Goal: Task Accomplishment & Management: Manage account settings

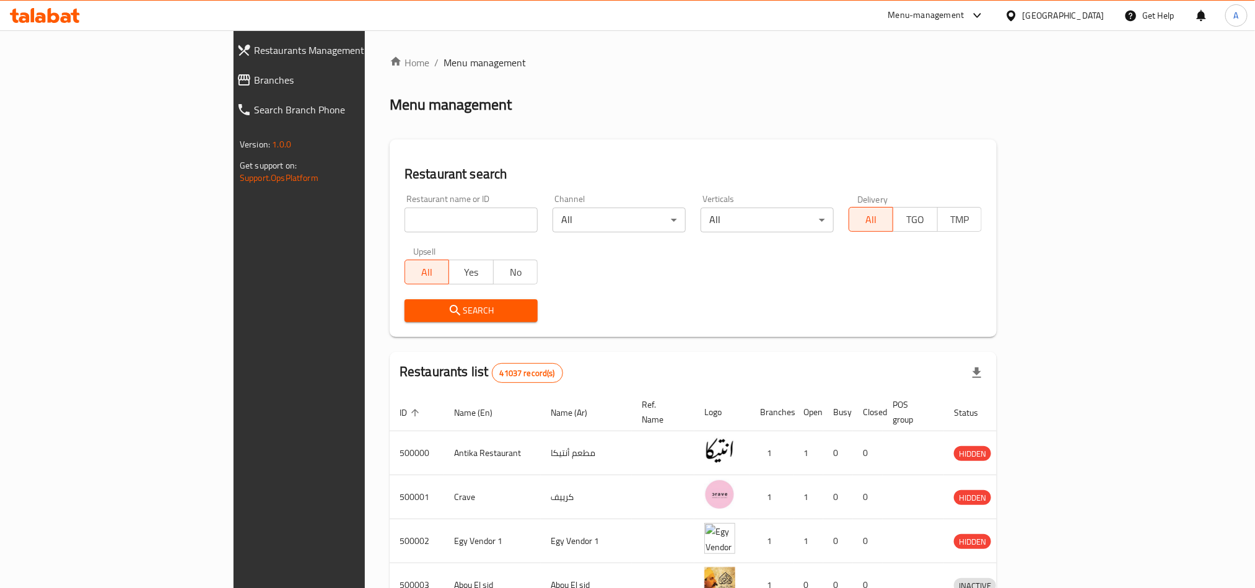
click at [254, 82] on span "Branches" at bounding box center [343, 79] width 179 height 15
click at [397, 235] on div "Restaurant name or ID Restaurant name or ID" at bounding box center [471, 213] width 148 height 53
paste input "693995"
type input "765378"
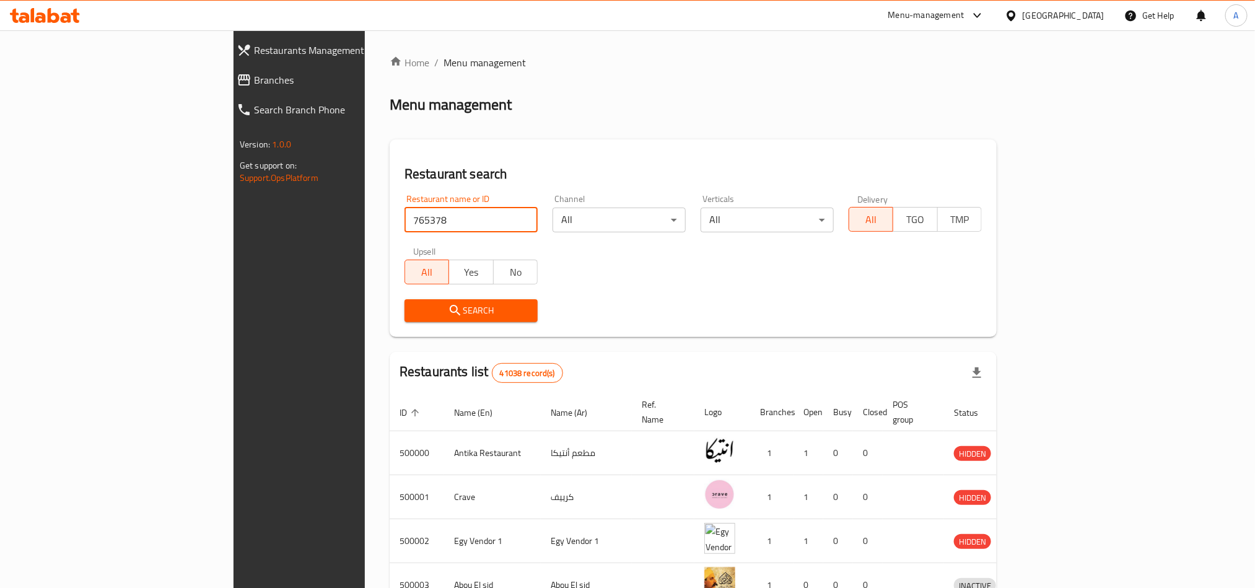
click button "Search" at bounding box center [471, 310] width 133 height 23
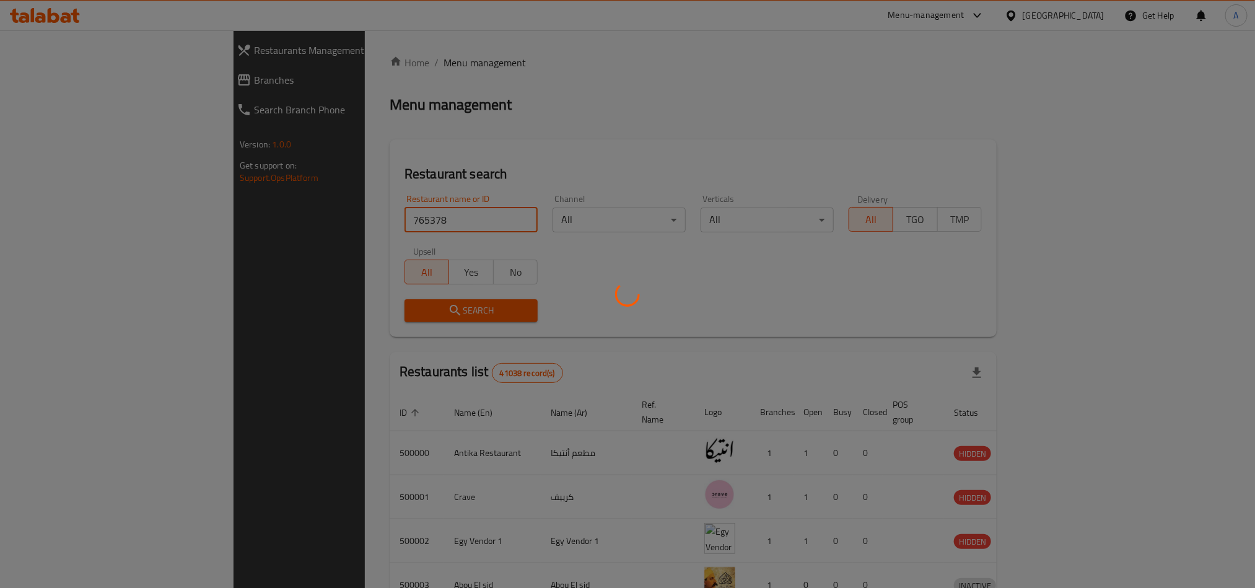
click button "Search" at bounding box center [471, 310] width 133 height 23
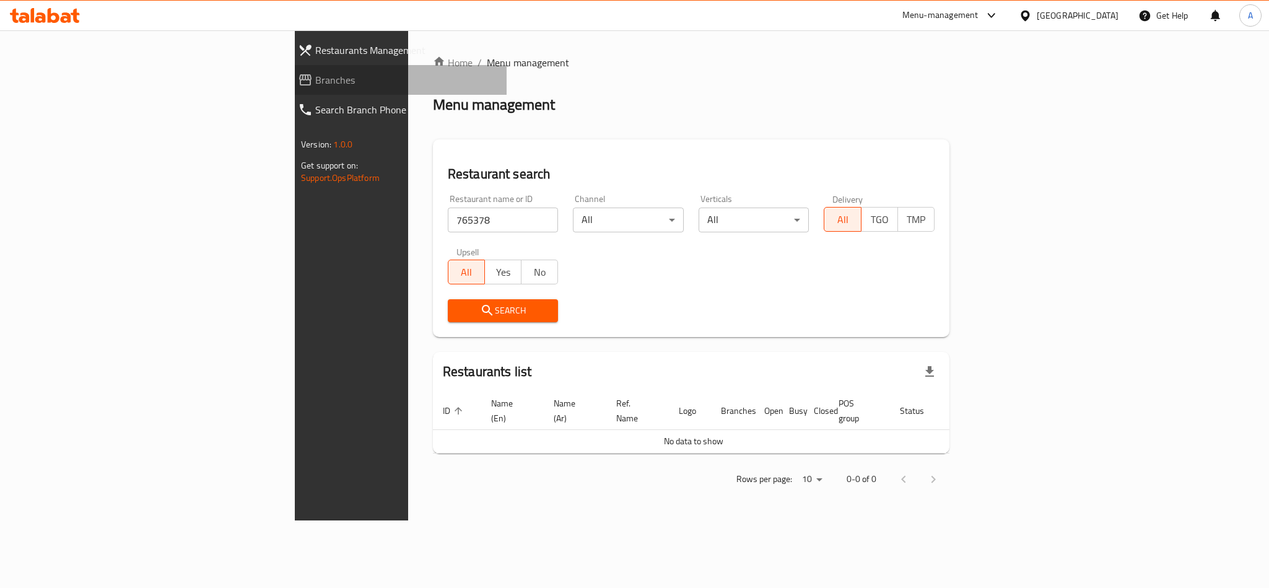
click at [315, 76] on span "Branches" at bounding box center [406, 79] width 182 height 15
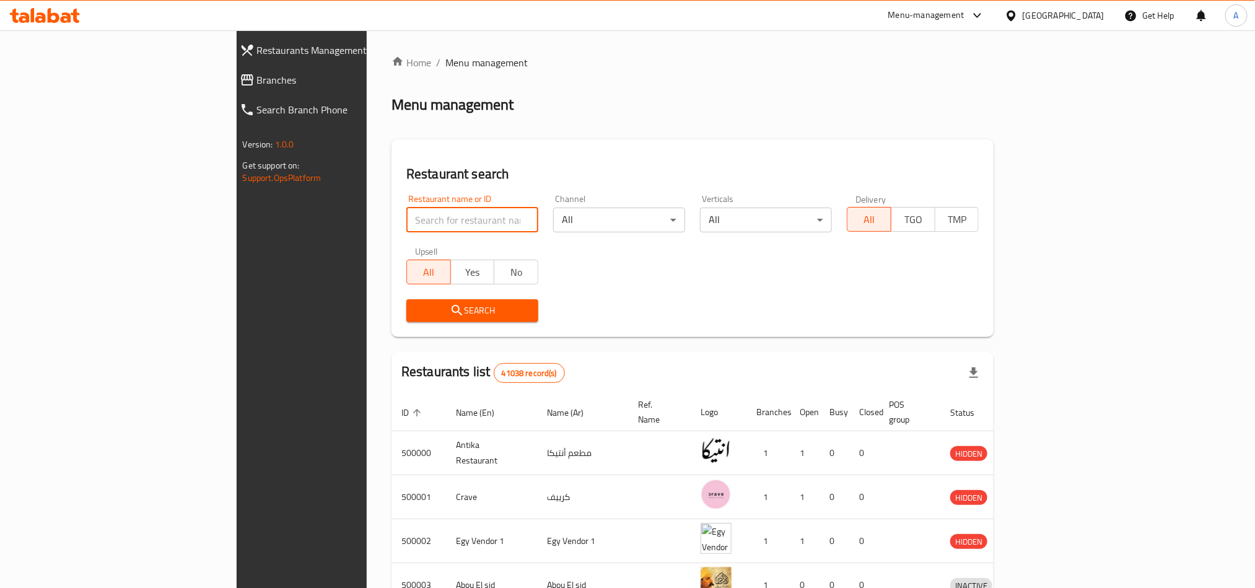
click at [406, 214] on input "search" at bounding box center [472, 220] width 132 height 25
paste input "693995"
type input "693995"
click at [456, 279] on span "Yes" at bounding box center [473, 272] width 34 height 18
drag, startPoint x: 260, startPoint y: 268, endPoint x: 307, endPoint y: 284, distance: 49.2
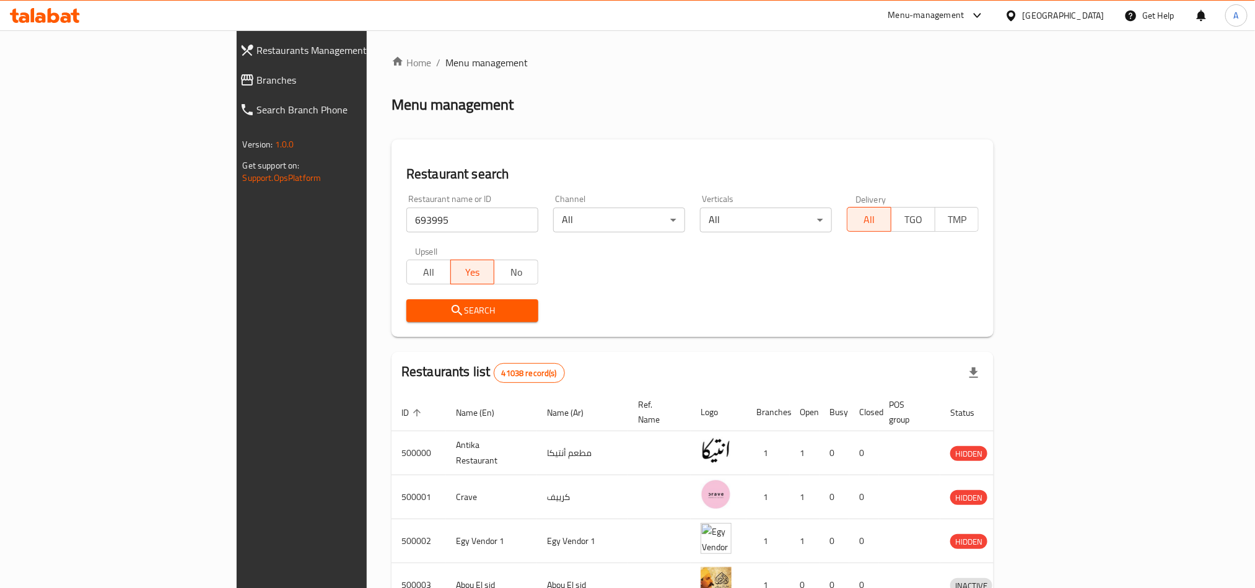
click at [412, 269] on span "All" at bounding box center [429, 272] width 34 height 18
click at [392, 330] on div "Restaurant search Restaurant name or ID 693995 Restaurant name or ID Channel Al…" at bounding box center [693, 238] width 602 height 198
click at [416, 307] on span "Search" at bounding box center [472, 310] width 112 height 15
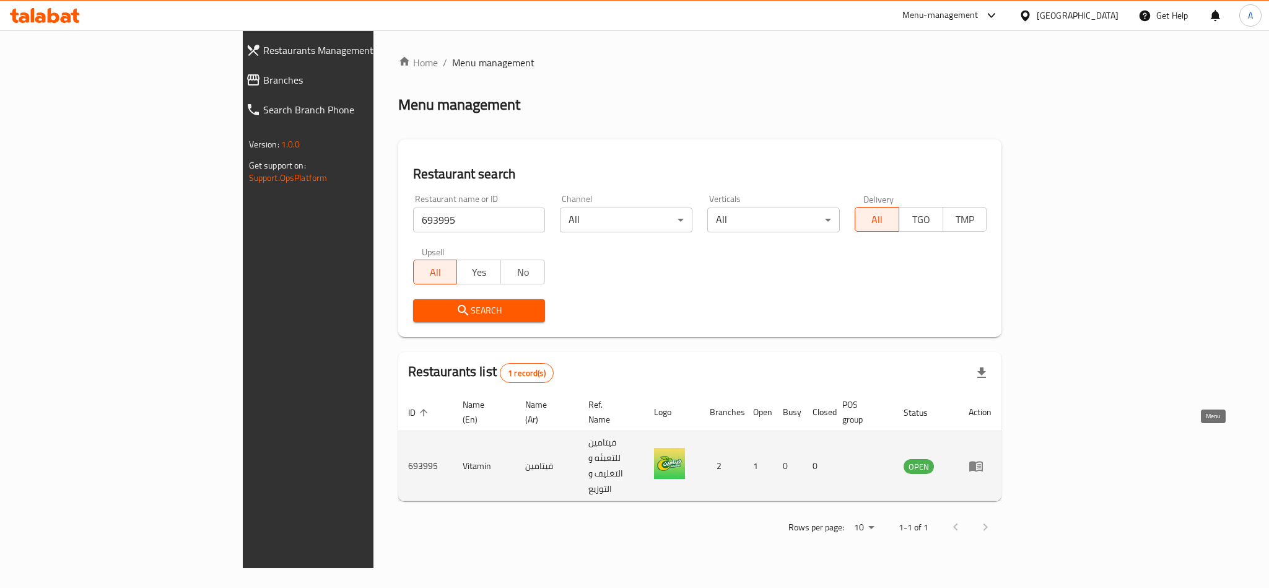
click at [992, 458] on link "enhanced table" at bounding box center [980, 465] width 23 height 15
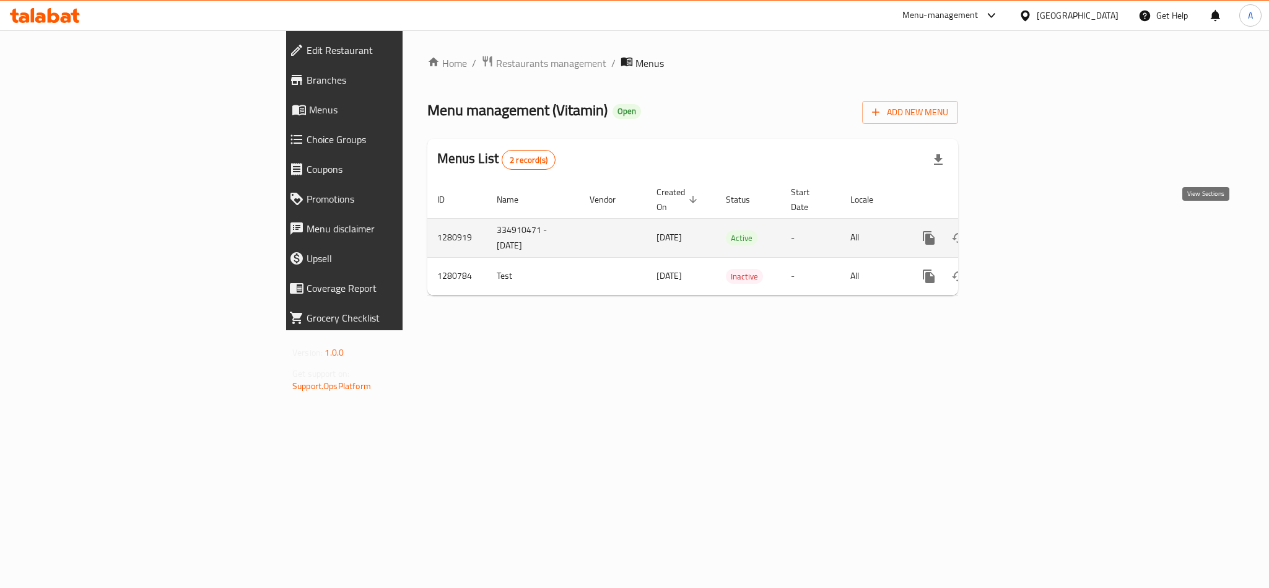
click at [1033, 232] on link "enhanced table" at bounding box center [1019, 238] width 30 height 30
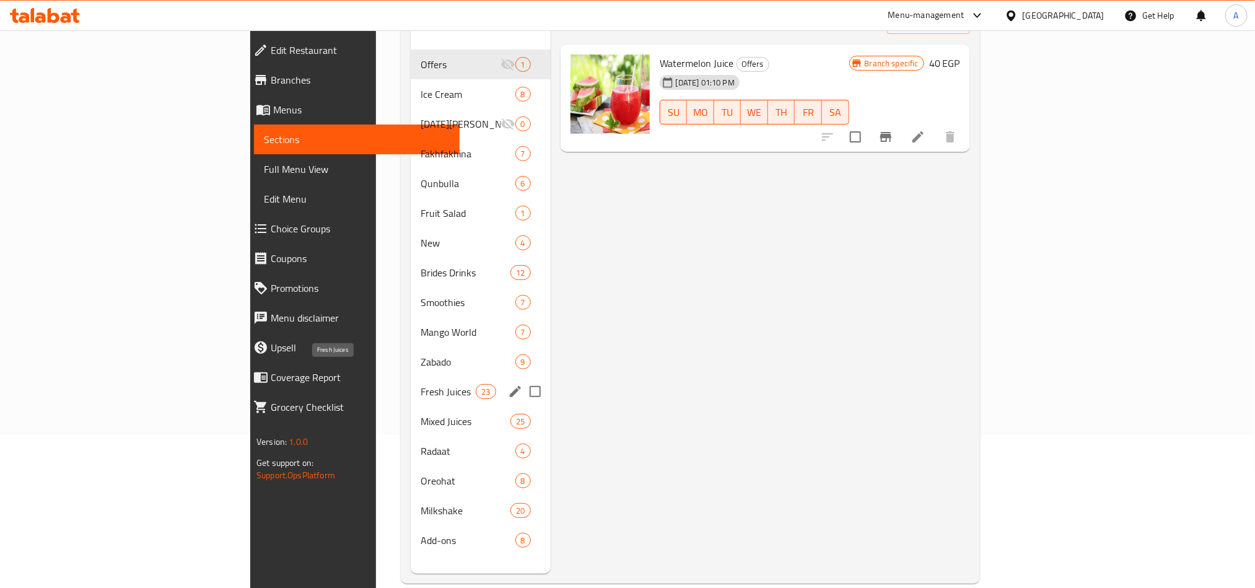
scroll to position [173, 0]
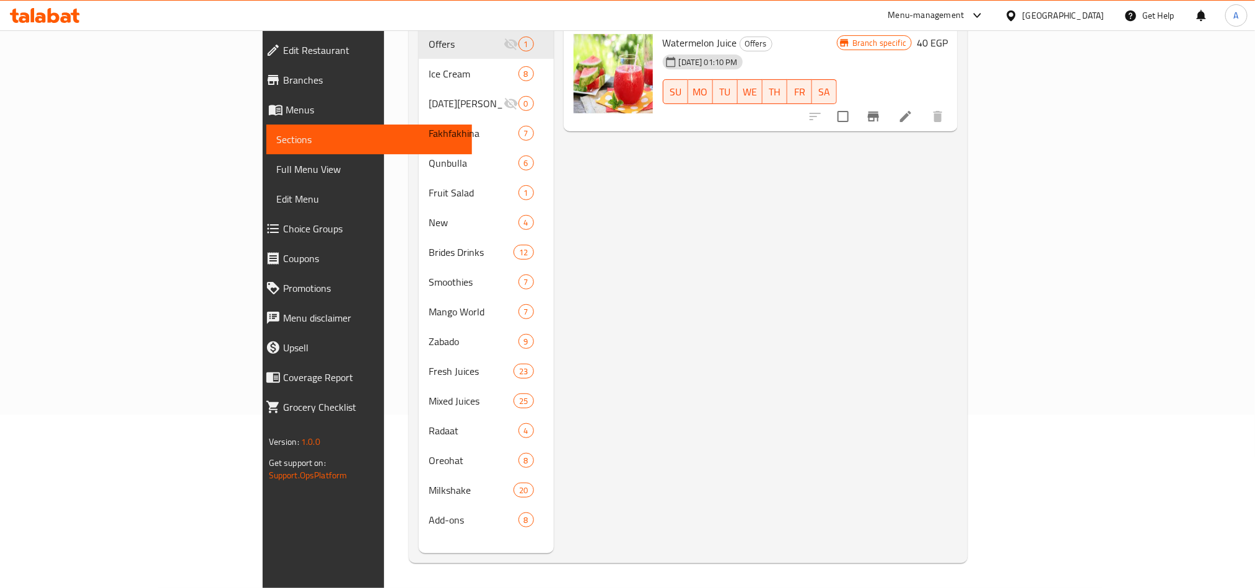
click at [883, 260] on div "Menu items Add Sort Manage items Watermelon Juice Offers [DATE] 01:10 PM SU MO …" at bounding box center [756, 259] width 405 height 588
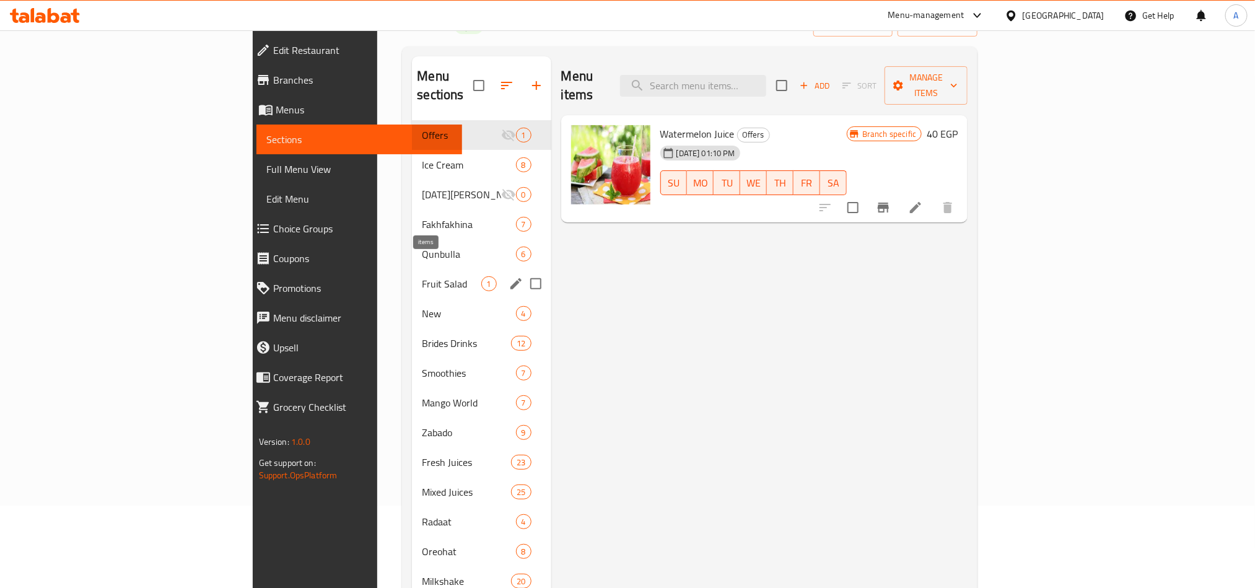
scroll to position [0, 0]
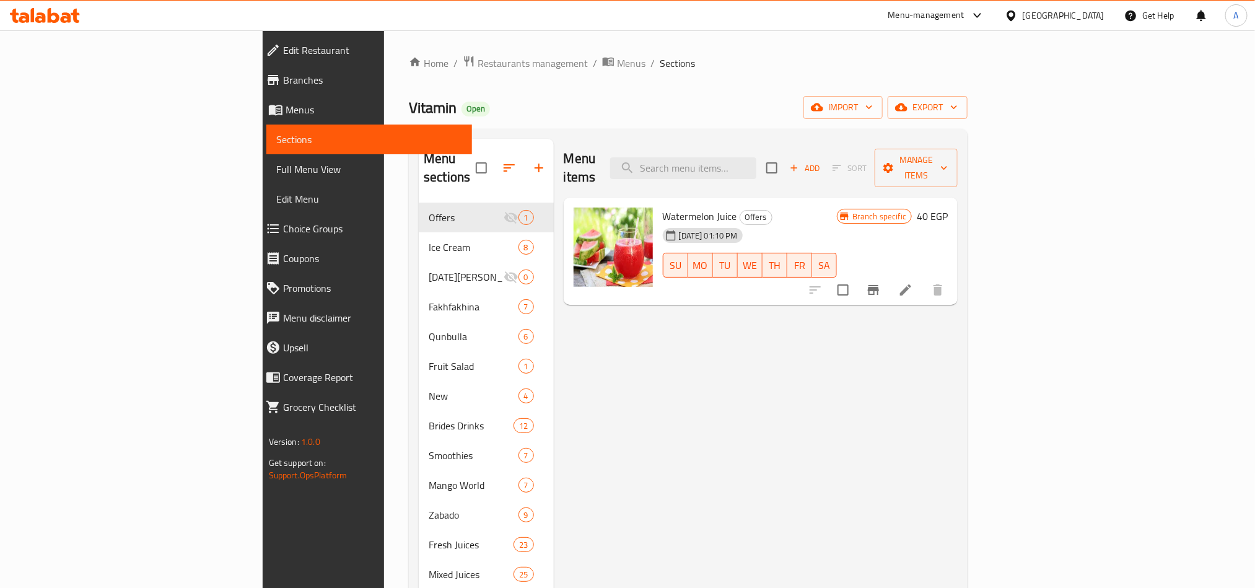
click at [807, 452] on div "Menu items Add Sort Manage items Watermelon Juice Offers [DATE] 01:10 PM SU MO …" at bounding box center [756, 433] width 405 height 588
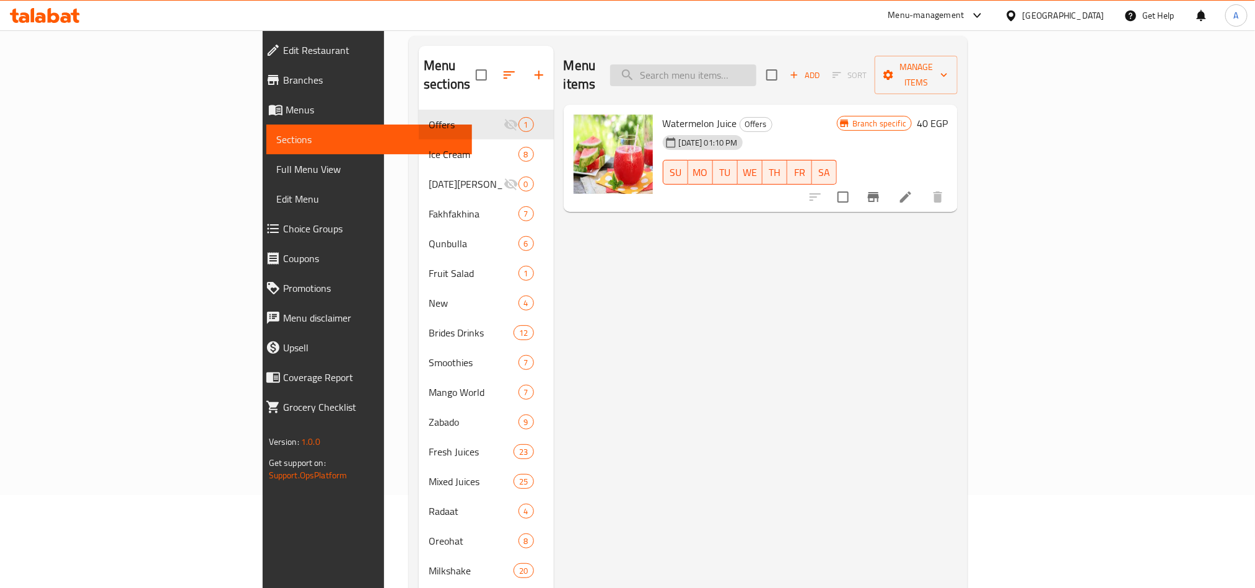
click at [756, 71] on input "search" at bounding box center [683, 75] width 146 height 22
paste input "Vega"
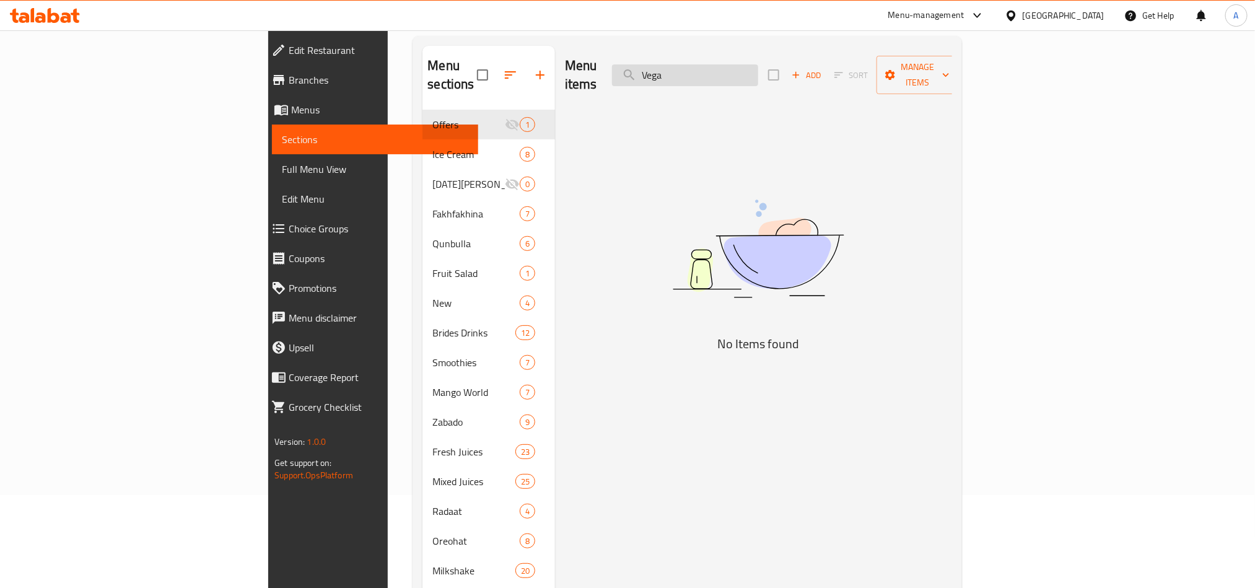
type input "Vega"
click at [758, 71] on input "Vega" at bounding box center [685, 75] width 146 height 22
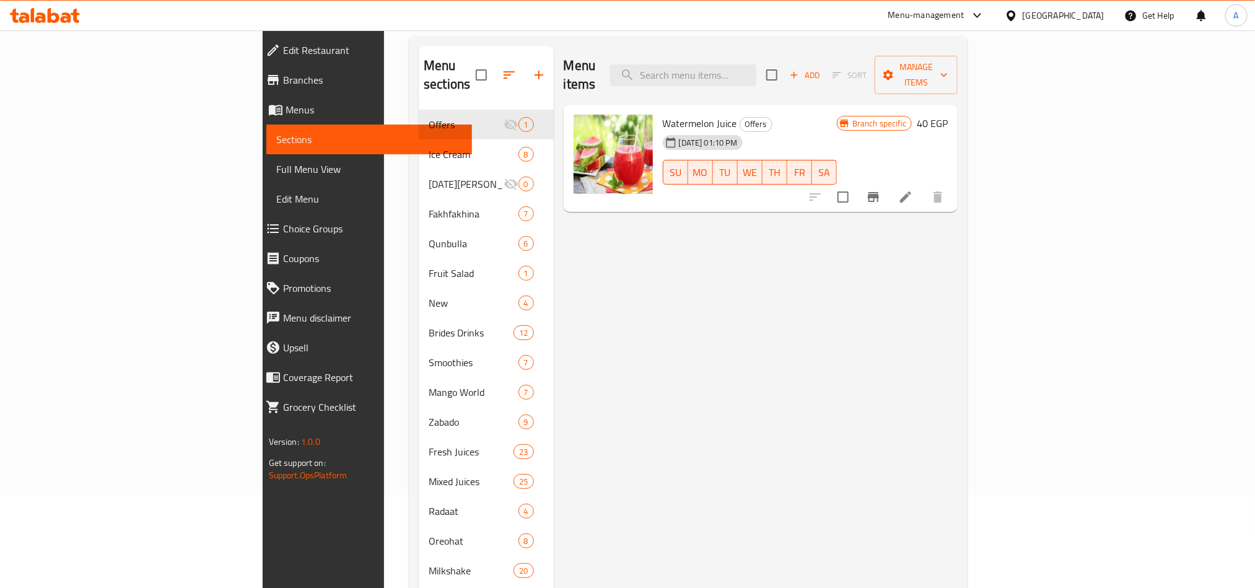
click at [799, 53] on div "Menu items Add Sort Manage items" at bounding box center [761, 75] width 395 height 59
click at [756, 75] on input "search" at bounding box center [683, 75] width 146 height 22
paste input "فيجا"
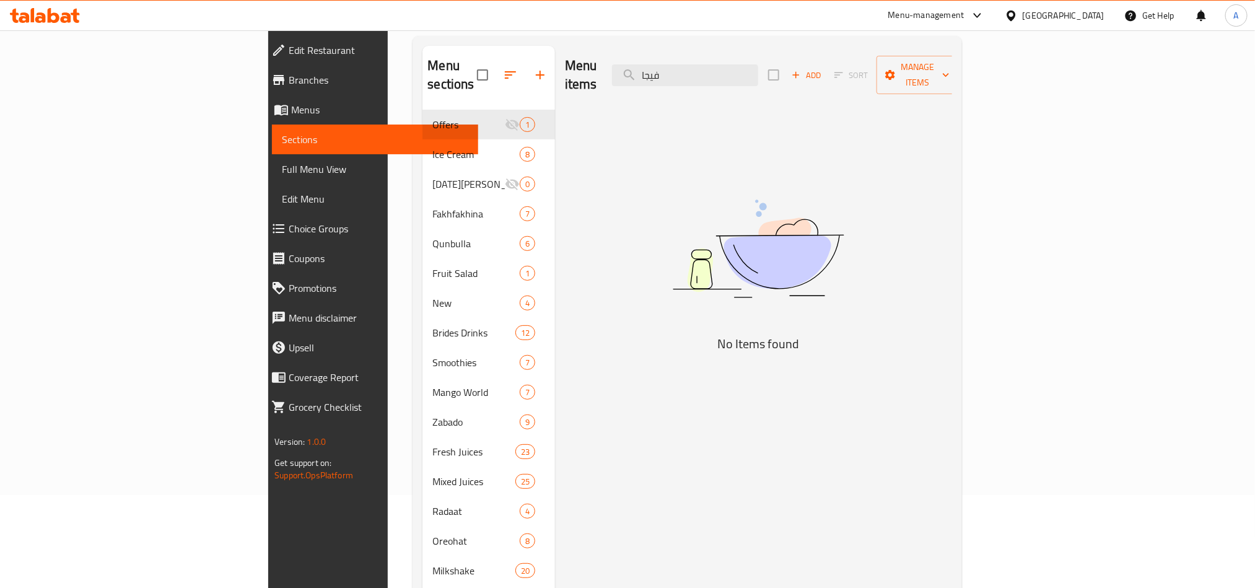
type input "فيجا"
click at [272, 158] on link "Full Menu View" at bounding box center [375, 169] width 206 height 30
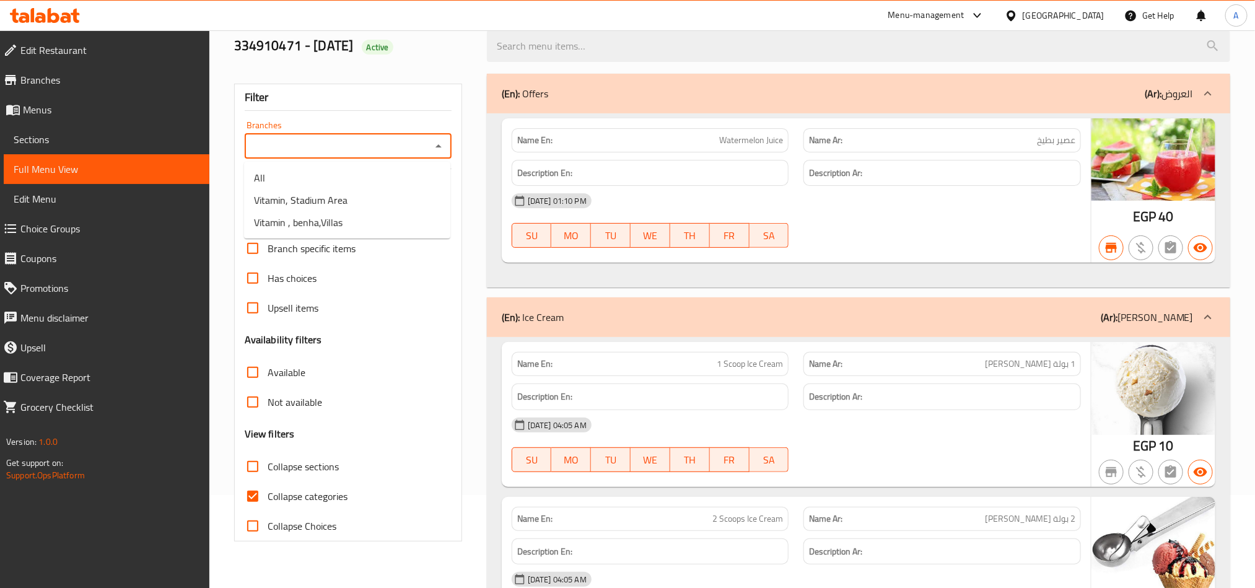
click at [354, 147] on input "Branches" at bounding box center [337, 146] width 179 height 17
click at [348, 166] on div "Filter Branches Branches Popular filters Free items Branch specific items Has c…" at bounding box center [348, 313] width 228 height 458
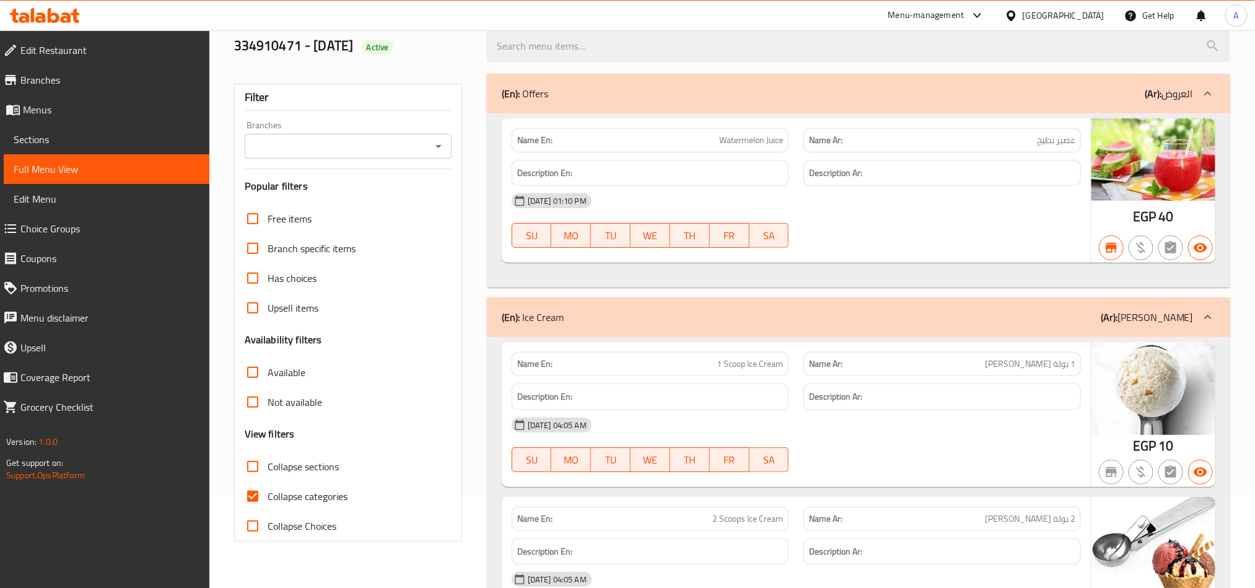
click at [359, 158] on div "Branches" at bounding box center [348, 146] width 207 height 25
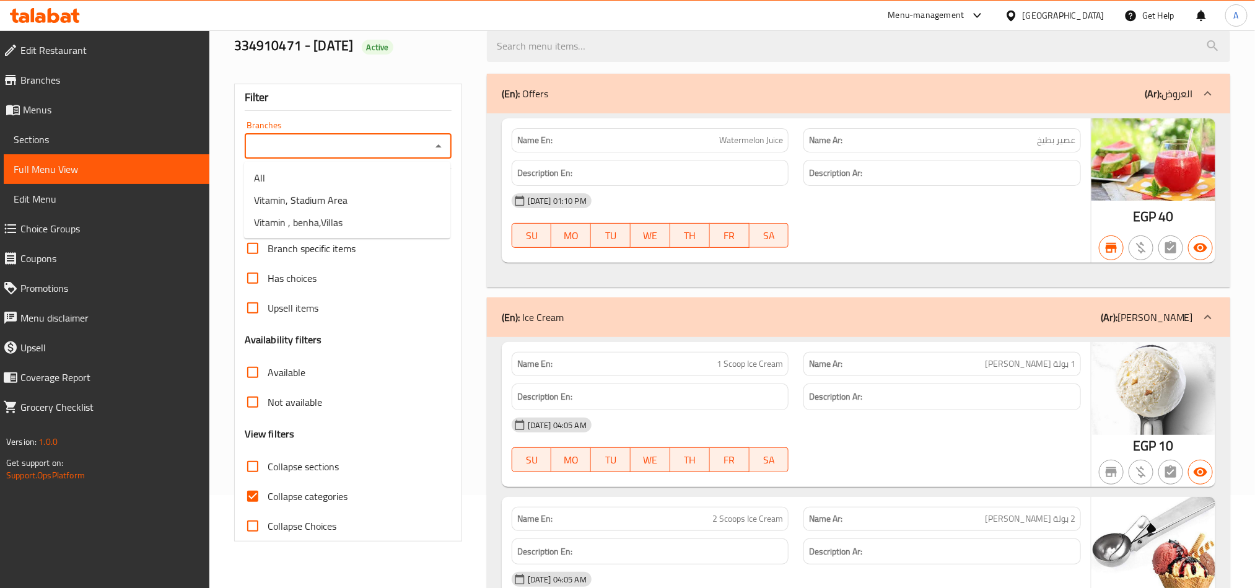
click at [382, 140] on input "Branches" at bounding box center [337, 146] width 179 height 17
click at [376, 194] on li "Vitamin, Stadium Area" at bounding box center [347, 200] width 206 height 22
type input "Vitamin, Stadium Area"
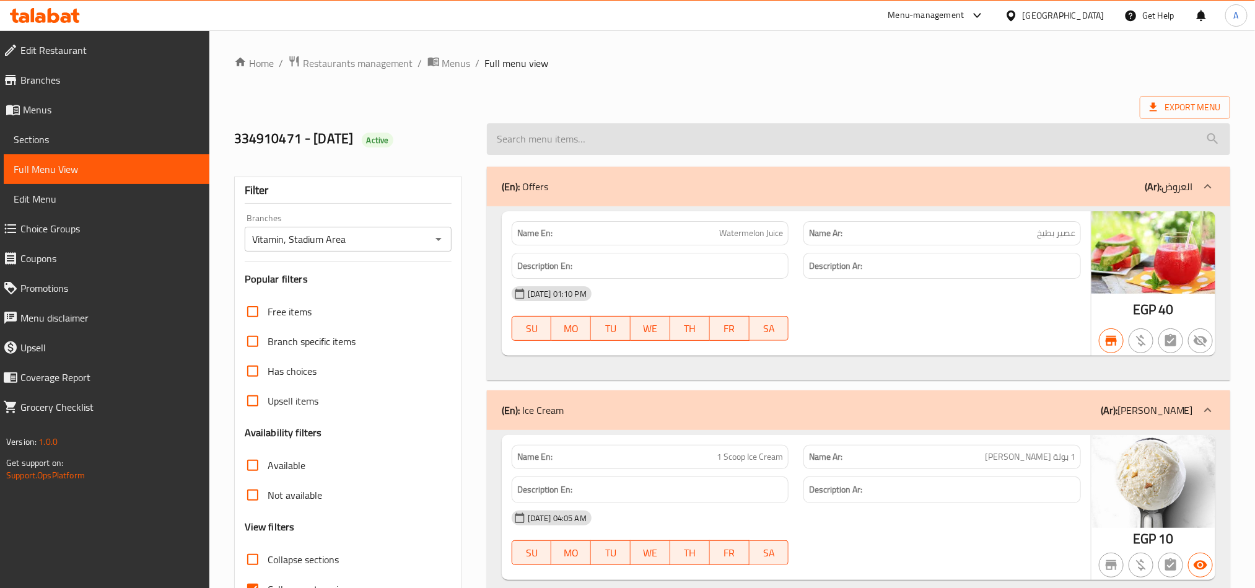
click at [991, 131] on input "search" at bounding box center [858, 139] width 743 height 32
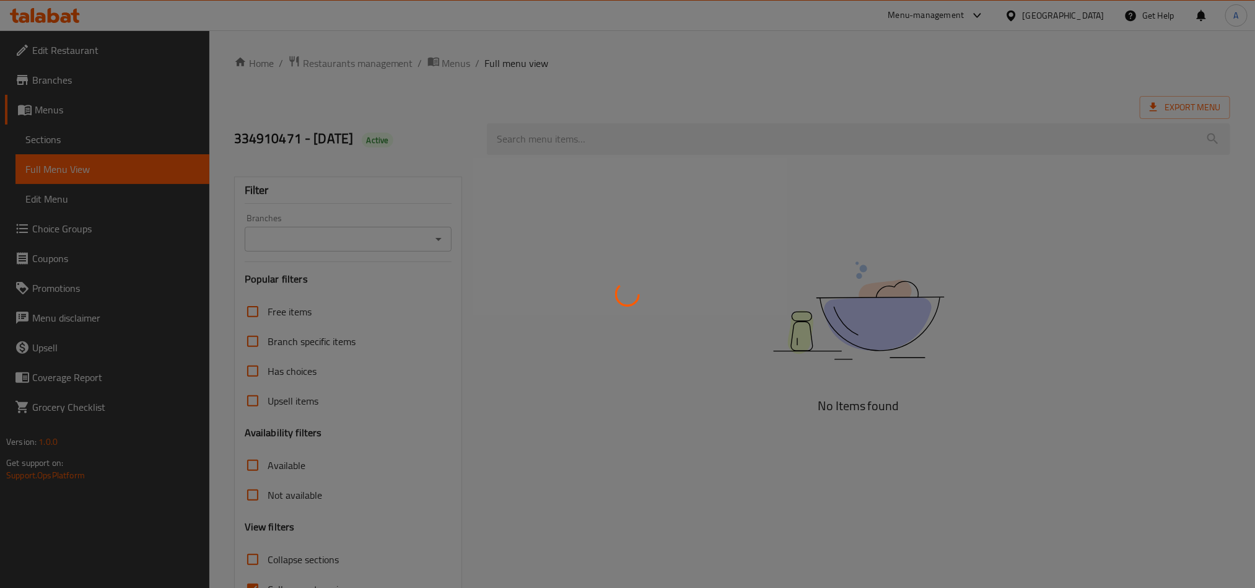
click at [41, 84] on div at bounding box center [627, 294] width 1255 height 588
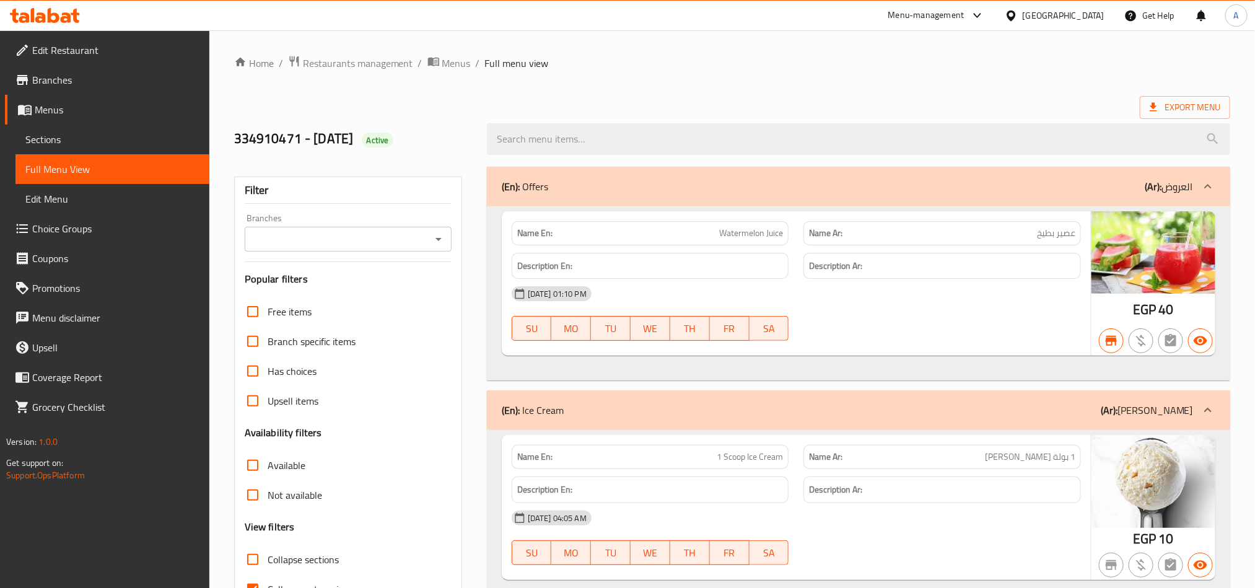
click at [71, 86] on span "Branches" at bounding box center [115, 79] width 167 height 15
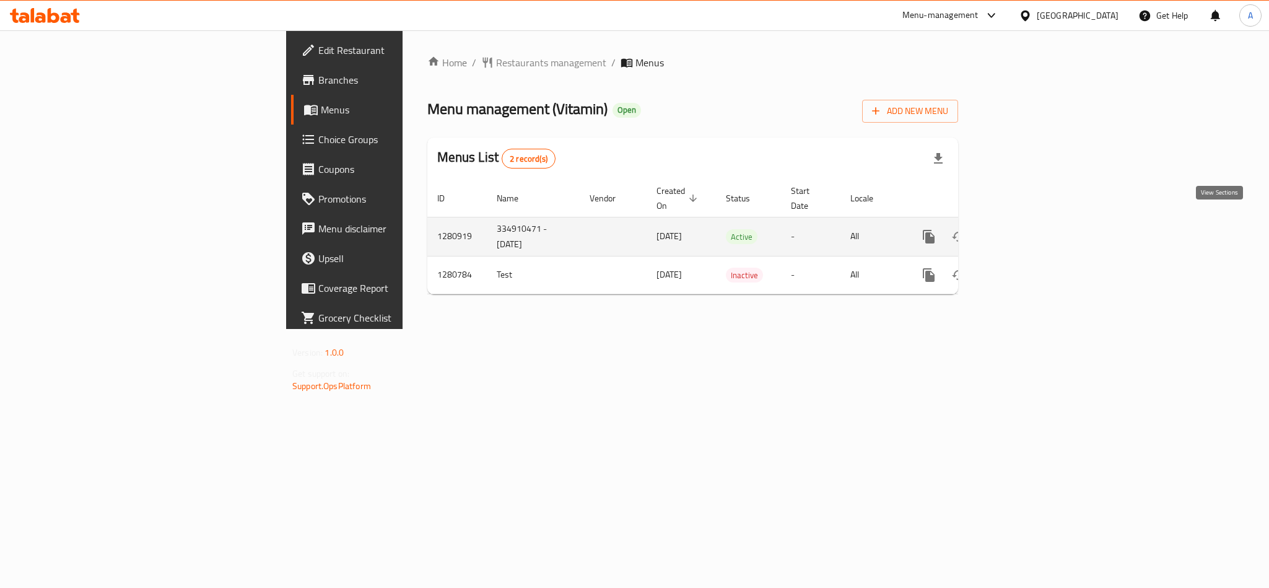
click at [1026, 229] on icon "enhanced table" at bounding box center [1018, 236] width 15 height 15
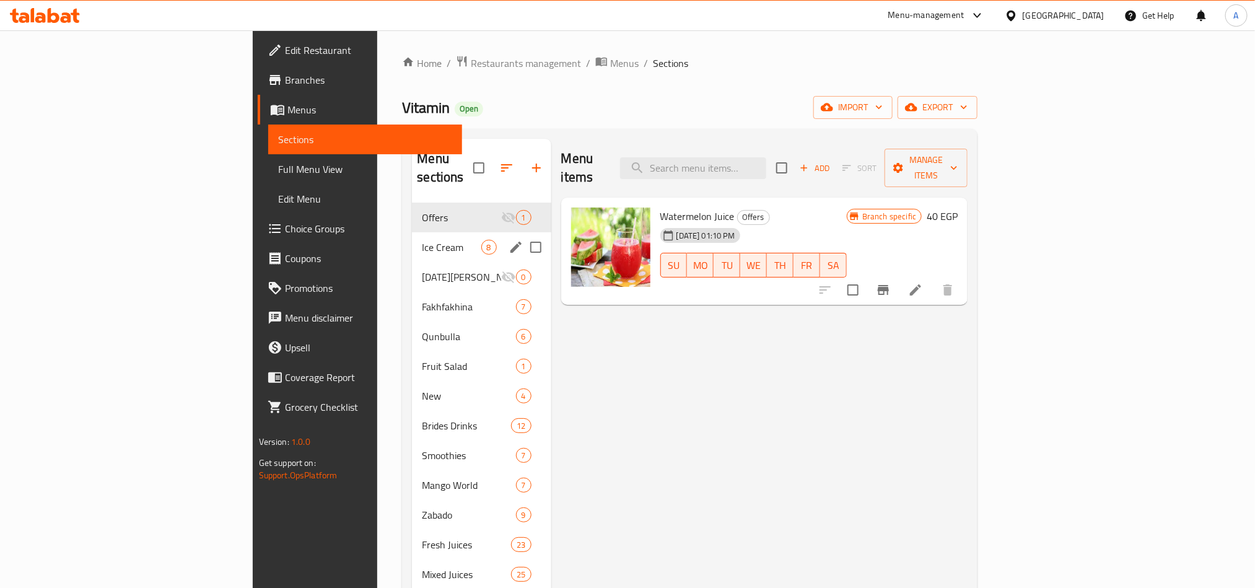
drag, startPoint x: 276, startPoint y: 237, endPoint x: 284, endPoint y: 246, distance: 12.7
click at [412, 237] on div "Ice Cream 8" at bounding box center [481, 247] width 139 height 30
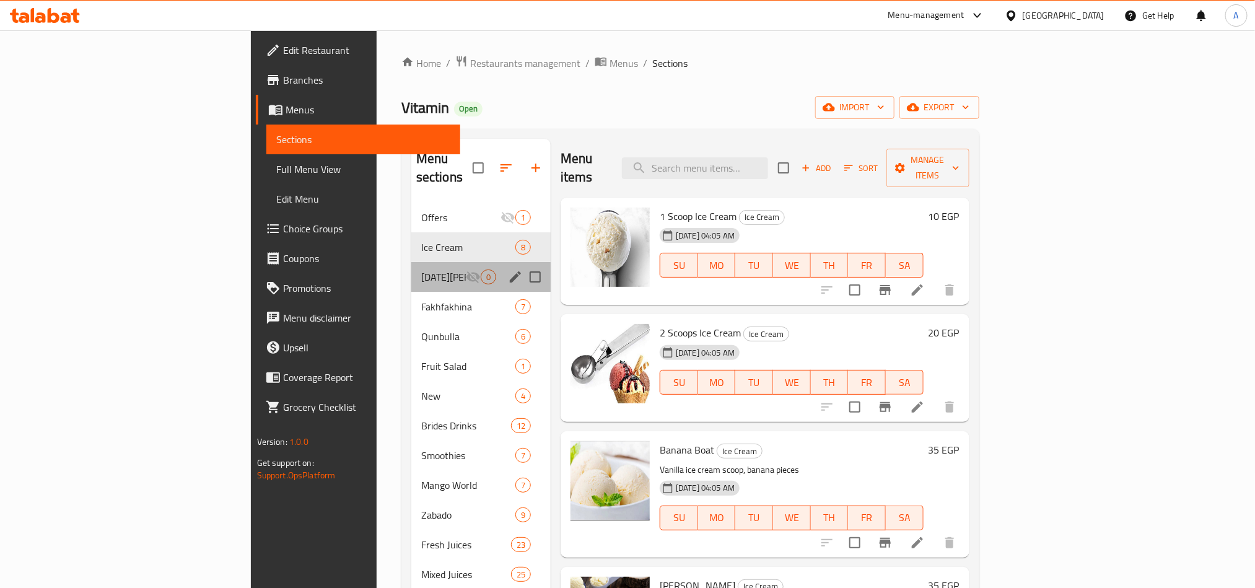
click at [411, 262] on div "Ramadan Liter 0" at bounding box center [480, 277] width 139 height 30
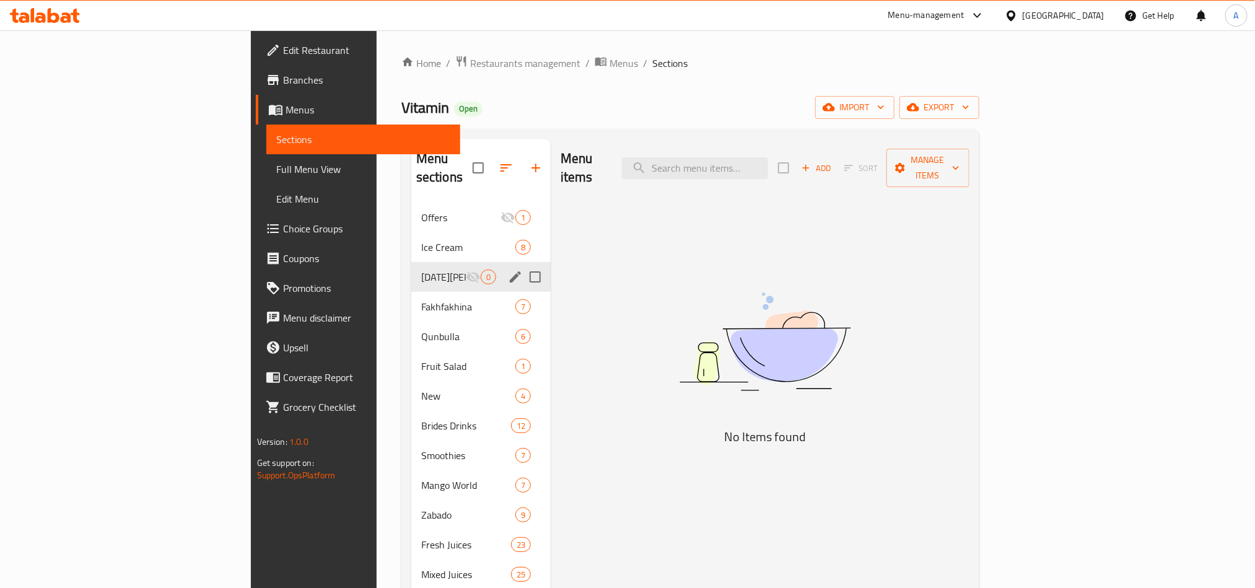
click at [411, 268] on div "Ramadan Liter 0" at bounding box center [480, 277] width 139 height 30
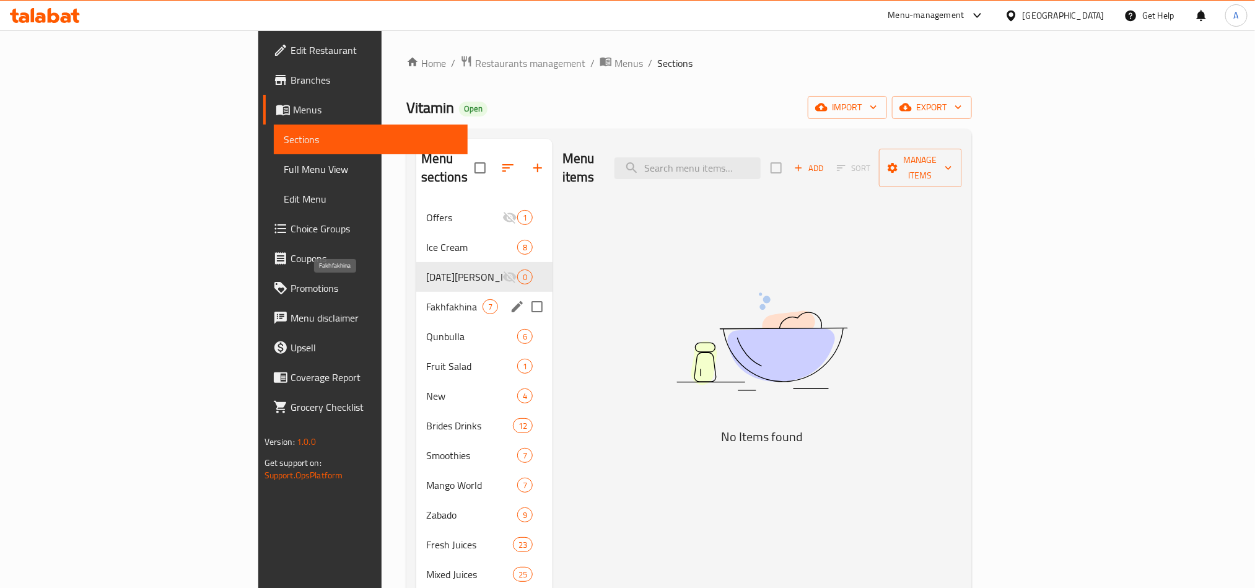
click at [426, 299] on span "Fakhfakhina" at bounding box center [454, 306] width 56 height 15
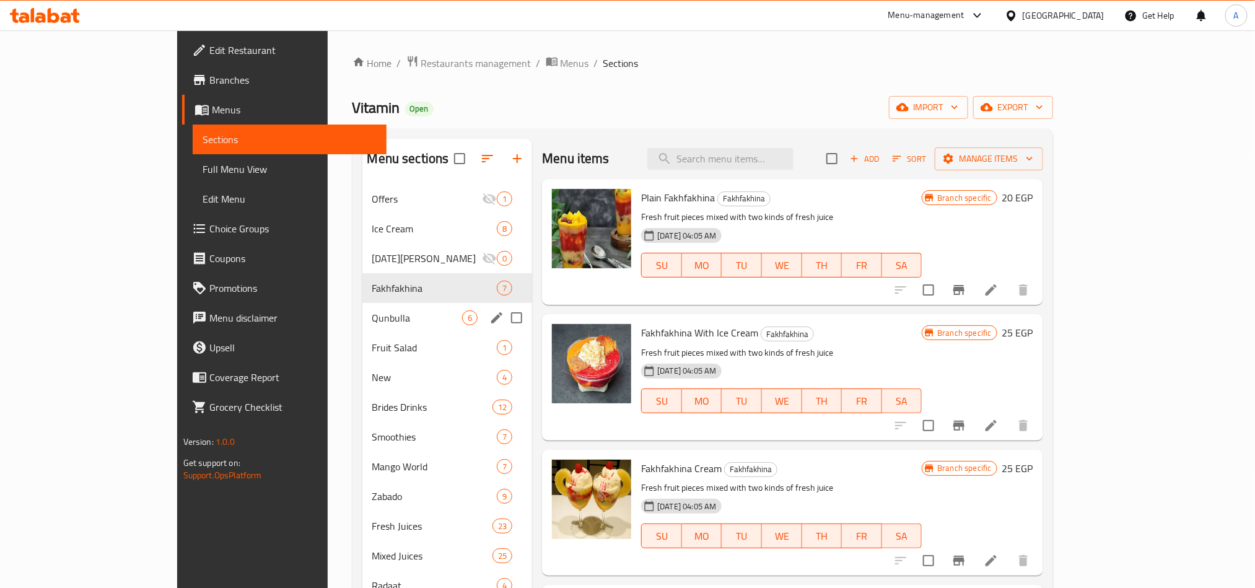
click at [362, 303] on div "Qunbulla 6" at bounding box center [447, 318] width 170 height 30
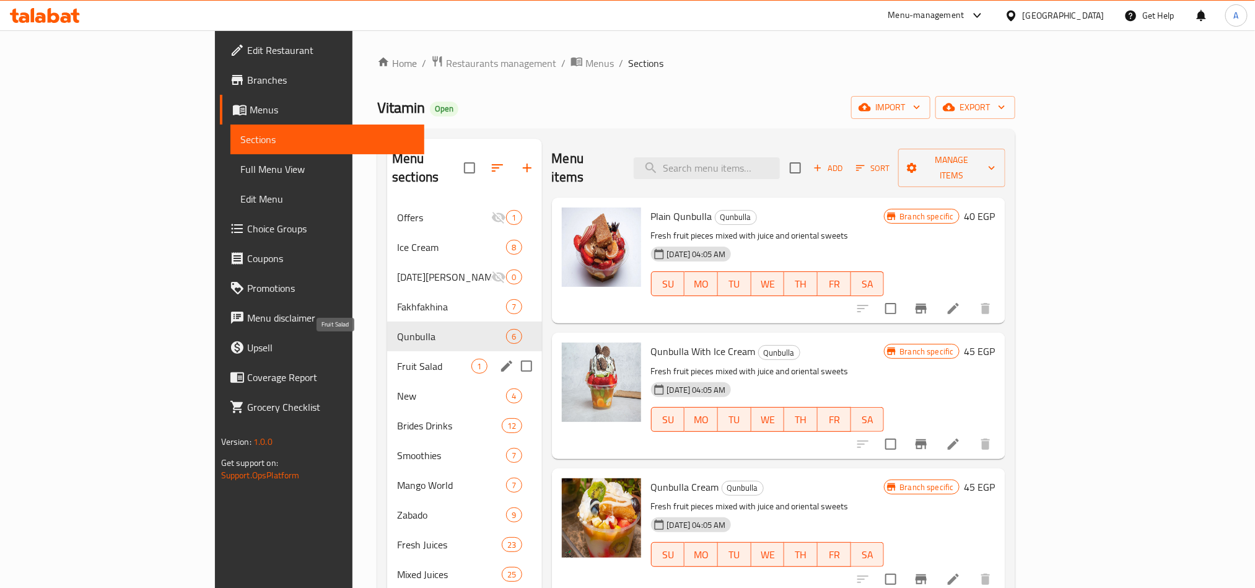
click at [397, 359] on span "Fruit Salad" at bounding box center [434, 366] width 74 height 15
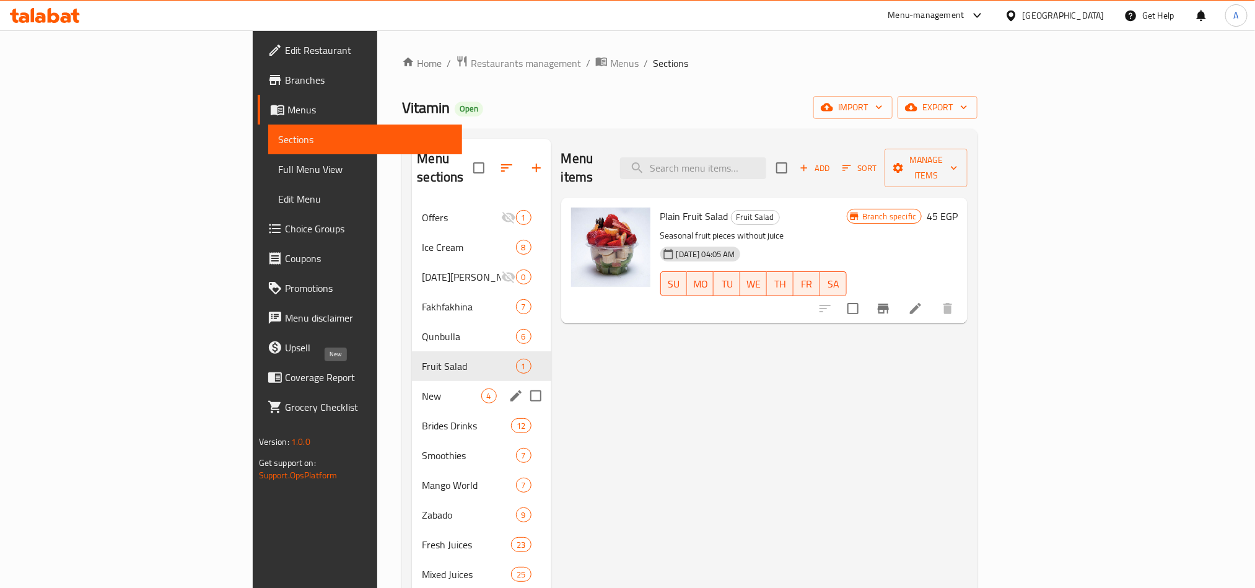
click at [422, 388] on span "New" at bounding box center [451, 395] width 59 height 15
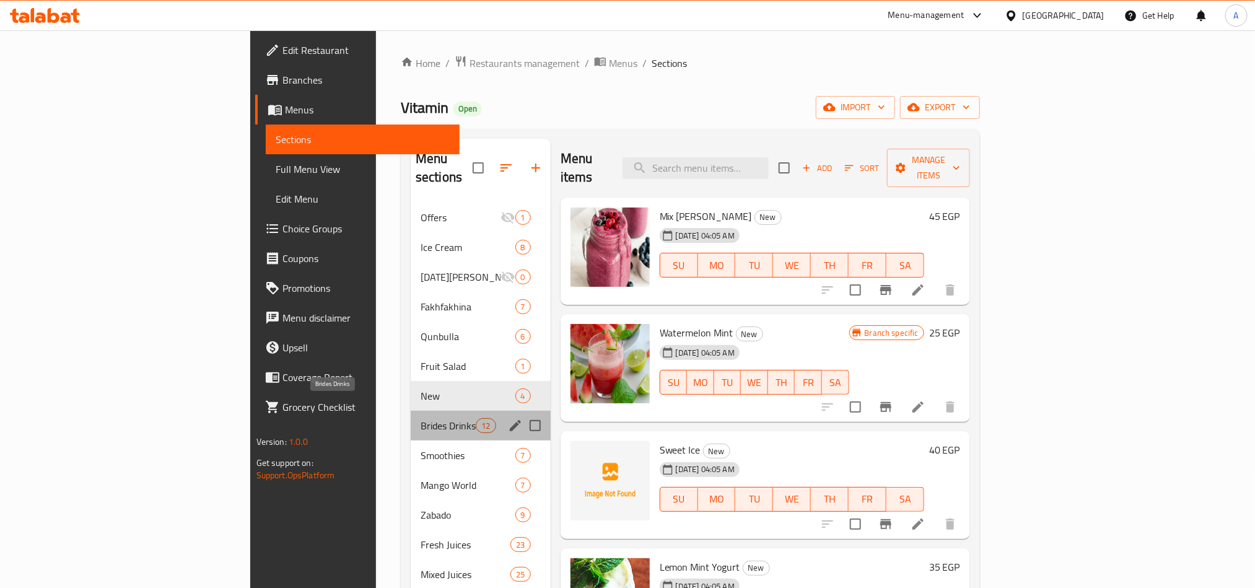
click at [421, 418] on span "Brides Drinks" at bounding box center [448, 425] width 55 height 15
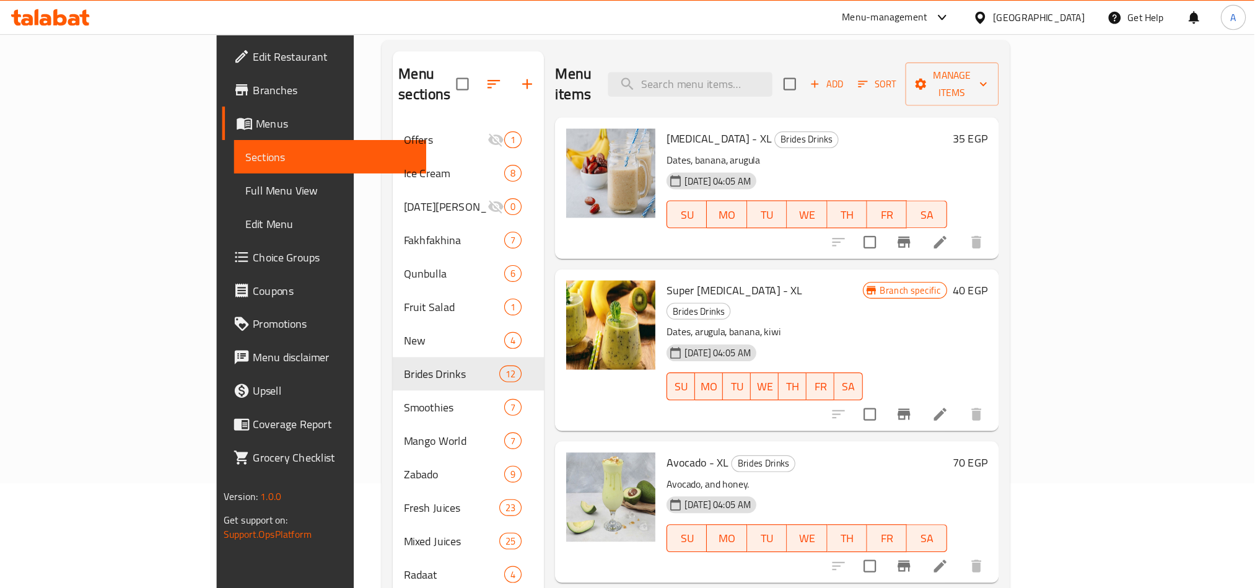
scroll to position [93, 0]
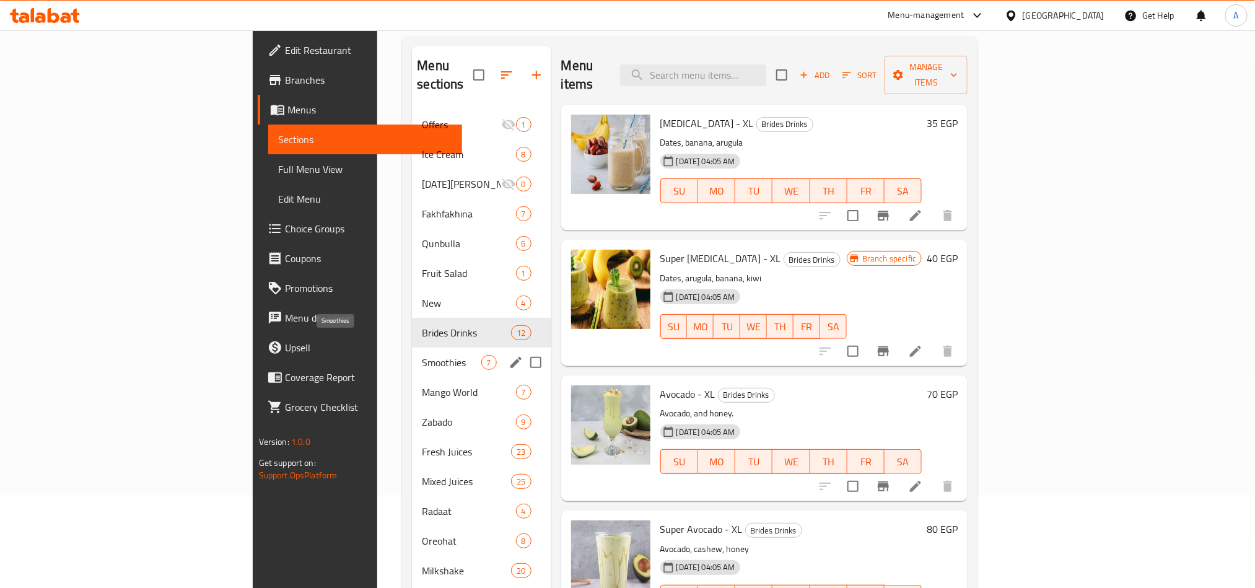
drag, startPoint x: 316, startPoint y: 339, endPoint x: 385, endPoint y: 344, distance: 69.0
click at [422, 355] on span "Smoothies" at bounding box center [451, 362] width 59 height 15
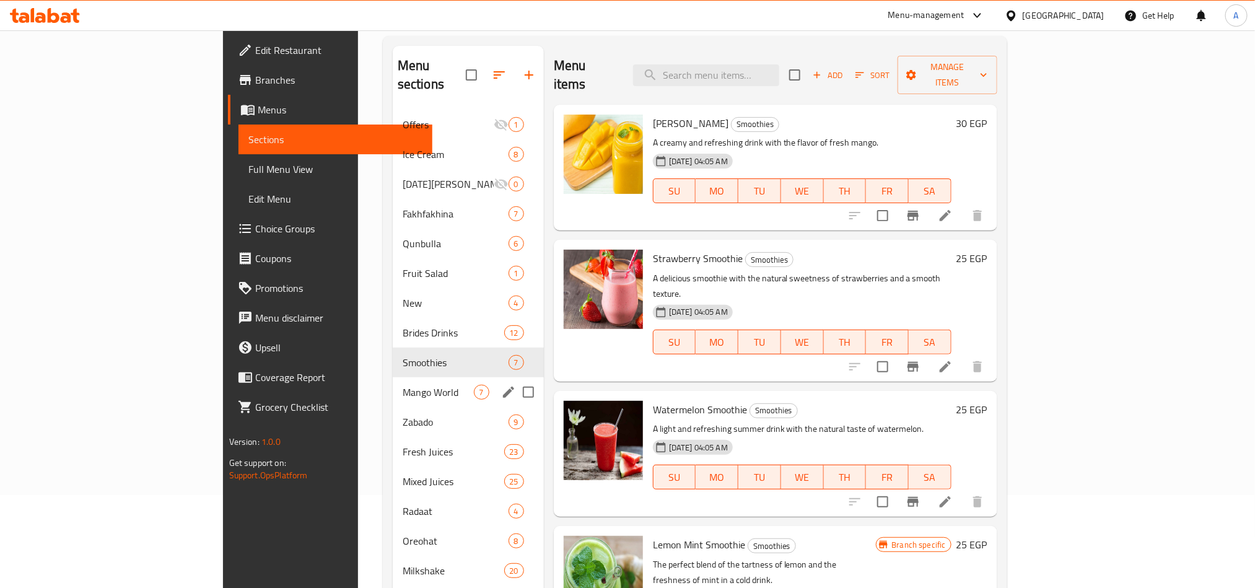
click at [393, 353] on div "Smoothies 7" at bounding box center [468, 363] width 151 height 30
click at [403, 414] on span "Zabado" at bounding box center [438, 421] width 71 height 15
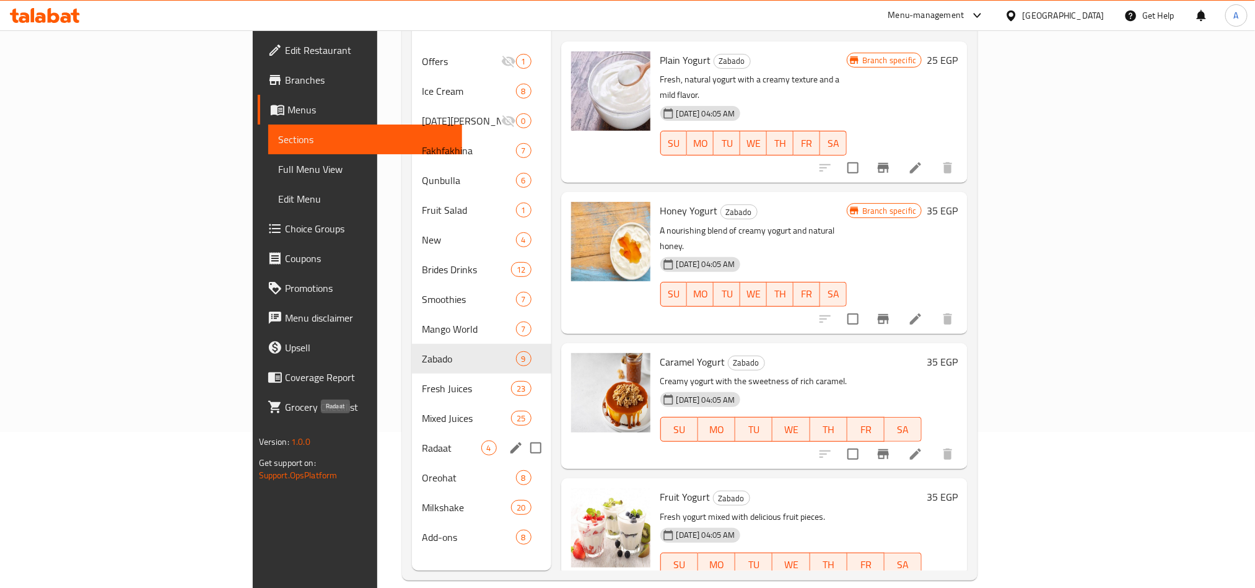
scroll to position [173, 0]
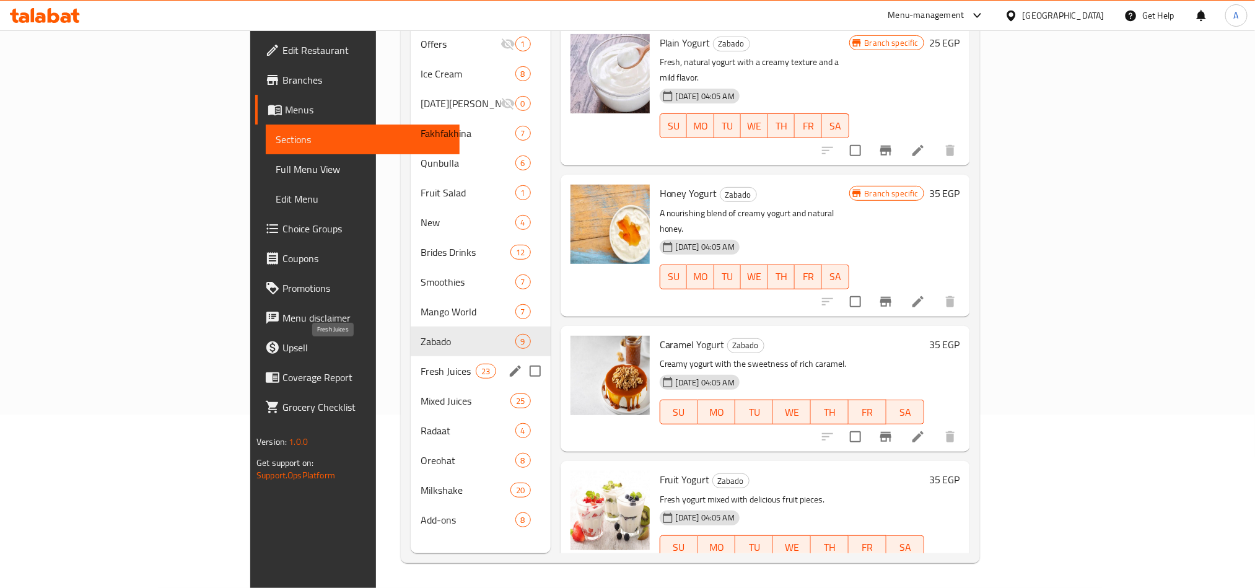
click at [421, 364] on span "Fresh Juices" at bounding box center [448, 371] width 55 height 15
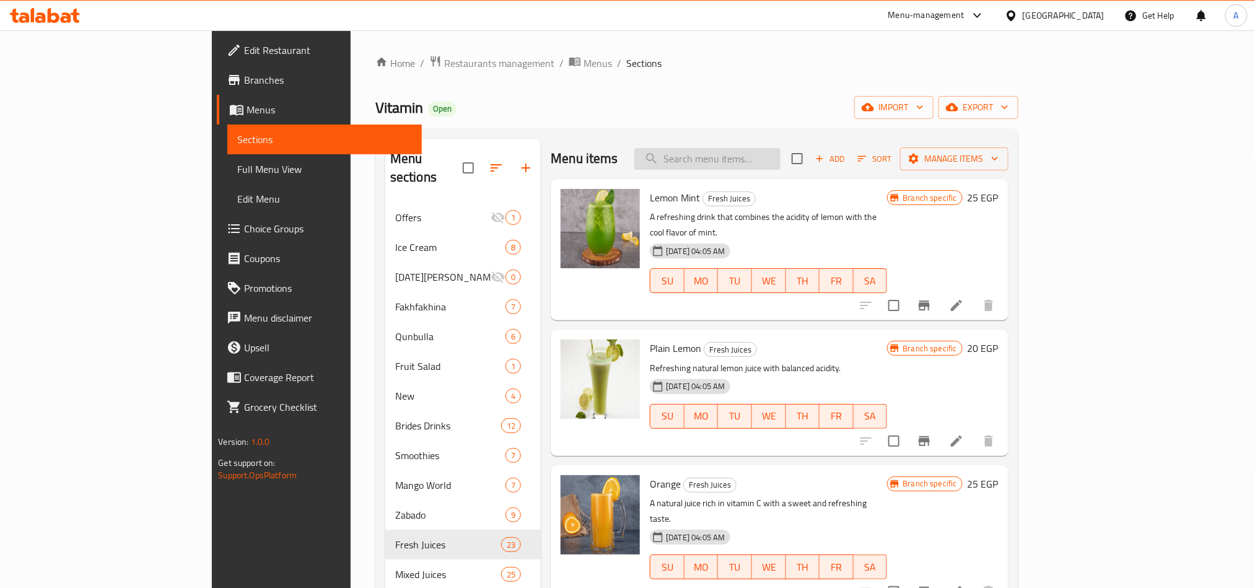
click at [729, 158] on input "search" at bounding box center [707, 159] width 146 height 22
type input "نهى"
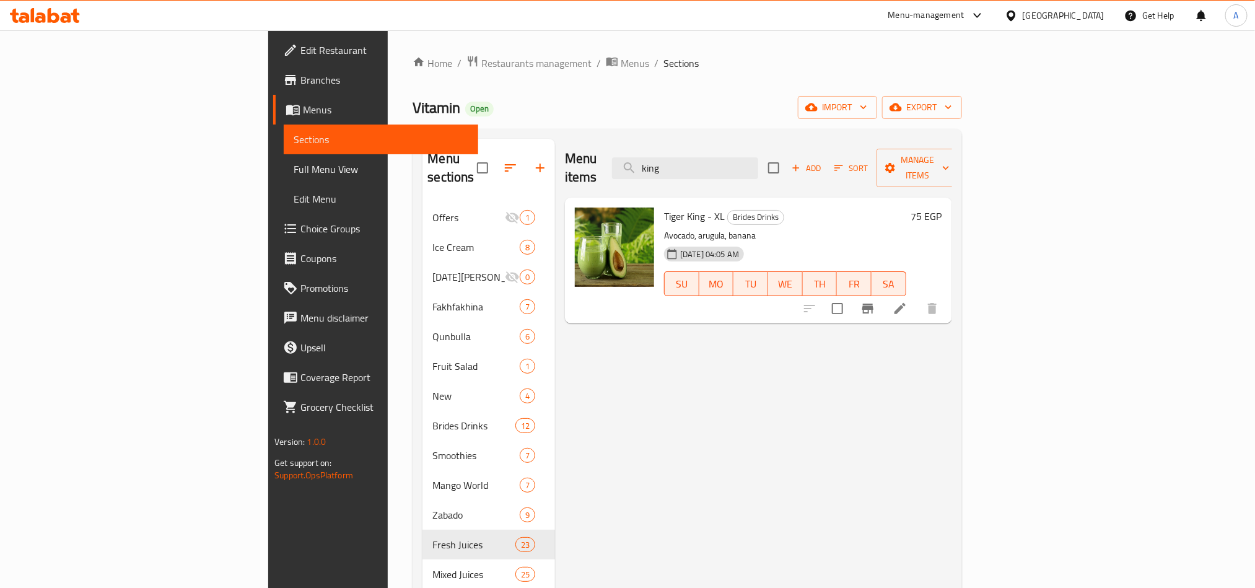
type input "king"
click at [664, 207] on span "Tiger King - XL" at bounding box center [694, 216] width 61 height 19
click at [728, 210] on span "Brides Drinks" at bounding box center [756, 217] width 56 height 14
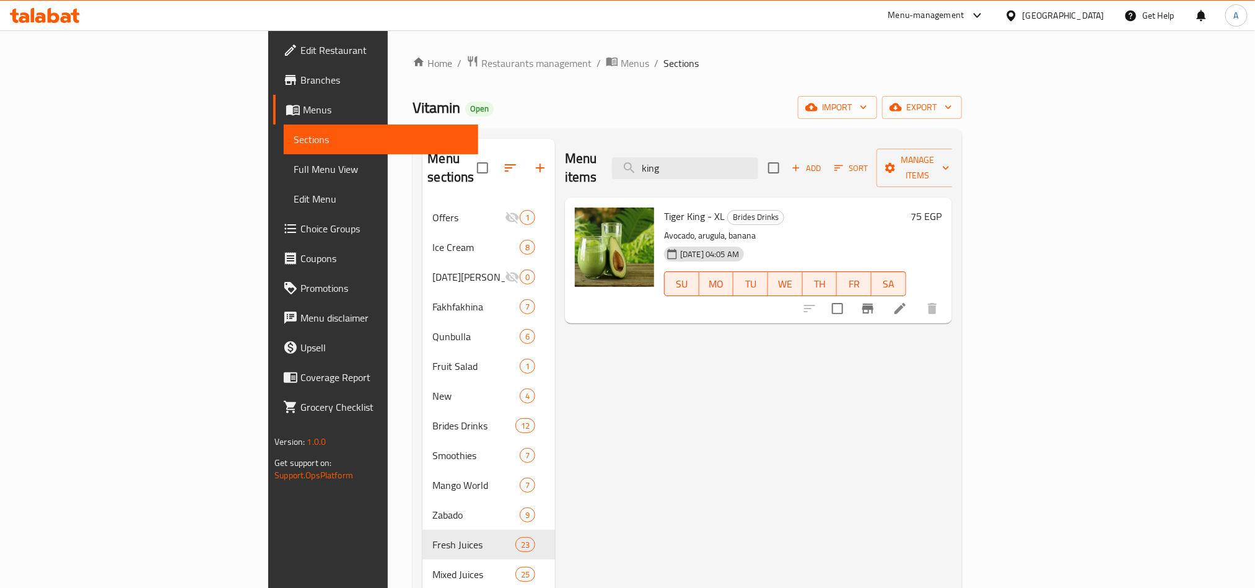
click at [728, 210] on span "Brides Drinks" at bounding box center [756, 217] width 56 height 14
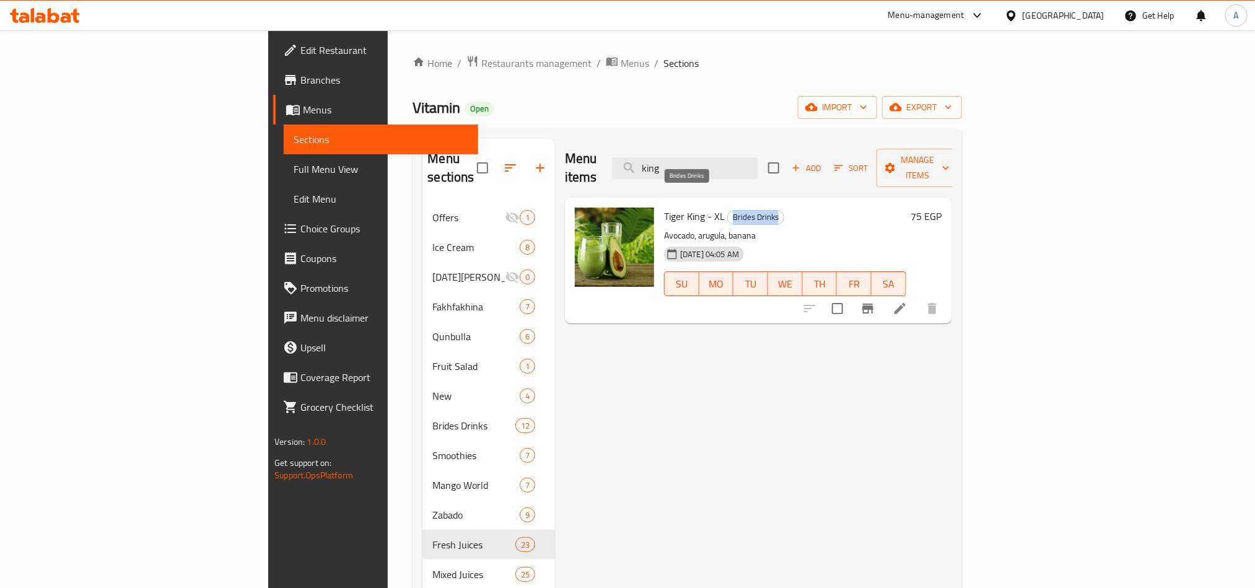
click at [728, 210] on span "Brides Drinks" at bounding box center [756, 217] width 56 height 14
copy span "Brides Drinks"
click at [961, 69] on ol "Home / Restaurants management / Menus / Sections" at bounding box center [687, 63] width 549 height 16
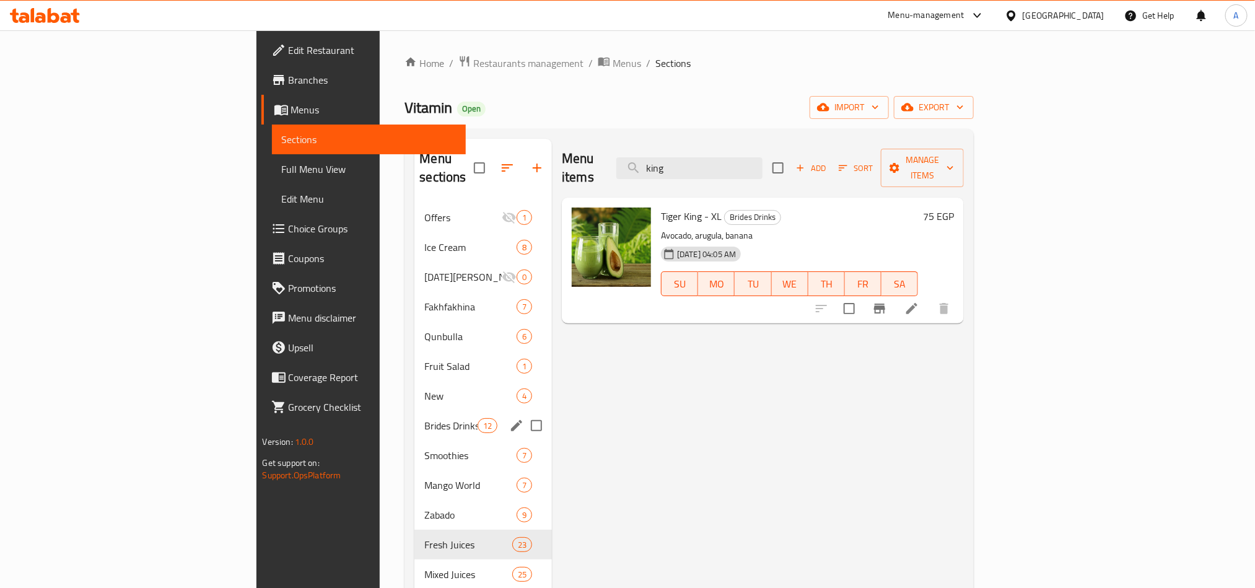
click at [424, 418] on span "Brides Drinks" at bounding box center [450, 425] width 53 height 15
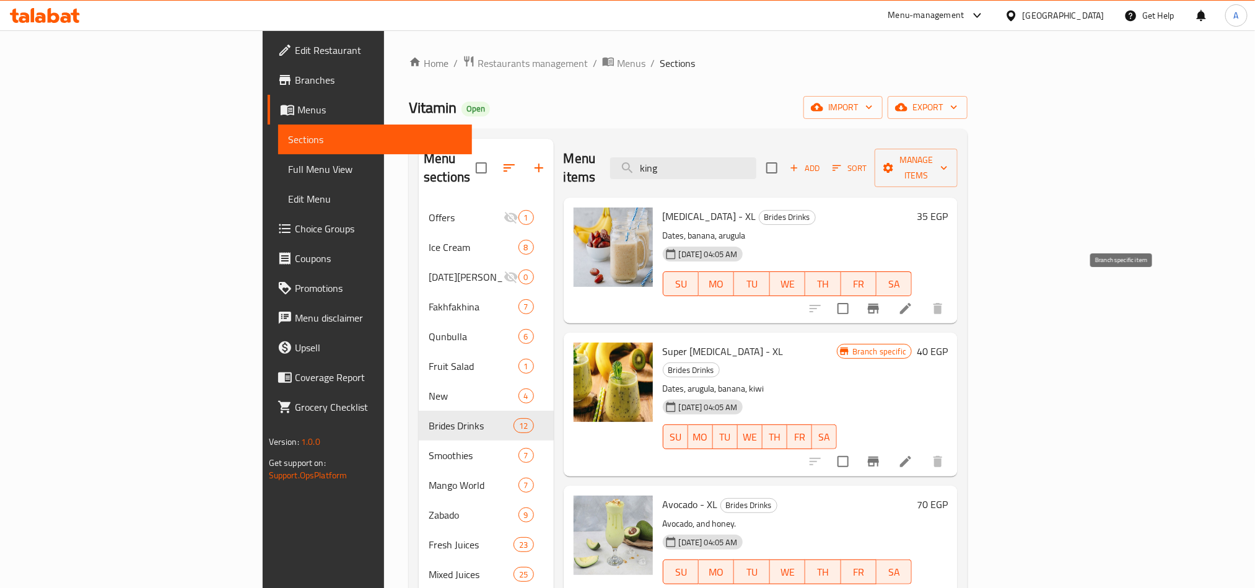
click at [888, 294] on button "Branch-specific-item" at bounding box center [874, 309] width 30 height 30
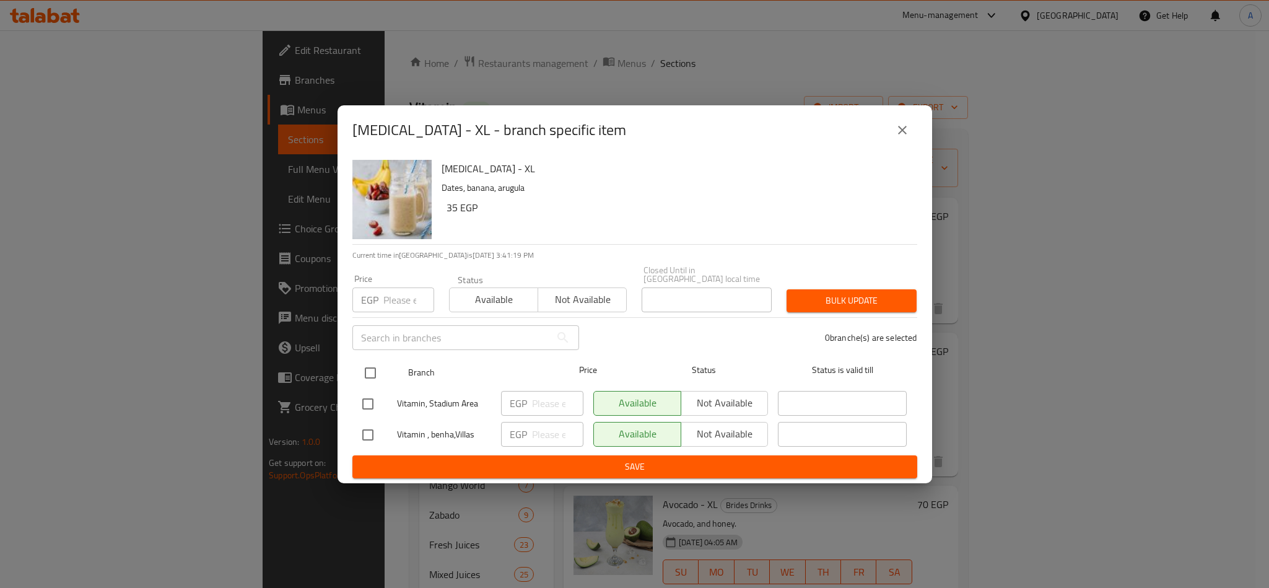
click at [380, 368] on input "checkbox" at bounding box center [370, 373] width 26 height 26
checkbox input "true"
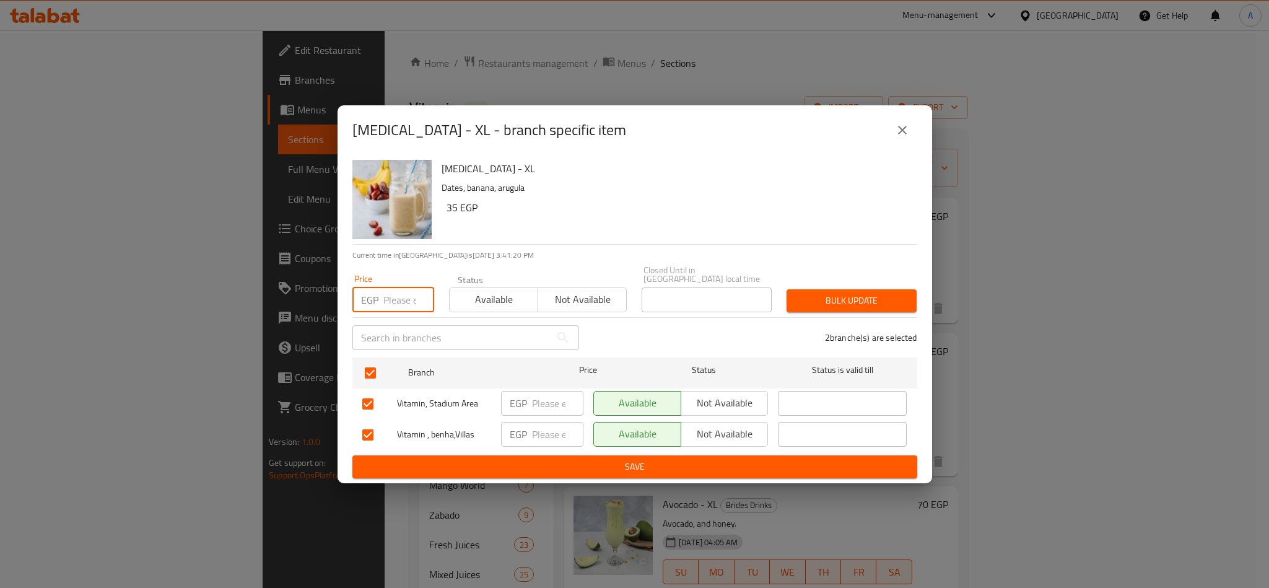
click at [385, 300] on input "number" at bounding box center [408, 299] width 51 height 25
paste input "45"
type input "45"
click at [898, 300] on span "Bulk update" at bounding box center [852, 300] width 110 height 15
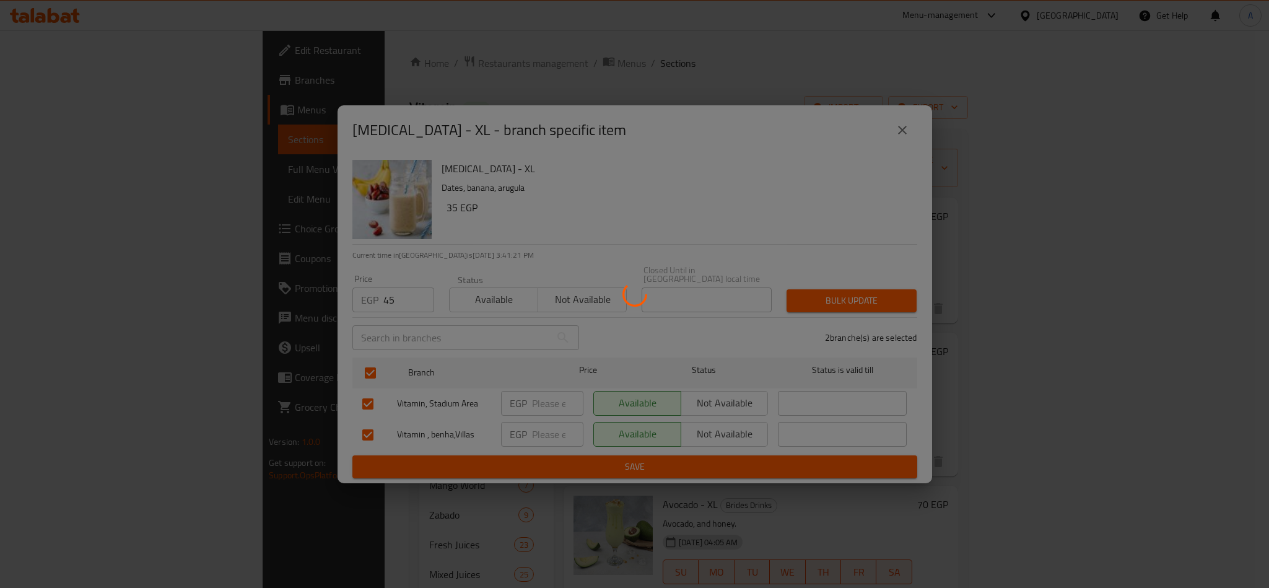
drag, startPoint x: 671, startPoint y: 210, endPoint x: 802, endPoint y: 160, distance: 139.8
click at [671, 209] on div at bounding box center [634, 294] width 1269 height 588
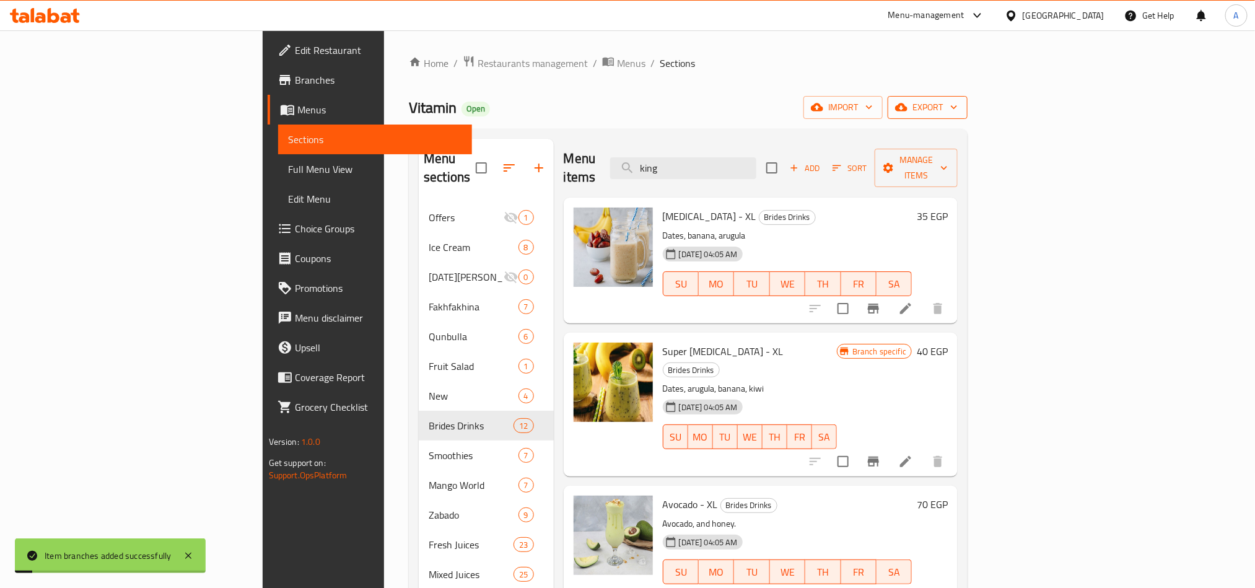
click at [958, 108] on span "export" at bounding box center [928, 107] width 60 height 15
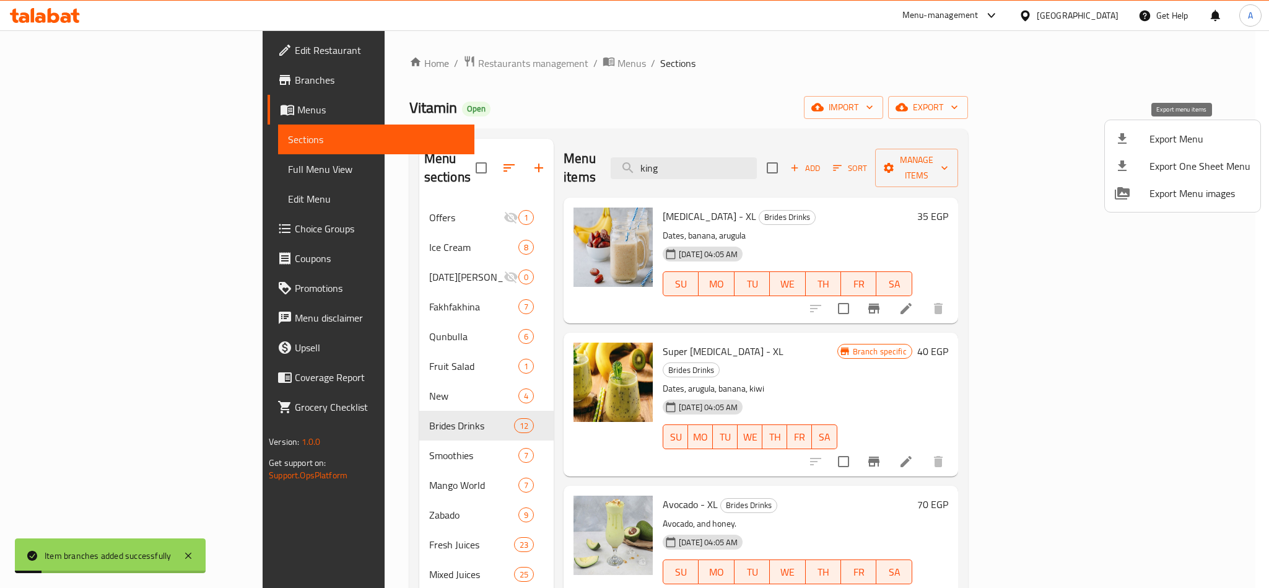
click at [1150, 136] on span "Export Menu" at bounding box center [1200, 138] width 101 height 15
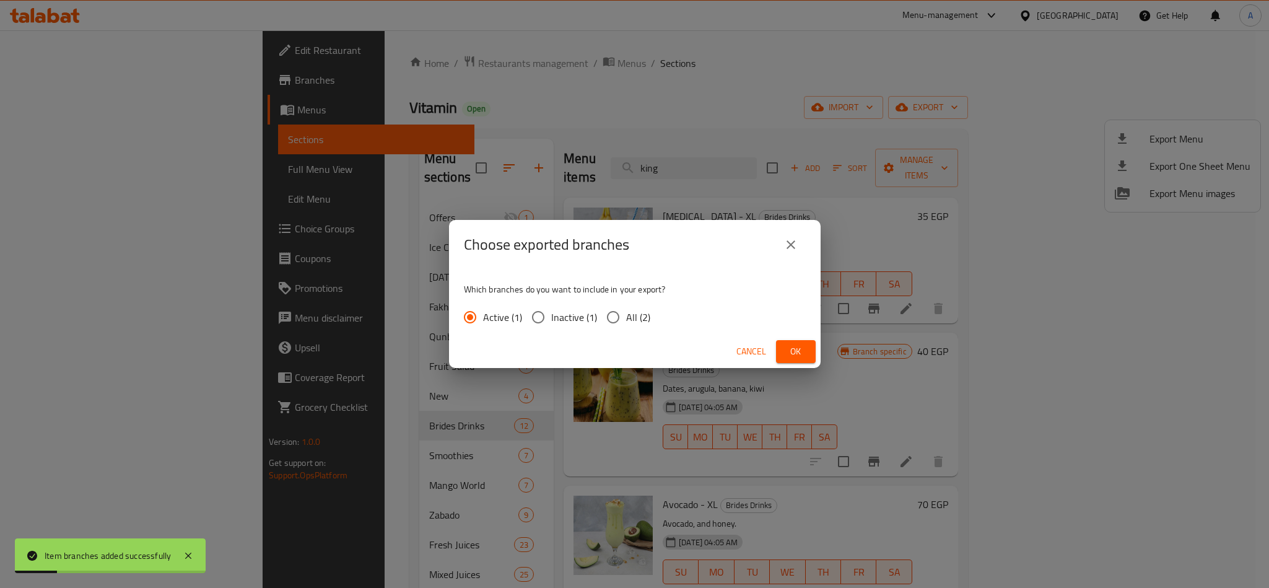
click at [630, 320] on span "All (2)" at bounding box center [638, 317] width 24 height 15
click at [626, 320] on input "All (2)" at bounding box center [613, 317] width 26 height 26
radio input "true"
drag, startPoint x: 788, startPoint y: 337, endPoint x: 792, endPoint y: 342, distance: 6.6
click at [789, 337] on div "Cancel Ok" at bounding box center [635, 351] width 372 height 33
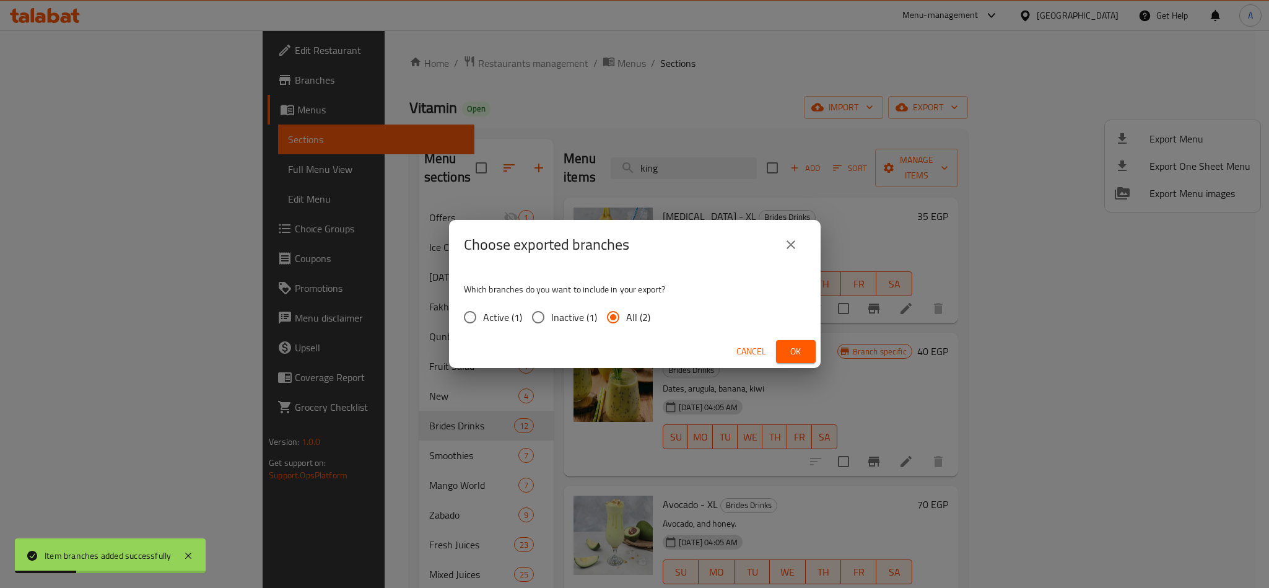
click at [794, 344] on span "Ok" at bounding box center [796, 351] width 20 height 15
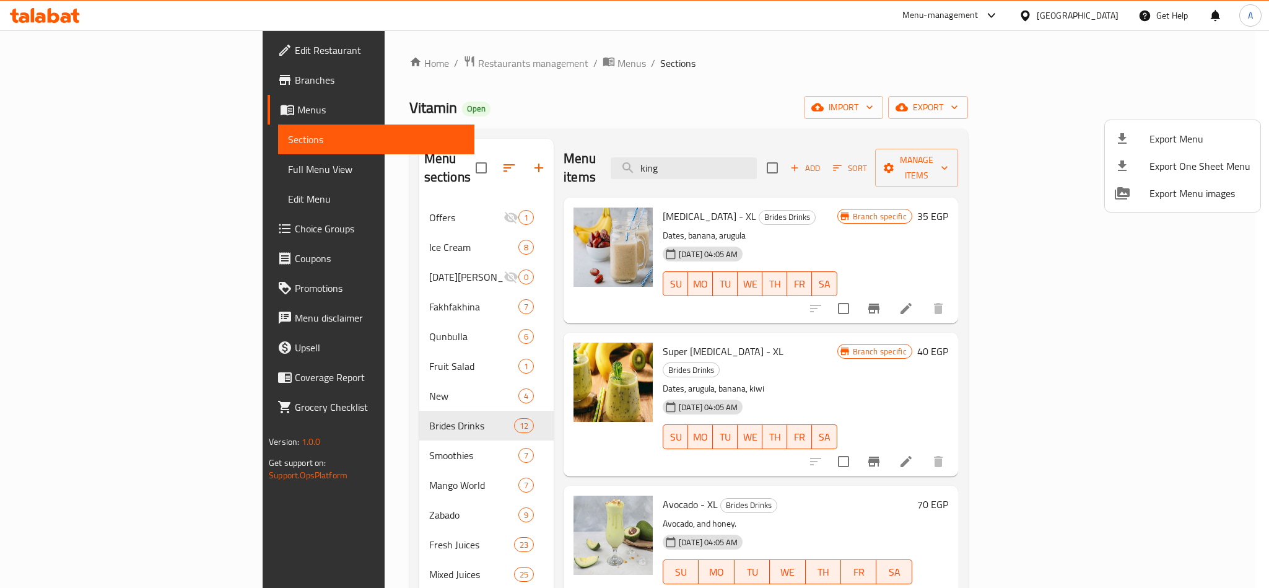
drag, startPoint x: 1156, startPoint y: 290, endPoint x: 1256, endPoint y: 285, distance: 100.5
click at [1157, 290] on div at bounding box center [634, 294] width 1269 height 588
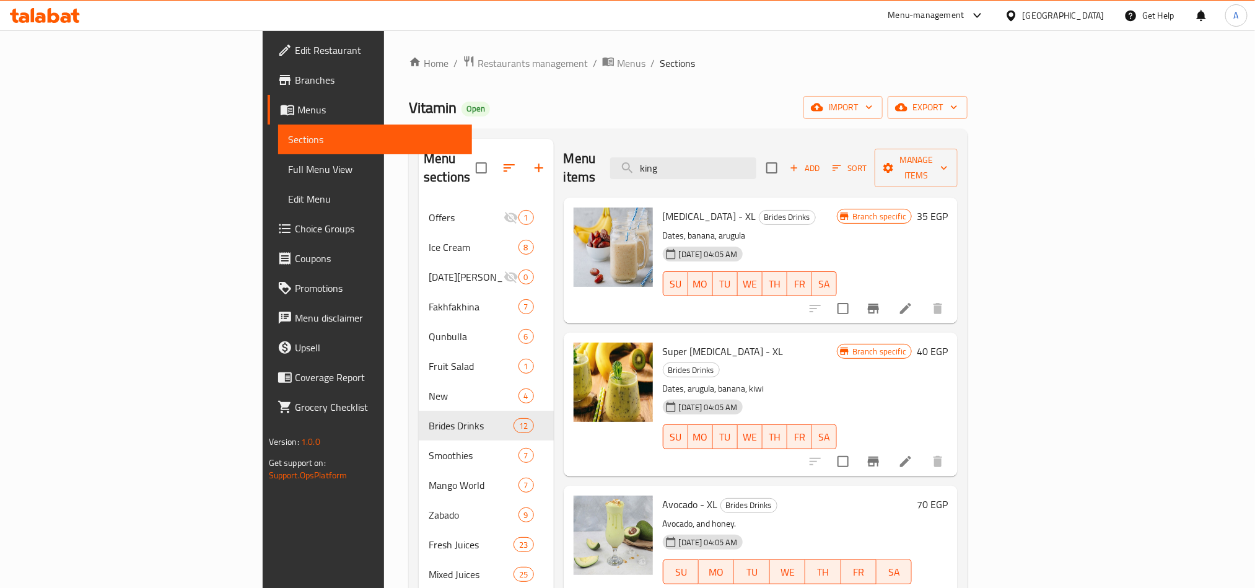
click at [913, 301] on icon at bounding box center [905, 308] width 15 height 15
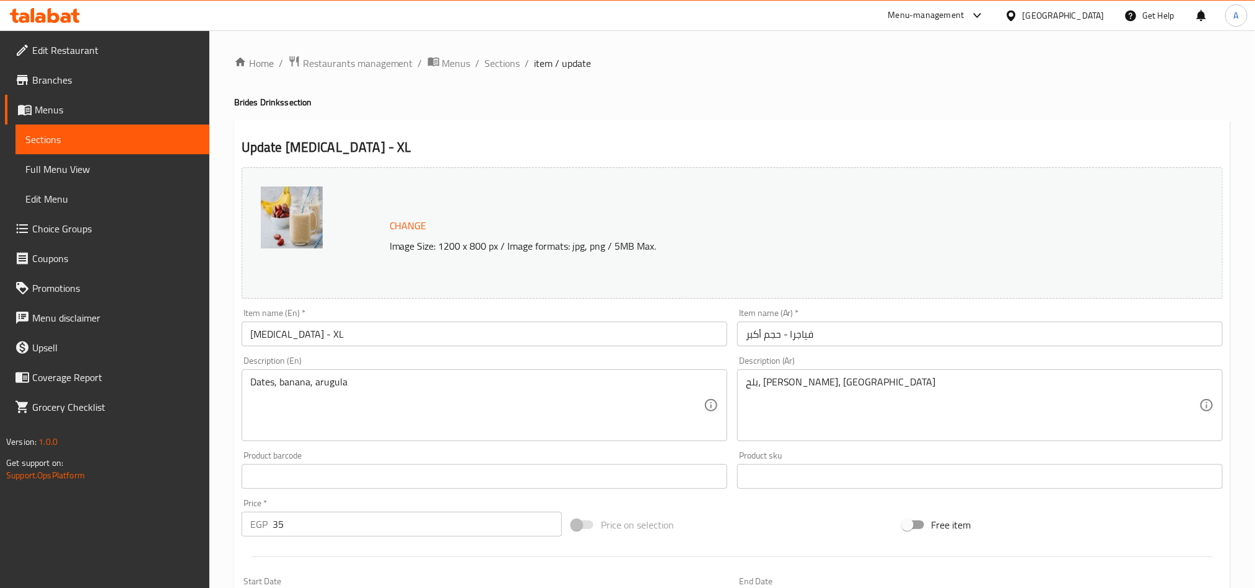
click at [796, 333] on input "فياجرا - حجم أكبر" at bounding box center [980, 334] width 486 height 25
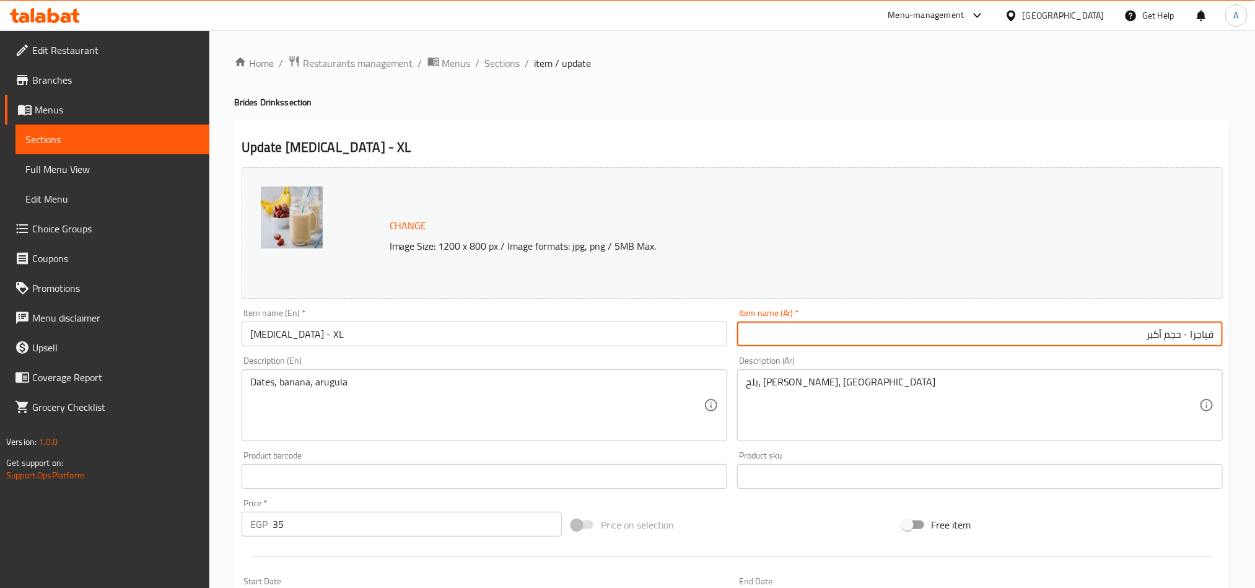
click at [1212, 337] on input "فياجرا - حجم أكبر" at bounding box center [980, 334] width 486 height 25
paste input "45"
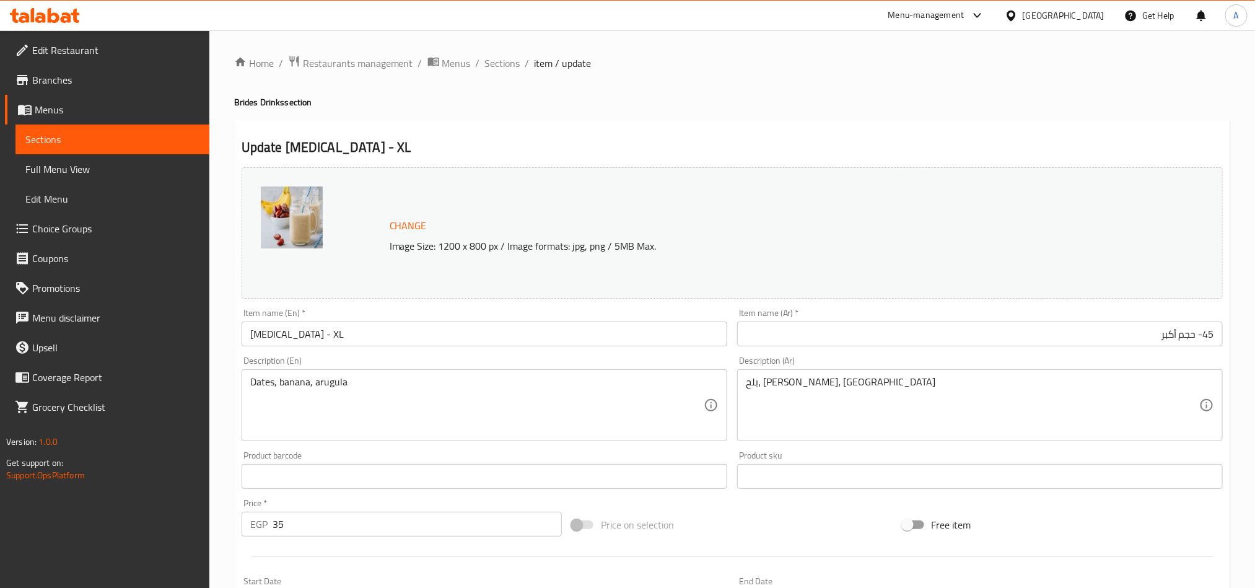
click at [1206, 333] on input "45- حجم أكبر" at bounding box center [980, 334] width 486 height 25
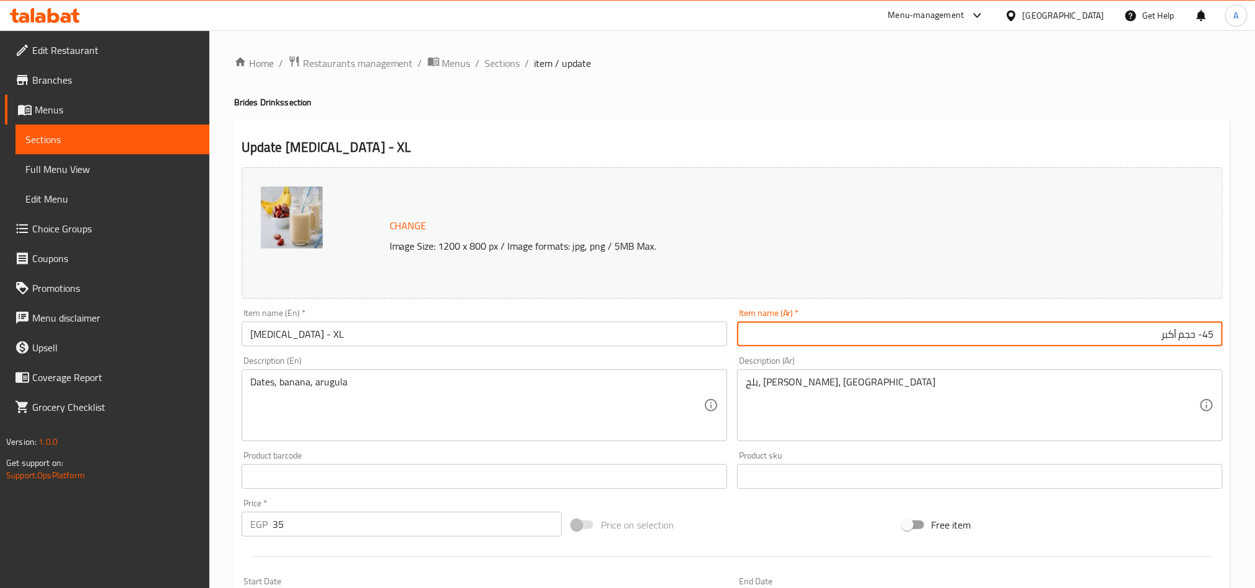
click at [1206, 333] on input "45- حجم أكبر" at bounding box center [980, 334] width 486 height 25
click at [1210, 337] on input "45- حجم أكبر" at bounding box center [980, 334] width 486 height 25
paste input "فيجا"
type input "فيجا- حجم أكبر"
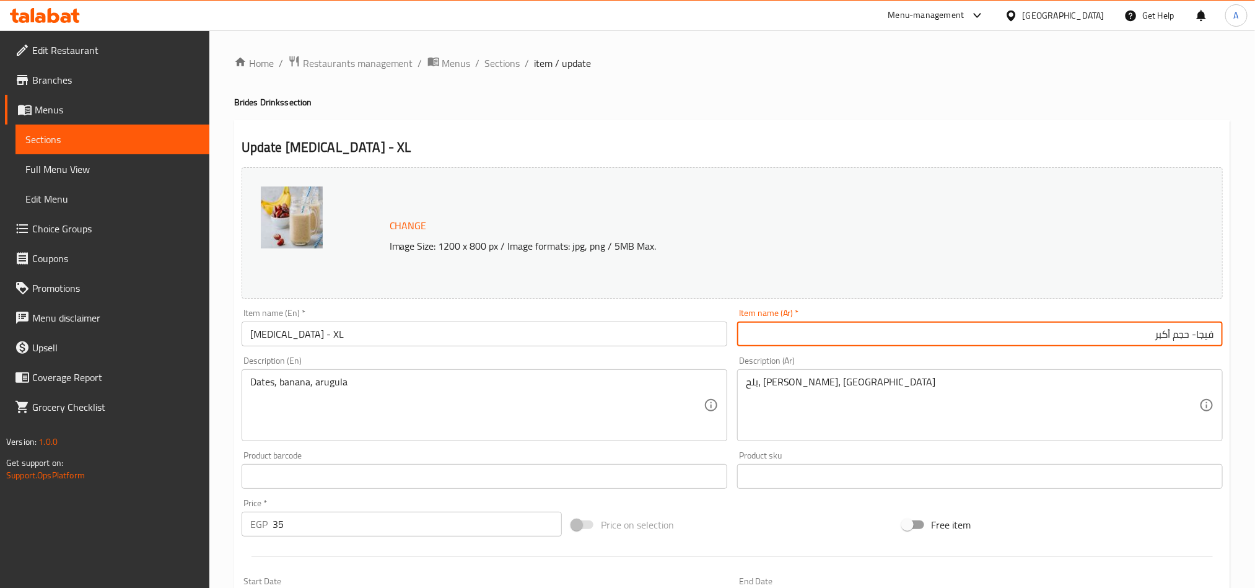
click at [1050, 320] on div "Item name (Ar)   * فيجا- حجم أكبر Item name (Ar) *" at bounding box center [980, 327] width 486 height 38
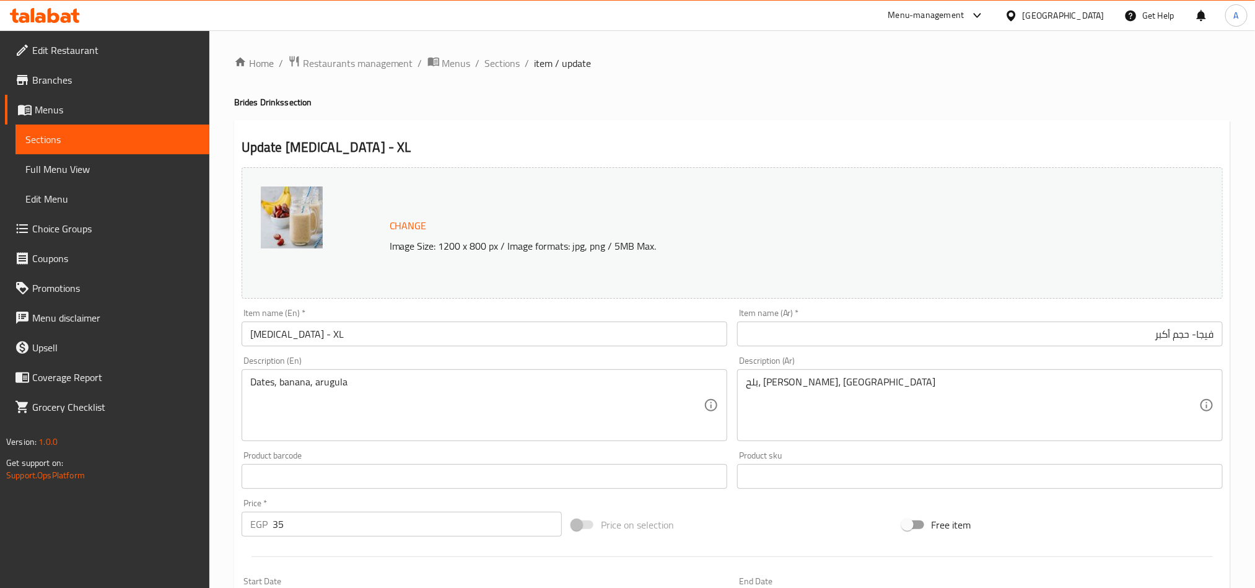
click at [253, 331] on input "[MEDICAL_DATA] - XL" at bounding box center [485, 334] width 486 height 25
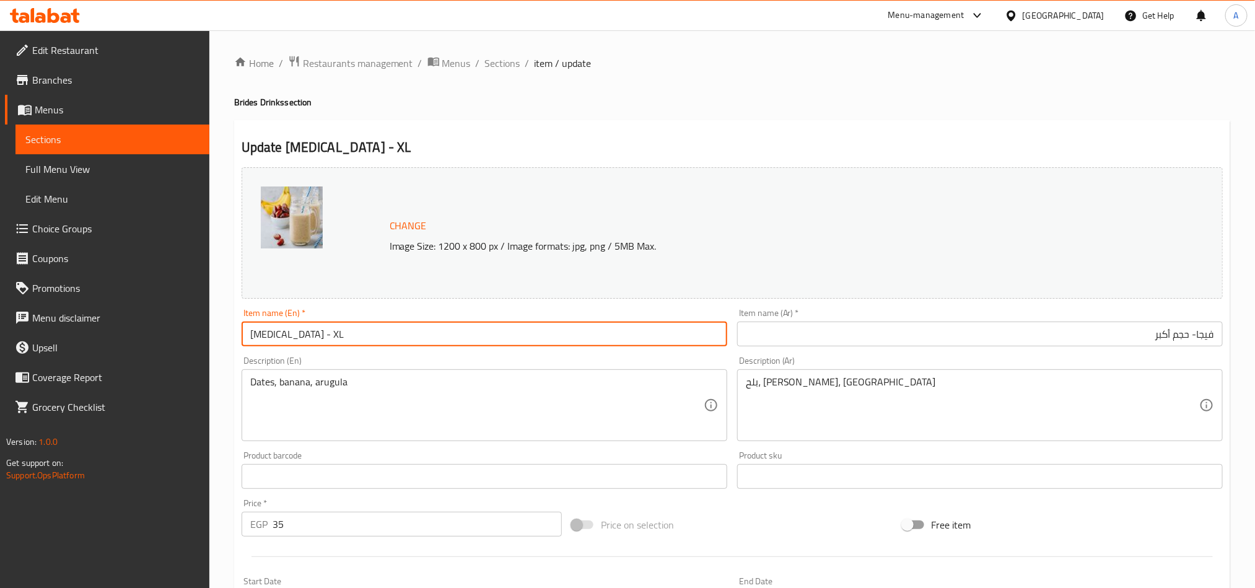
click at [253, 331] on input "[MEDICAL_DATA] - XL" at bounding box center [485, 334] width 486 height 25
paste input "ega"
type input "Vega- XL"
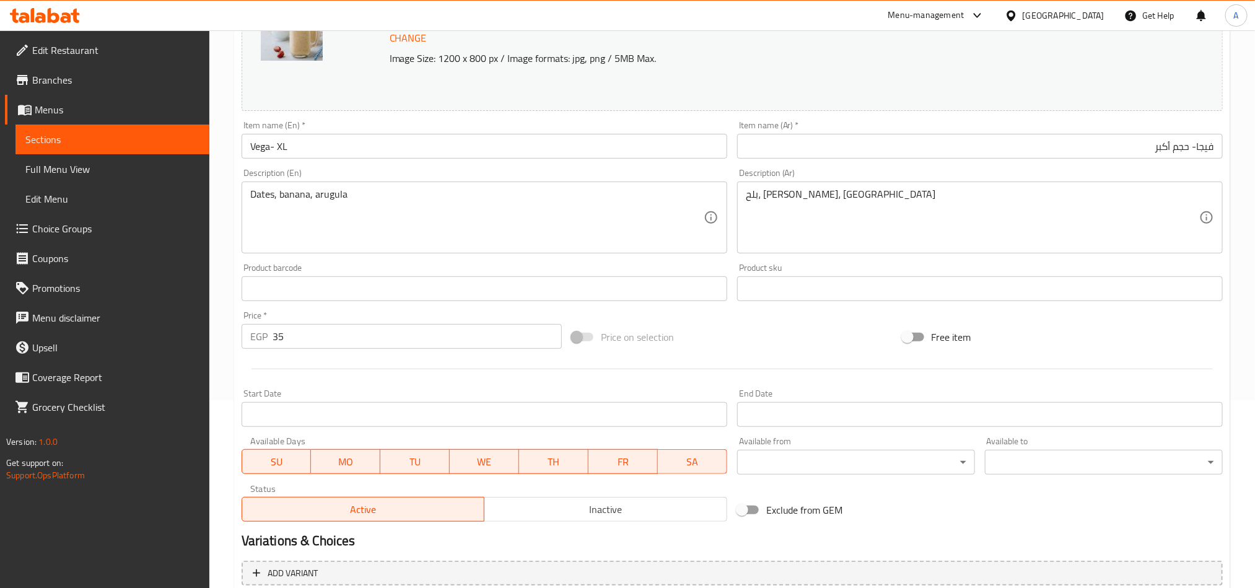
scroll to position [304, 0]
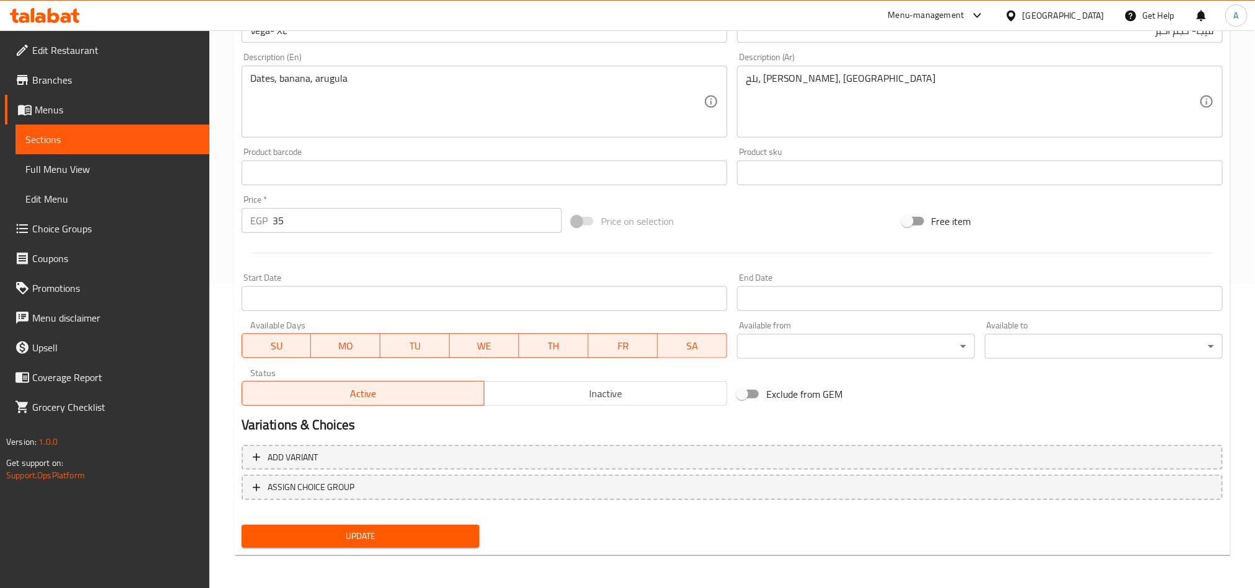
click at [396, 556] on div "Home / Restaurants management / Menus / Sections / item / update Brides Drinks …" at bounding box center [732, 158] width 996 height 813
click at [394, 549] on div "Update" at bounding box center [361, 536] width 248 height 33
click at [396, 547] on div "Update" at bounding box center [361, 536] width 248 height 33
click at [396, 545] on button "Update" at bounding box center [361, 536] width 238 height 23
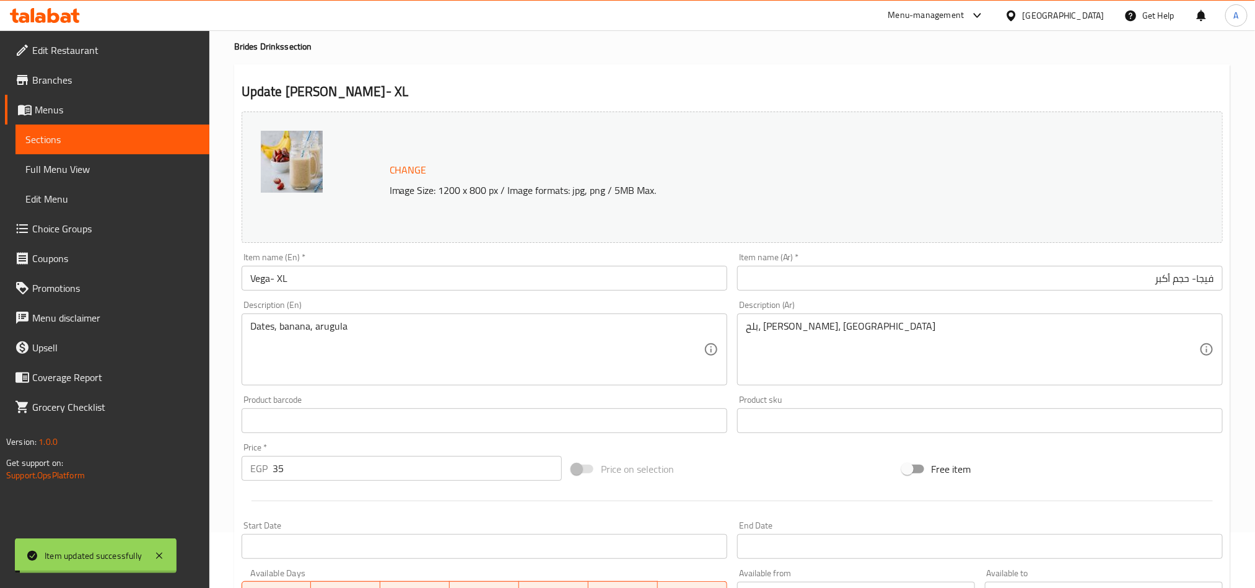
scroll to position [0, 0]
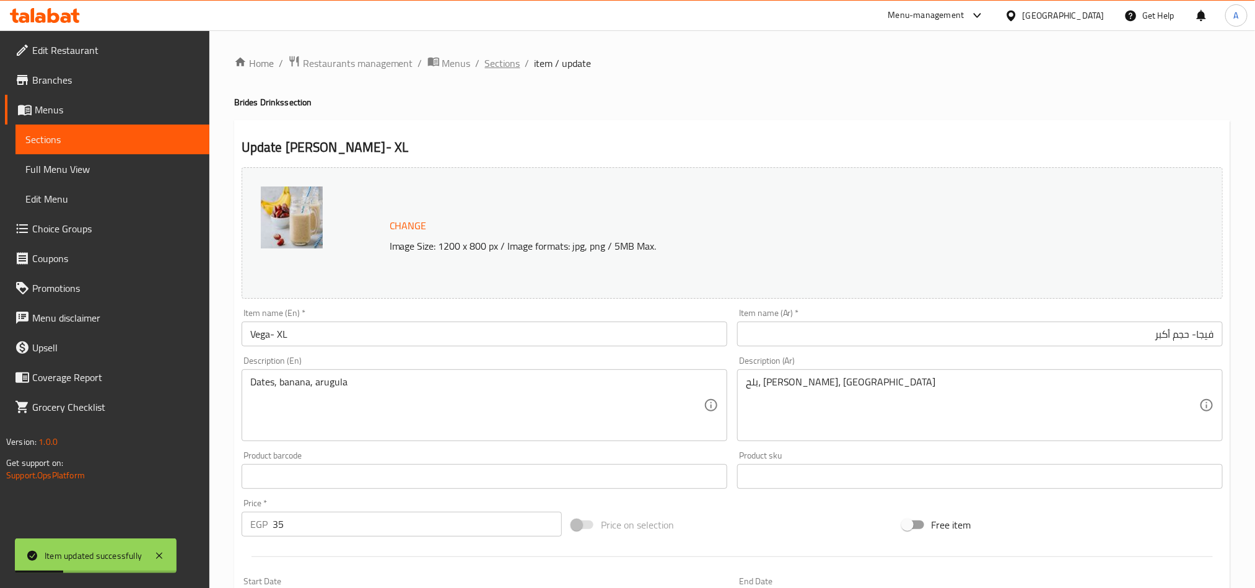
click at [511, 62] on span "Sections" at bounding box center [502, 63] width 35 height 15
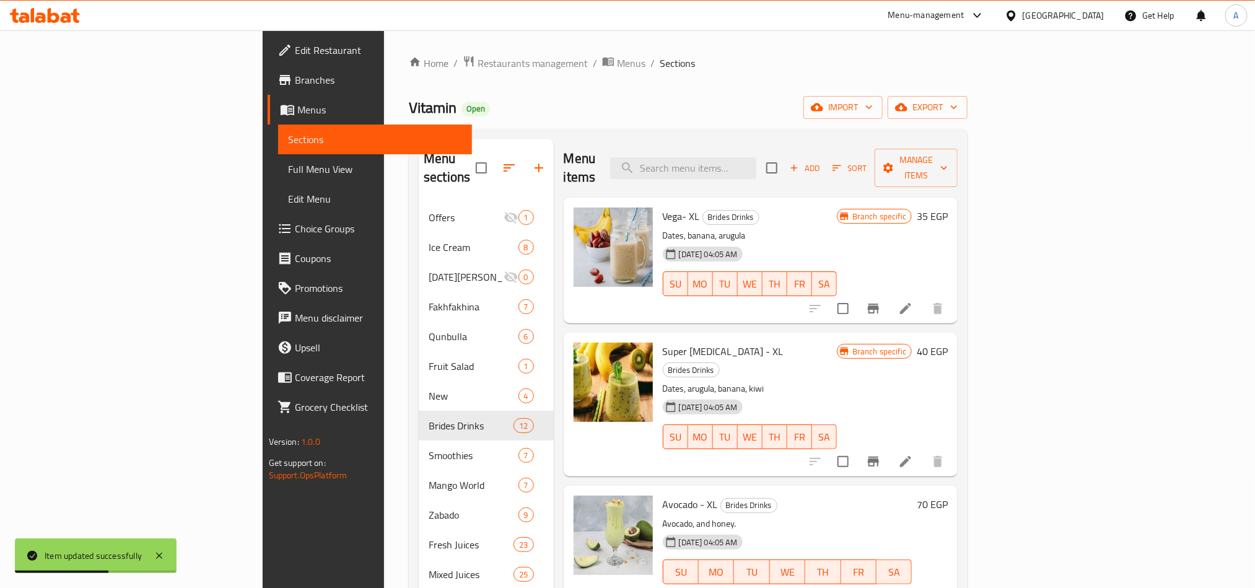
click at [923, 450] on li at bounding box center [905, 461] width 35 height 22
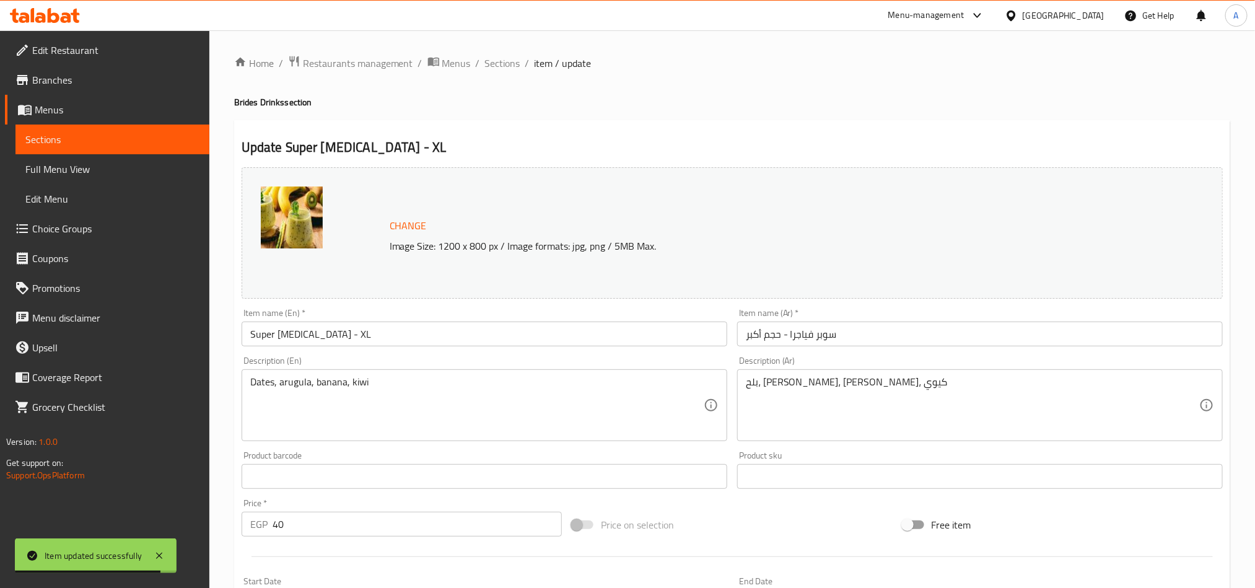
click at [295, 339] on input "Super [MEDICAL_DATA] - XL" at bounding box center [485, 334] width 486 height 25
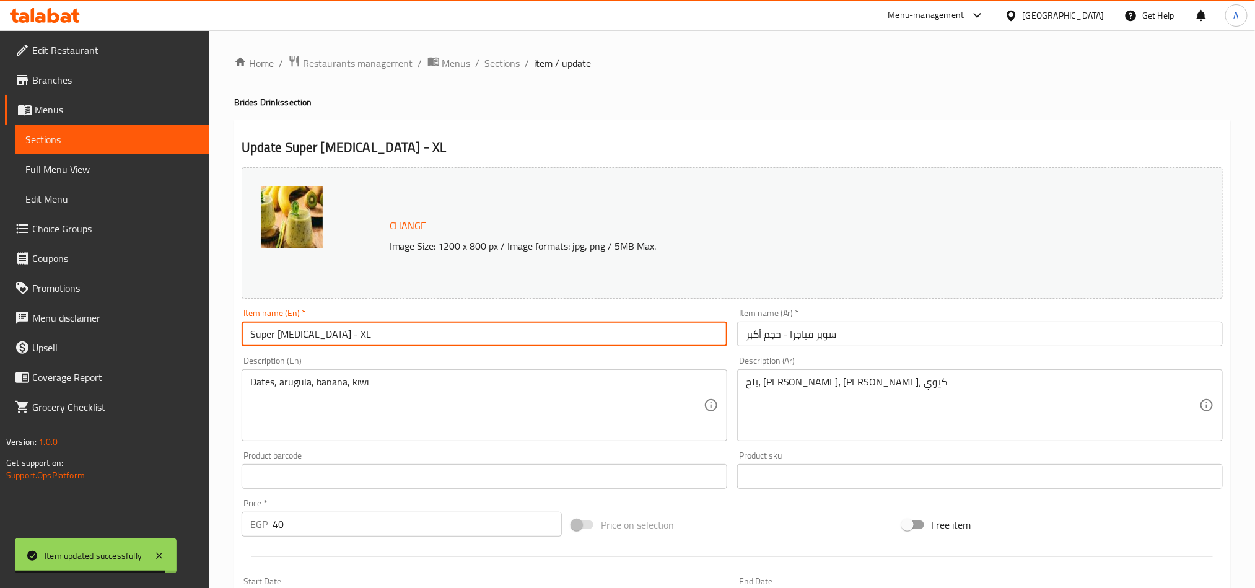
click at [295, 339] on input "Super [MEDICAL_DATA] - XL" at bounding box center [485, 334] width 486 height 25
paste input "ega"
type input "Super Vega- XL"
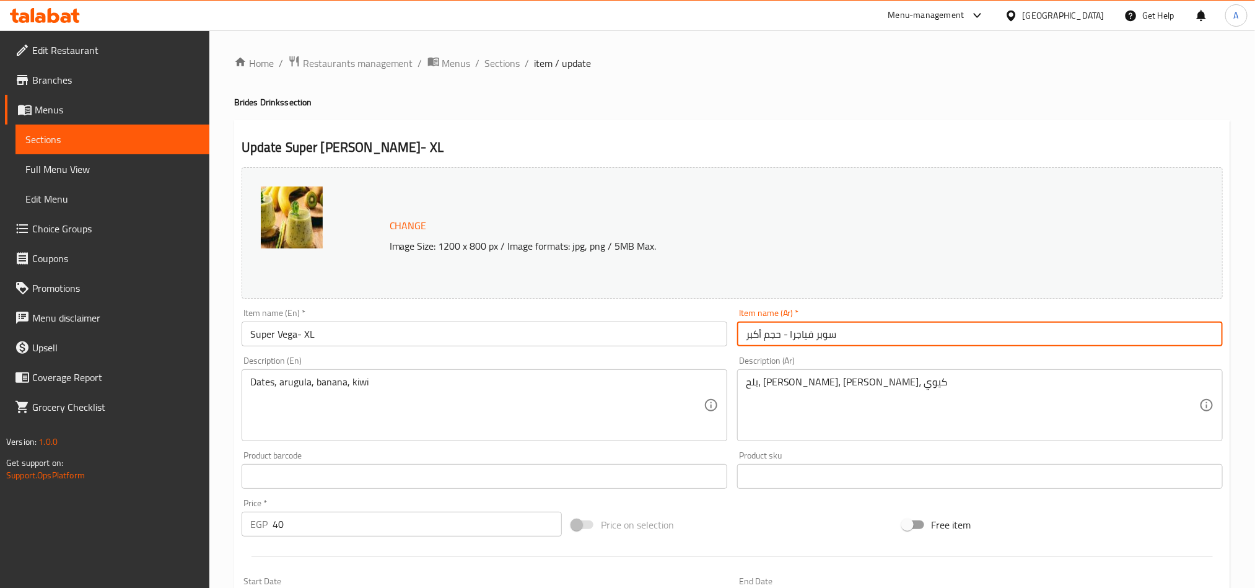
click at [795, 333] on input "سوبر فياجرا - حجم أكبر" at bounding box center [980, 334] width 486 height 25
drag, startPoint x: 790, startPoint y: 333, endPoint x: 814, endPoint y: 340, distance: 24.7
click at [814, 340] on input "سوبر فياجرا - حجم أكبر" at bounding box center [980, 334] width 486 height 25
type input "سوبر فيجا - حجم أكبر"
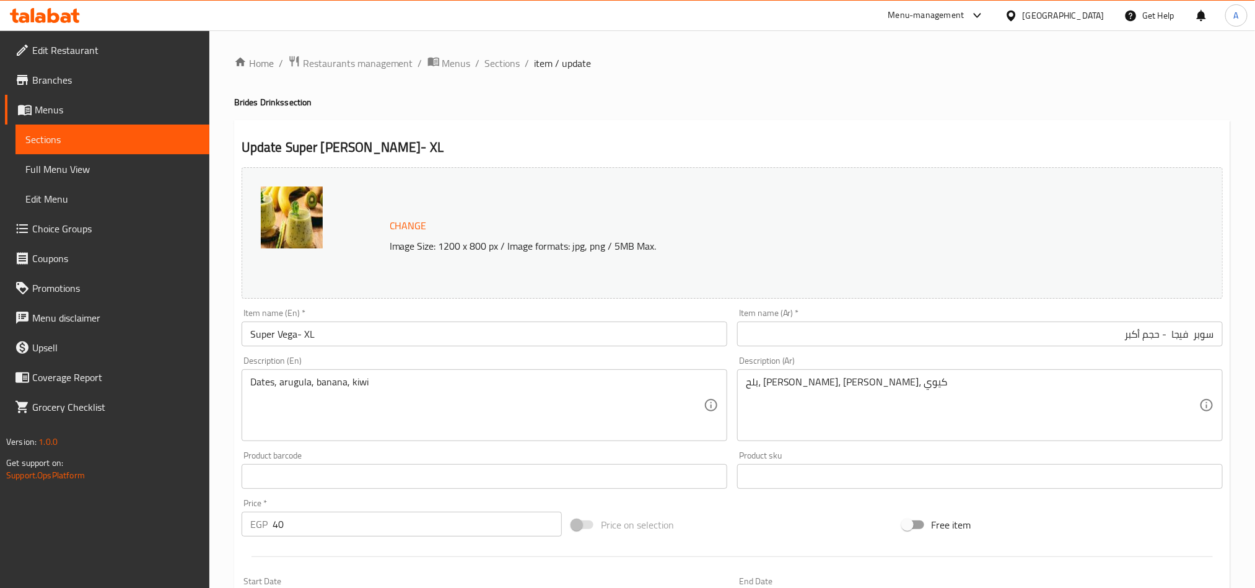
scroll to position [304, 0]
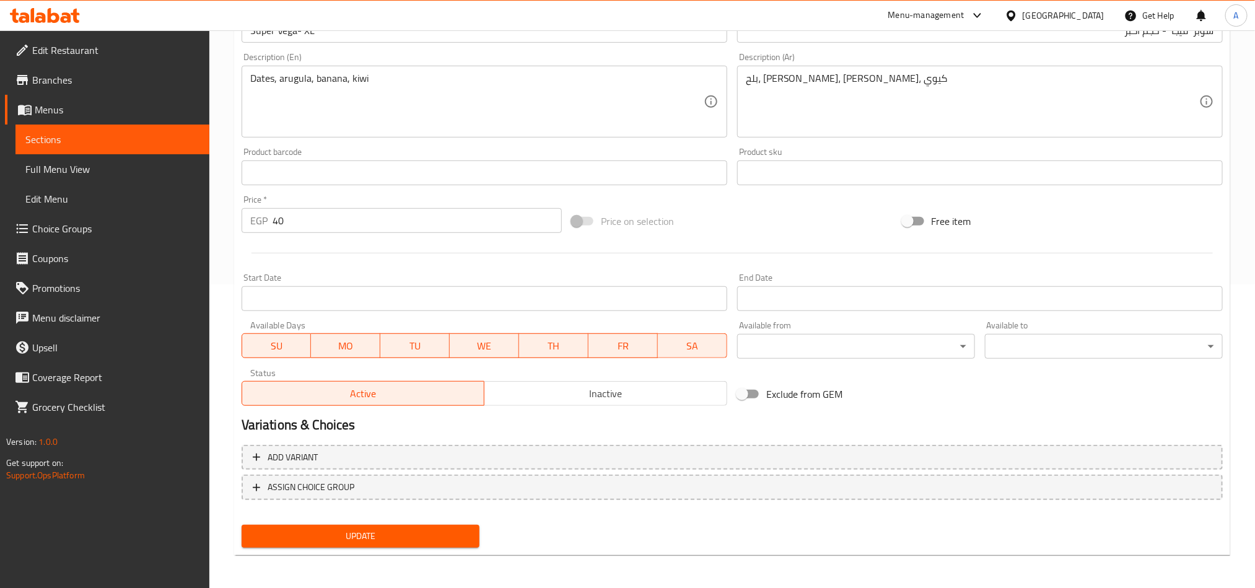
click at [458, 535] on span "Update" at bounding box center [361, 535] width 218 height 15
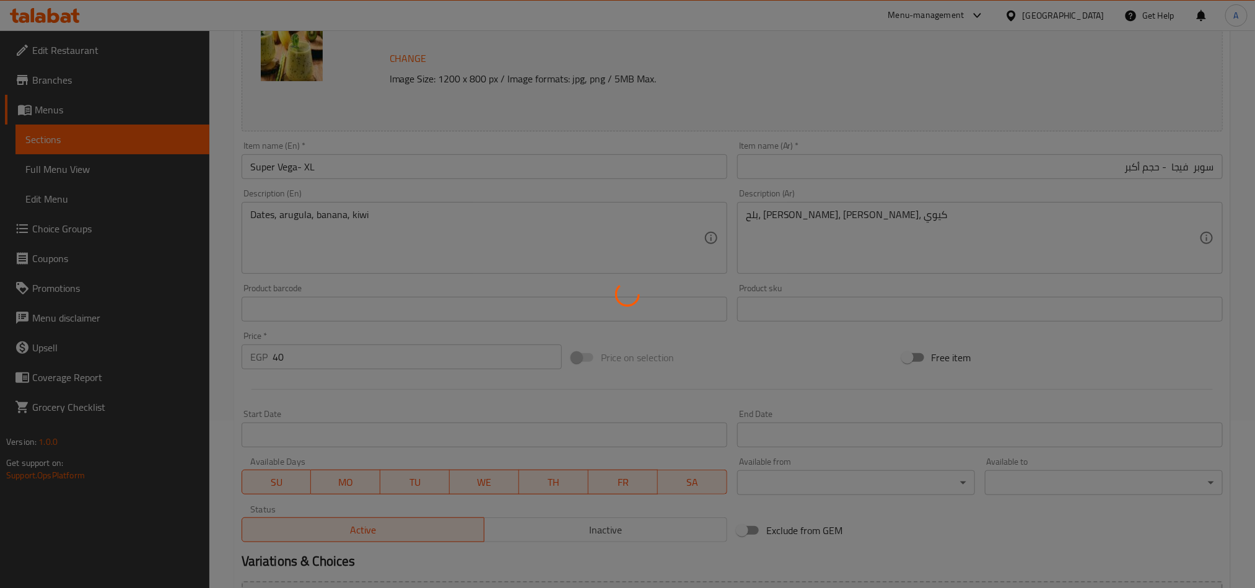
scroll to position [0, 0]
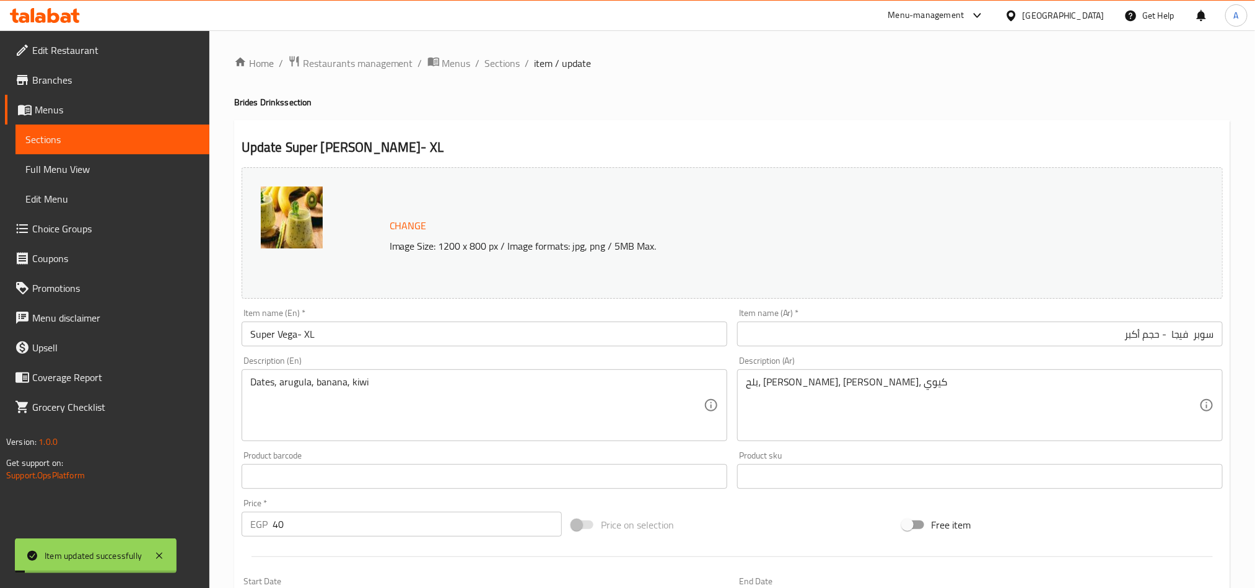
click at [502, 73] on div "Home / Restaurants management / Menus / Sections / item / update Brides Drinks …" at bounding box center [732, 461] width 996 height 813
click at [505, 56] on span "Sections" at bounding box center [502, 63] width 35 height 15
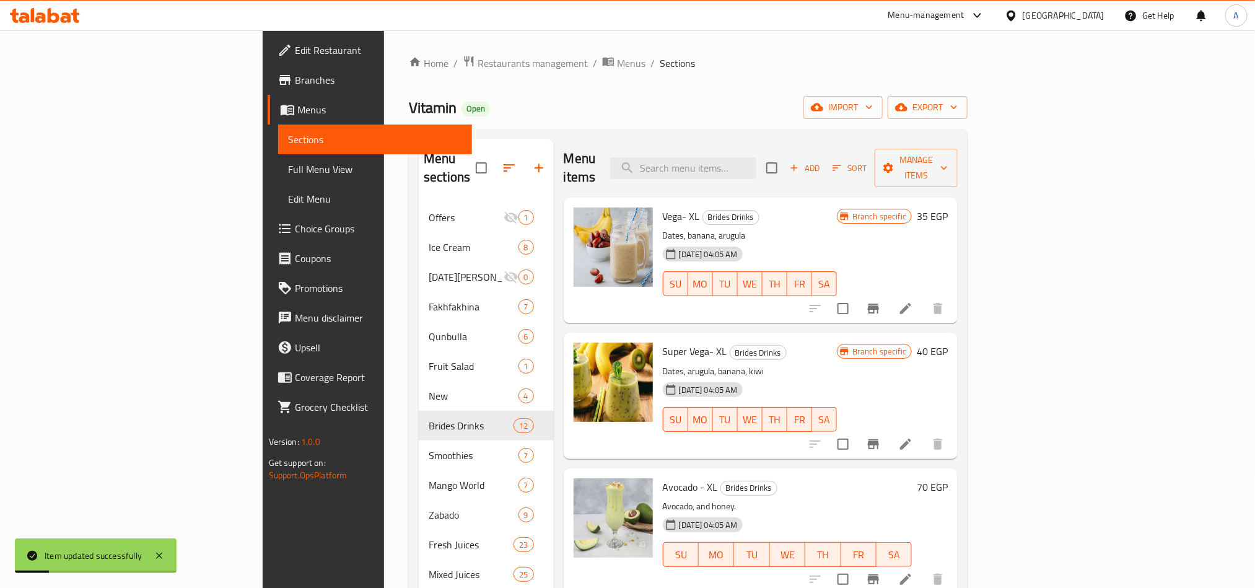
click at [888, 431] on button "Branch-specific-item" at bounding box center [874, 444] width 30 height 30
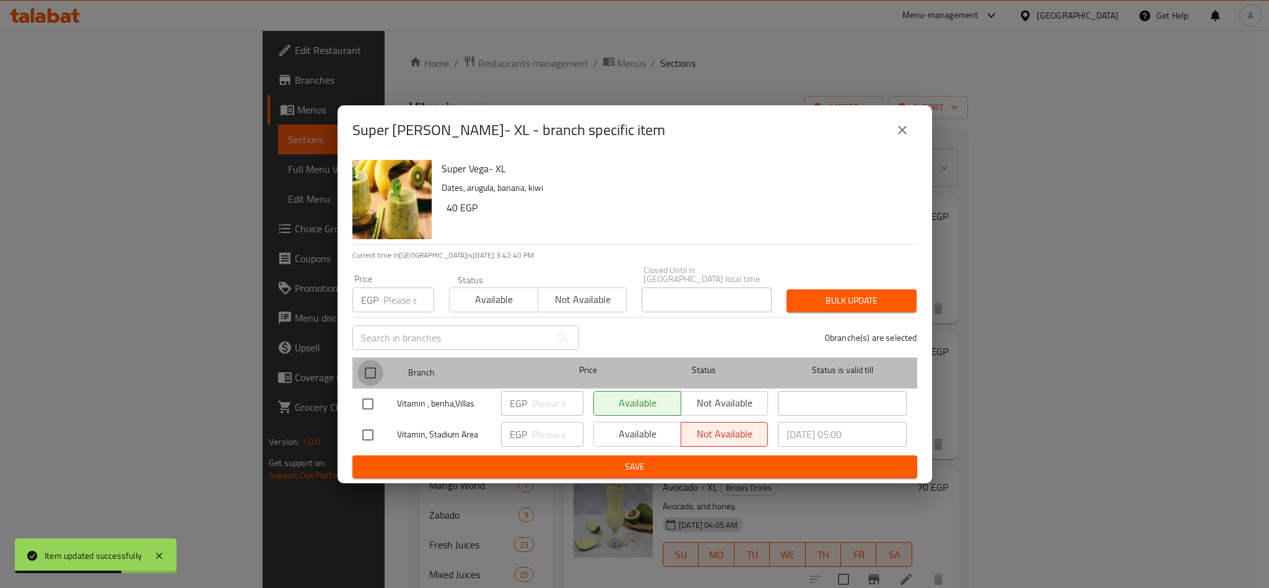
click at [357, 362] on input "checkbox" at bounding box center [370, 373] width 26 height 26
checkbox input "true"
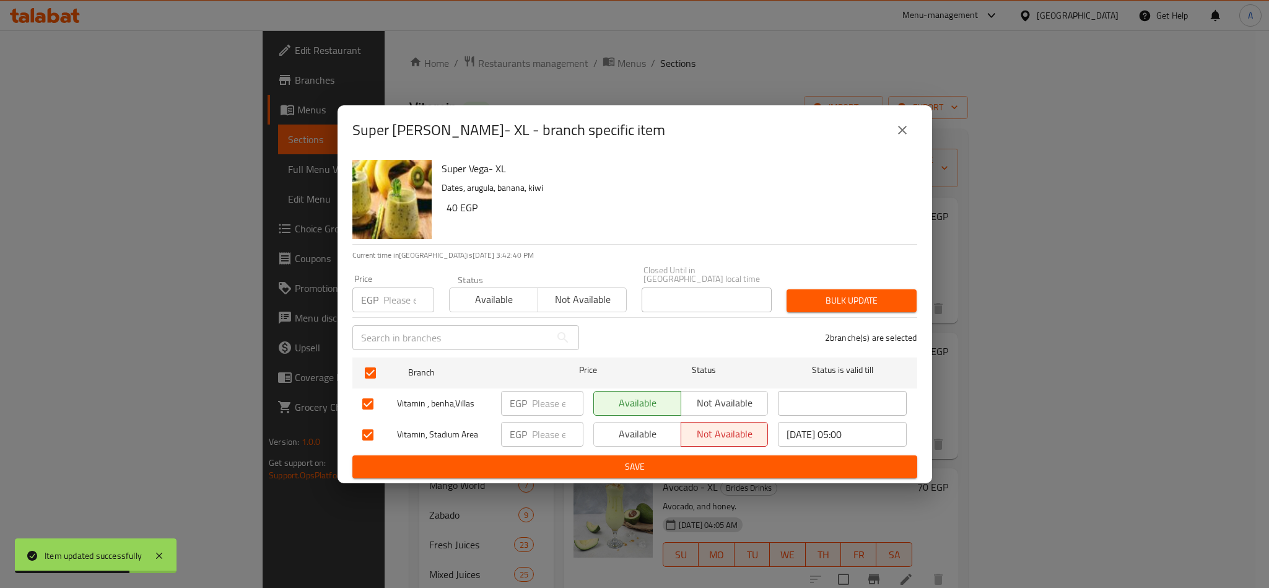
click at [385, 303] on input "number" at bounding box center [408, 299] width 51 height 25
paste input "50"
type input "50"
click at [812, 293] on span "Bulk update" at bounding box center [852, 300] width 110 height 15
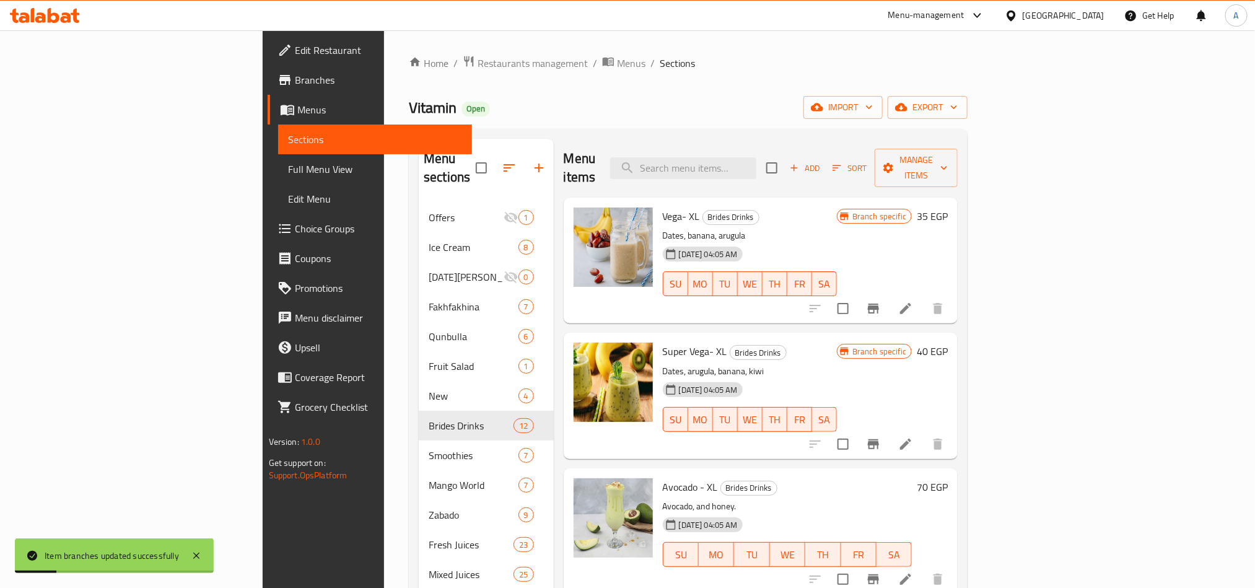
click at [881, 572] on icon "Branch-specific-item" at bounding box center [873, 579] width 15 height 15
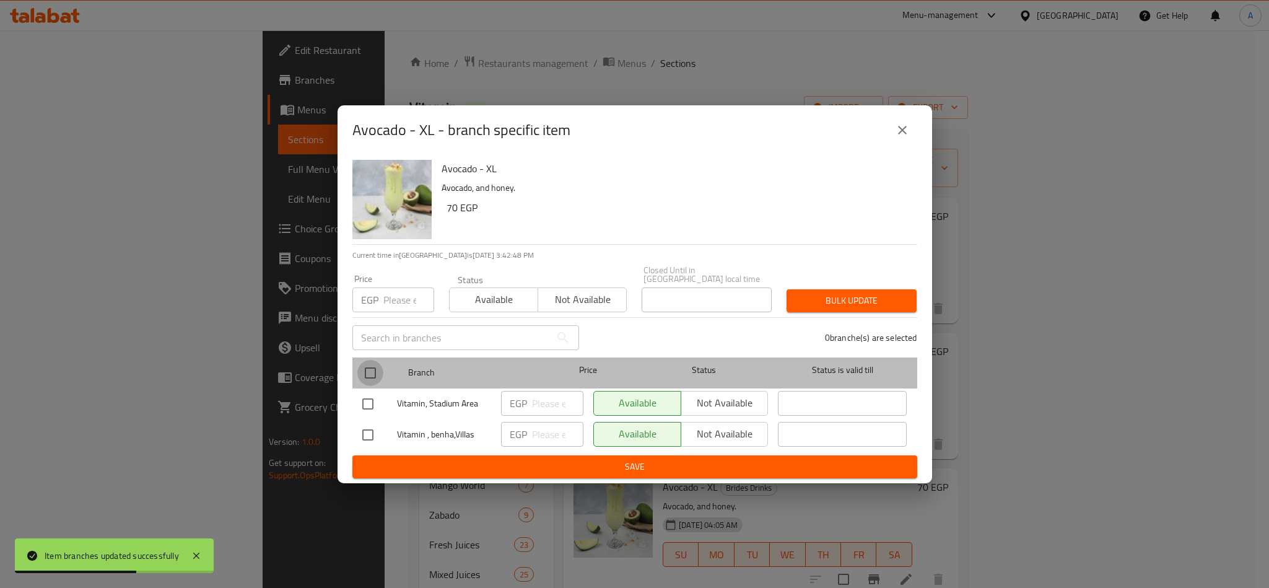
click at [364, 375] on input "checkbox" at bounding box center [370, 373] width 26 height 26
checkbox input "true"
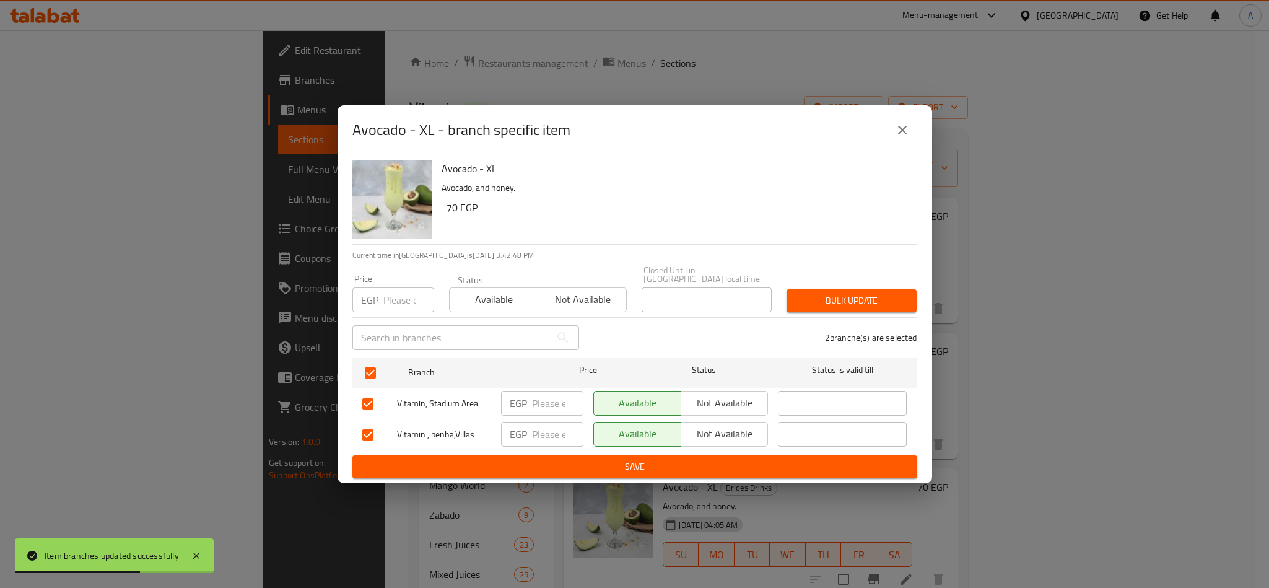
click at [396, 274] on div "Price EGP Price" at bounding box center [393, 293] width 82 height 38
click at [394, 294] on input "number" at bounding box center [408, 299] width 51 height 25
paste input "80"
type input "80"
click at [887, 294] on span "Bulk update" at bounding box center [852, 300] width 110 height 15
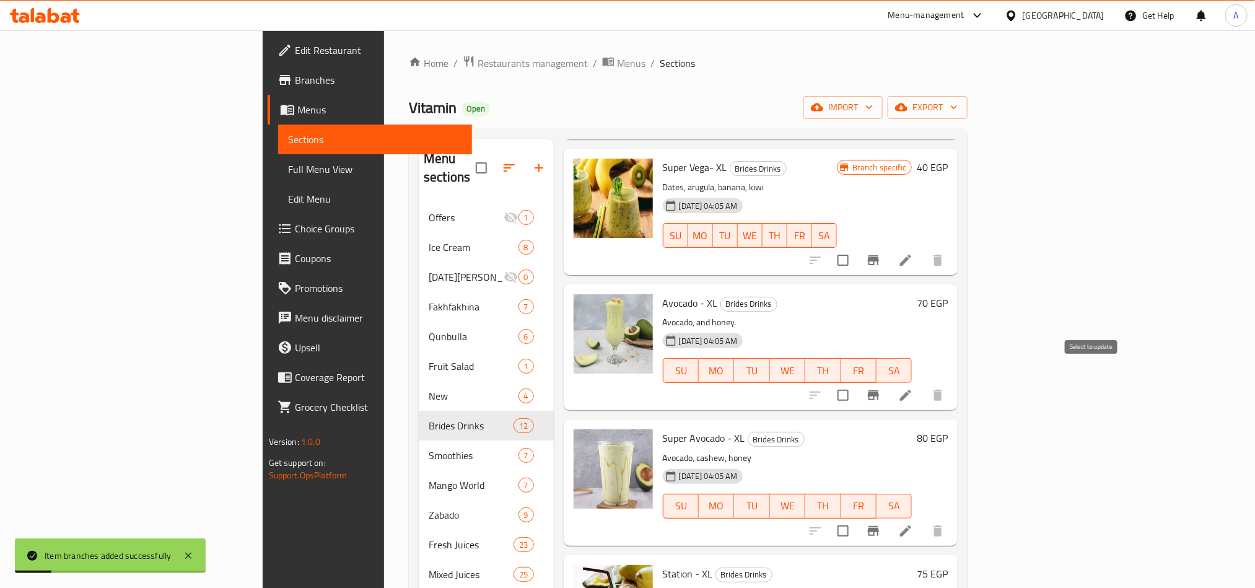
scroll to position [186, 0]
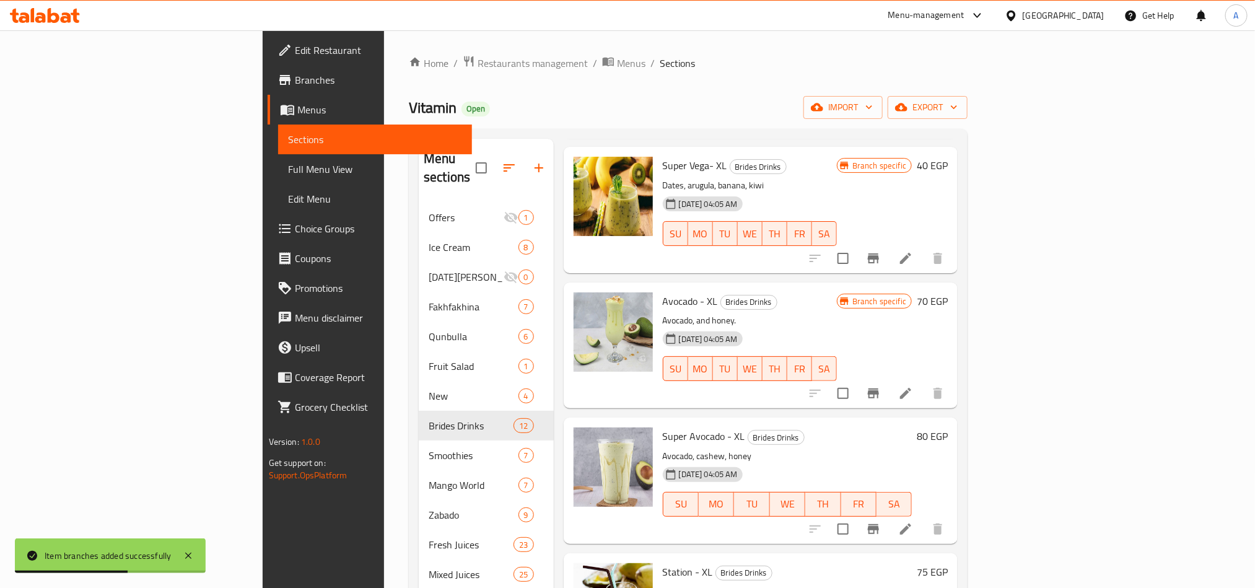
click at [923, 382] on li at bounding box center [905, 393] width 35 height 22
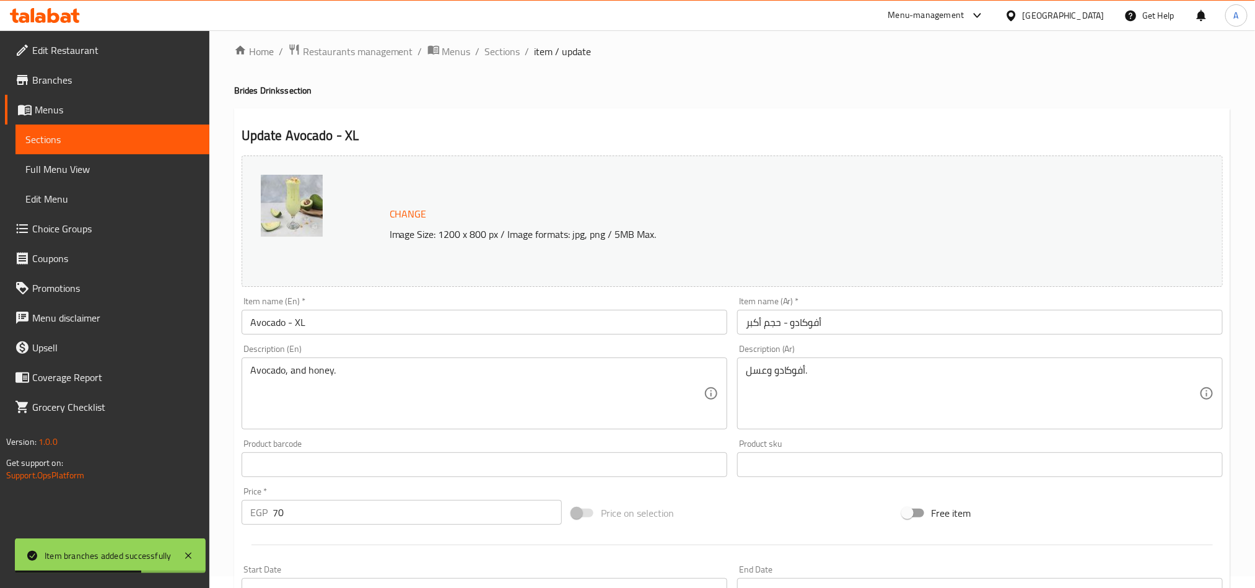
scroll to position [93, 0]
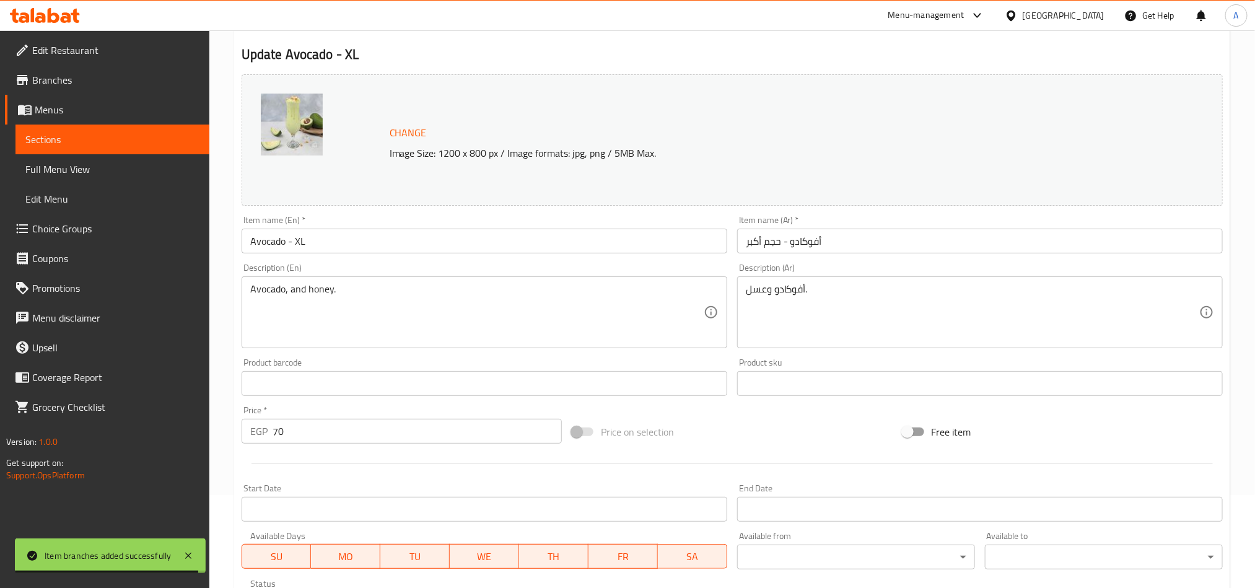
drag, startPoint x: 747, startPoint y: 286, endPoint x: 766, endPoint y: 294, distance: 20.3
click at [747, 286] on textarea "أفوكادو وعسل." at bounding box center [972, 312] width 453 height 59
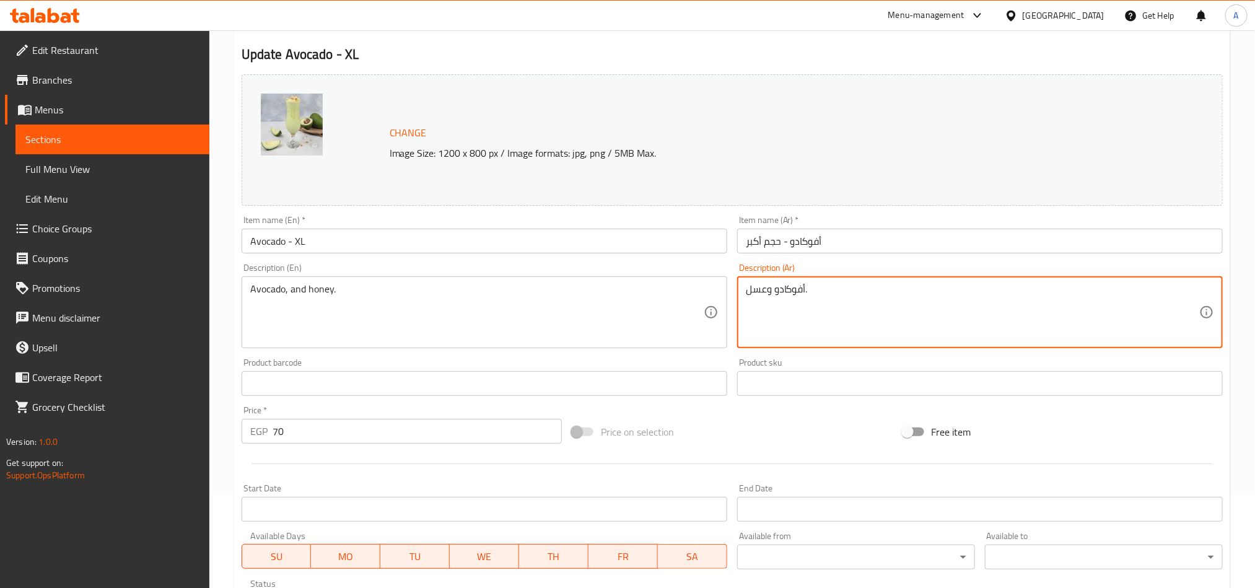
click at [772, 290] on textarea "أفوكادو وعسل." at bounding box center [972, 312] width 453 height 59
paste textarea "اجو"
type textarea "أفوكادو ، كاجو وعسل."
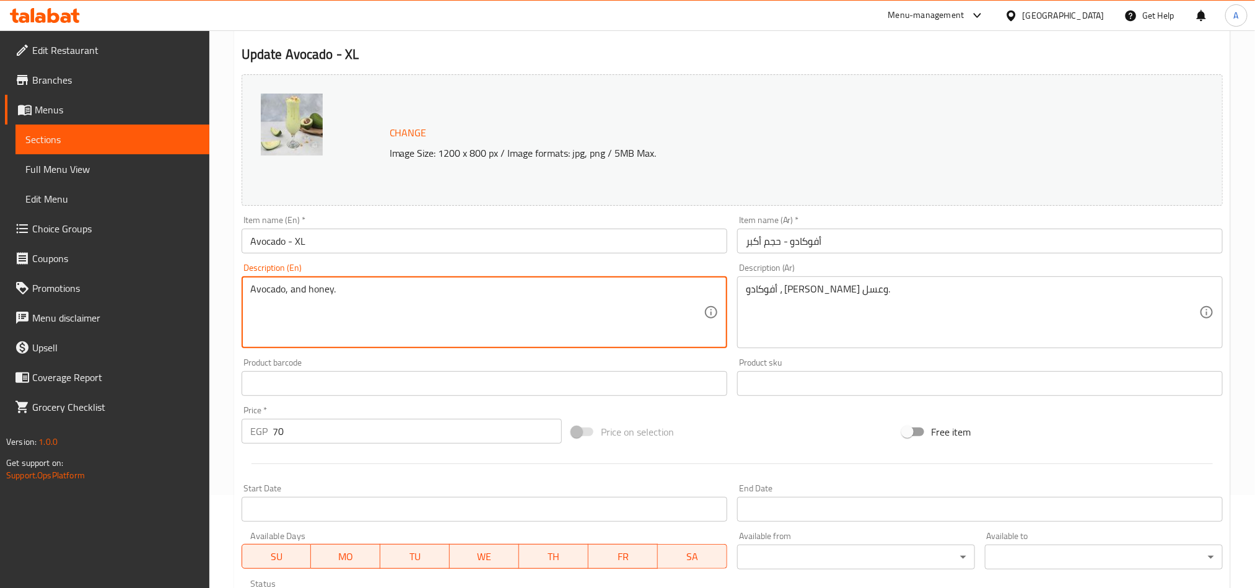
paste textarea "cashew"
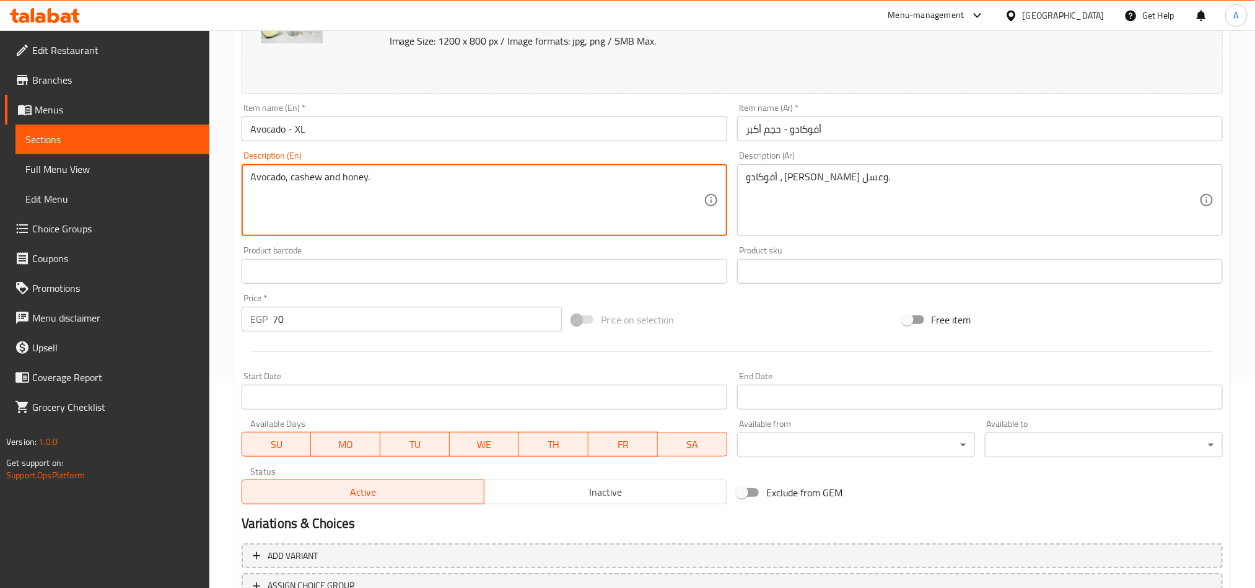
scroll to position [304, 0]
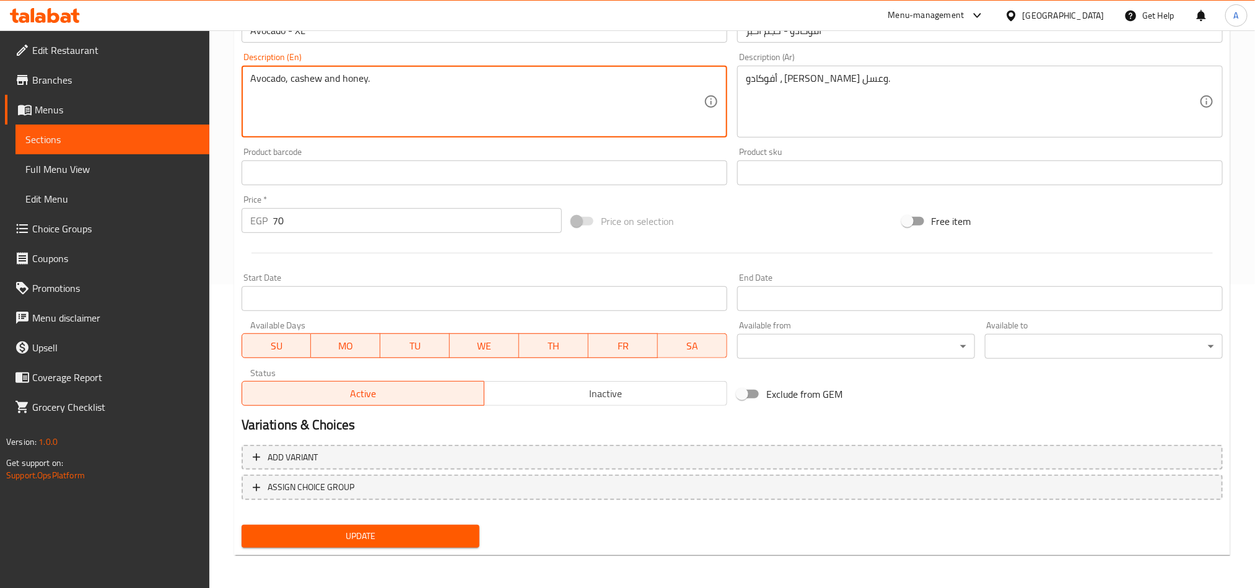
type textarea "Avocado, cashew and honey."
click at [351, 526] on button "Update" at bounding box center [361, 536] width 238 height 23
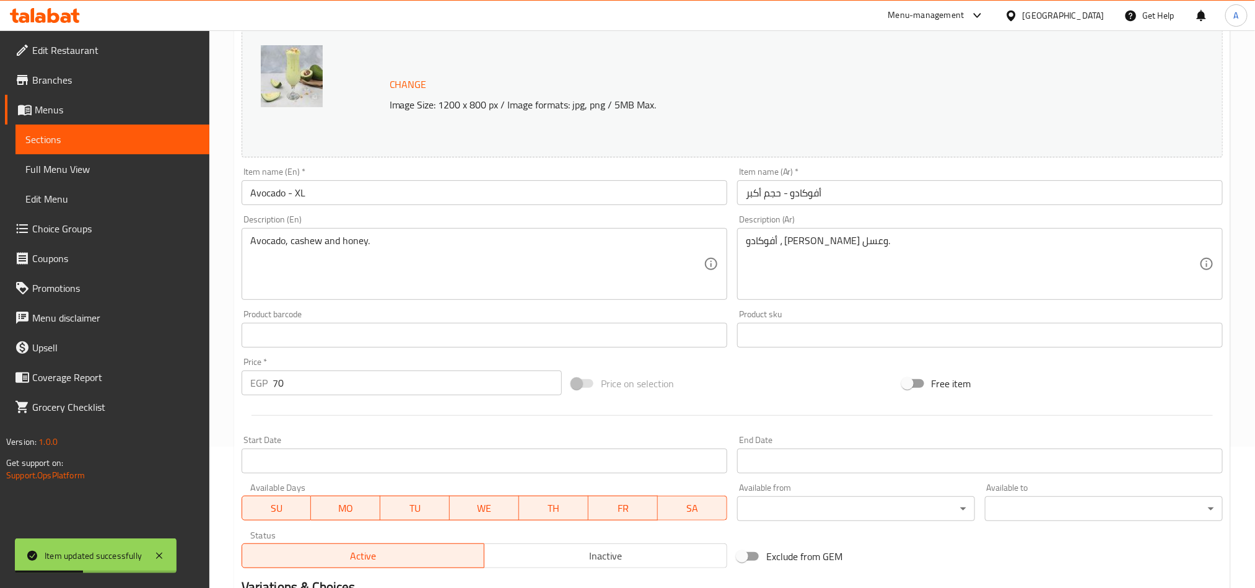
scroll to position [0, 0]
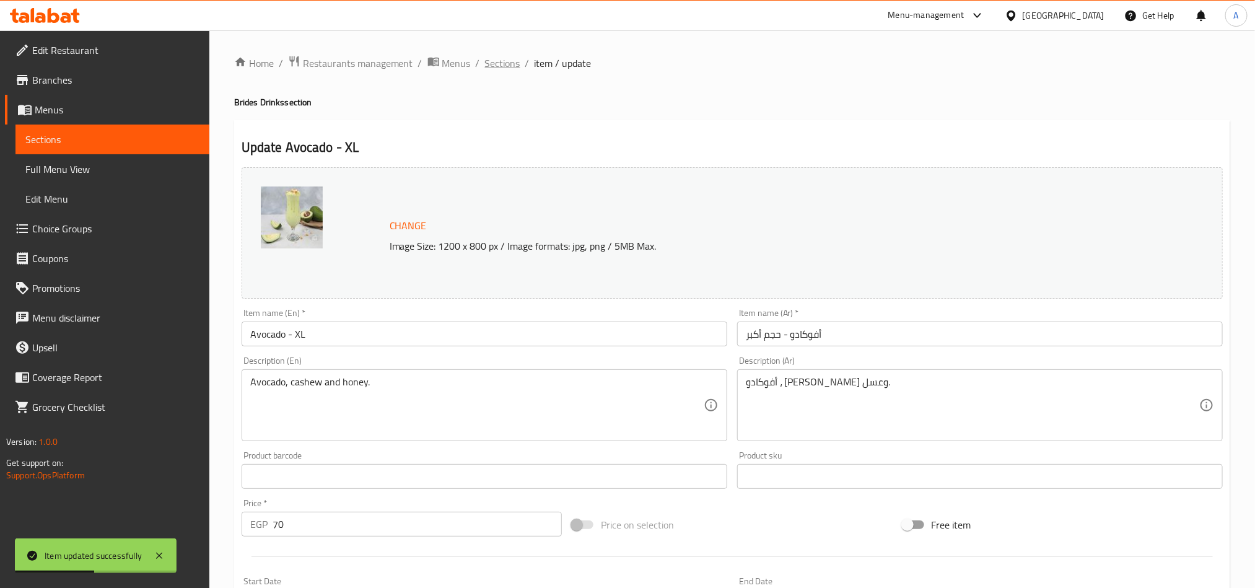
click at [515, 67] on span "Sections" at bounding box center [502, 63] width 35 height 15
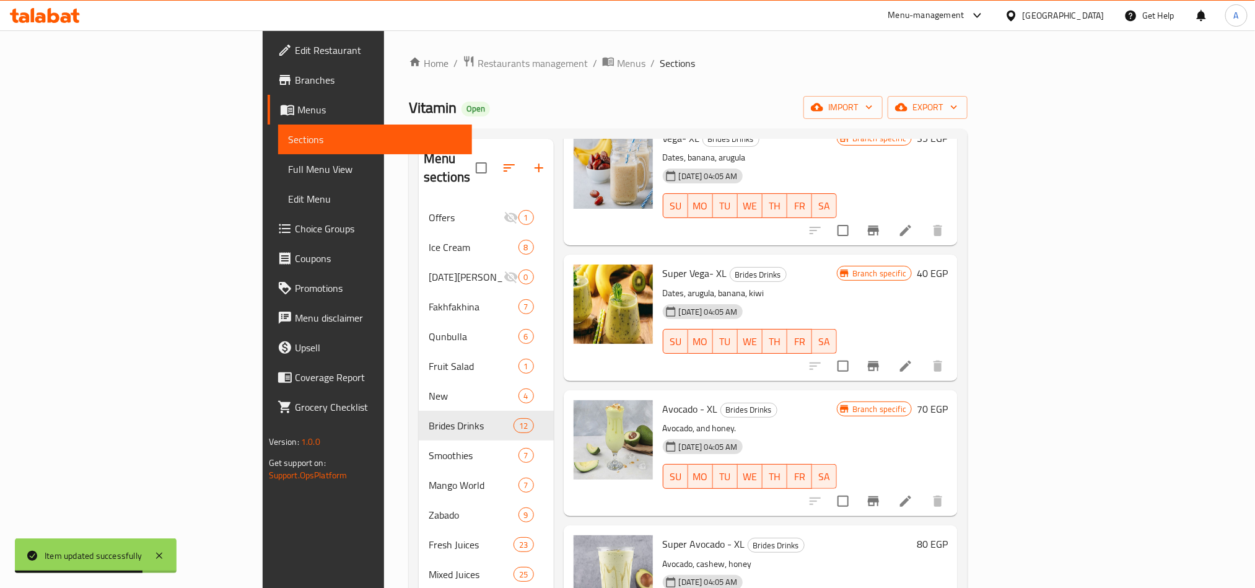
scroll to position [186, 0]
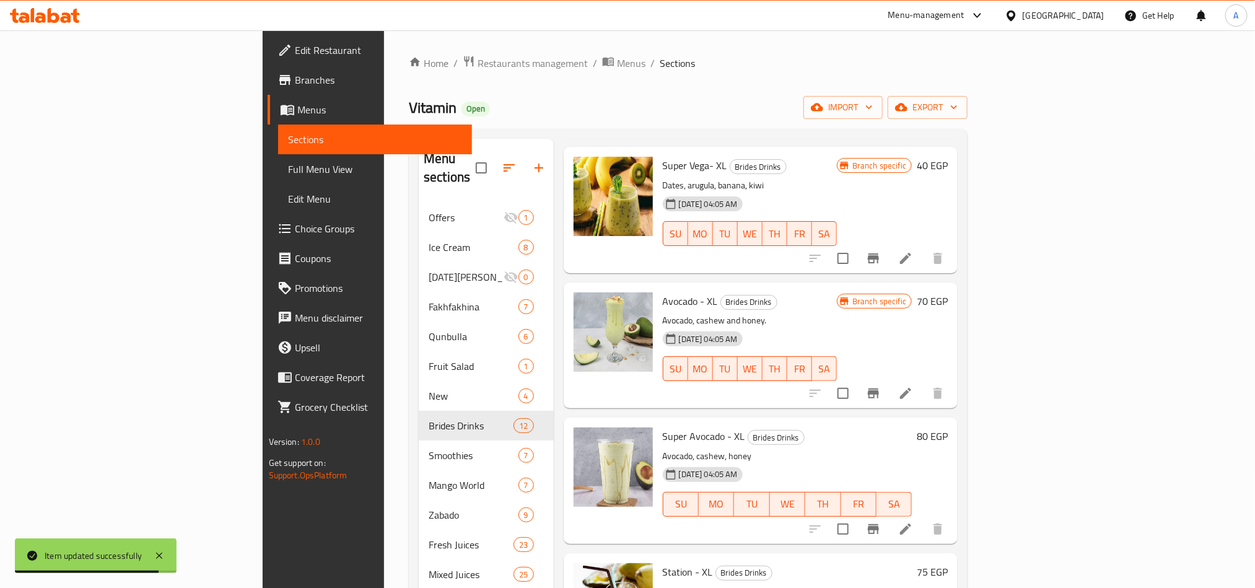
click at [663, 427] on span "Super Avocado - XL" at bounding box center [704, 436] width 82 height 19
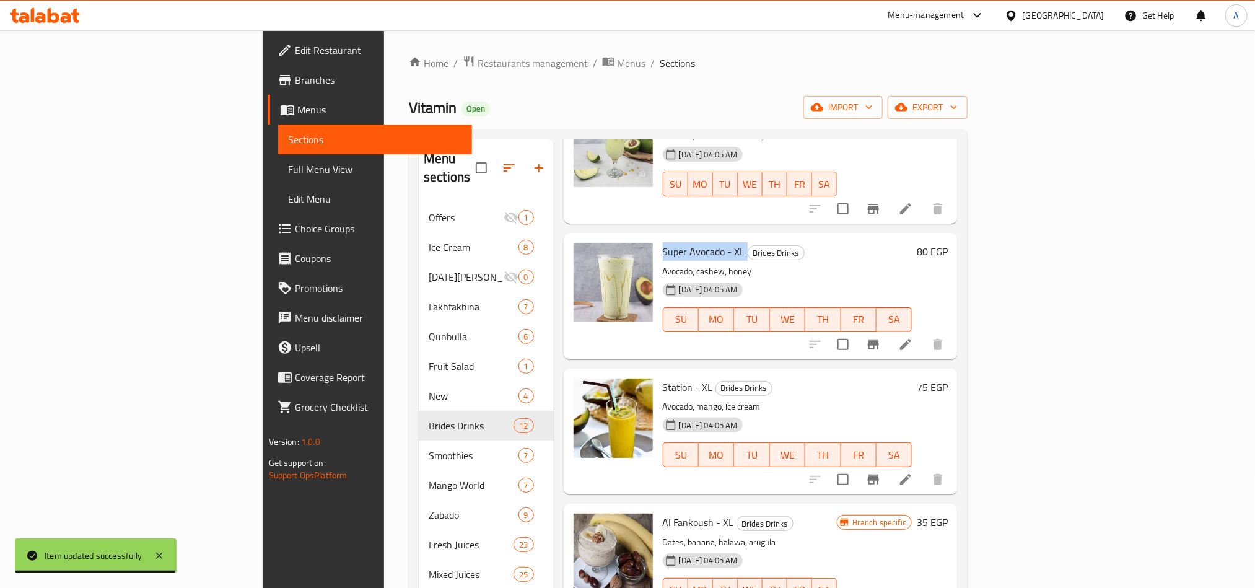
scroll to position [372, 0]
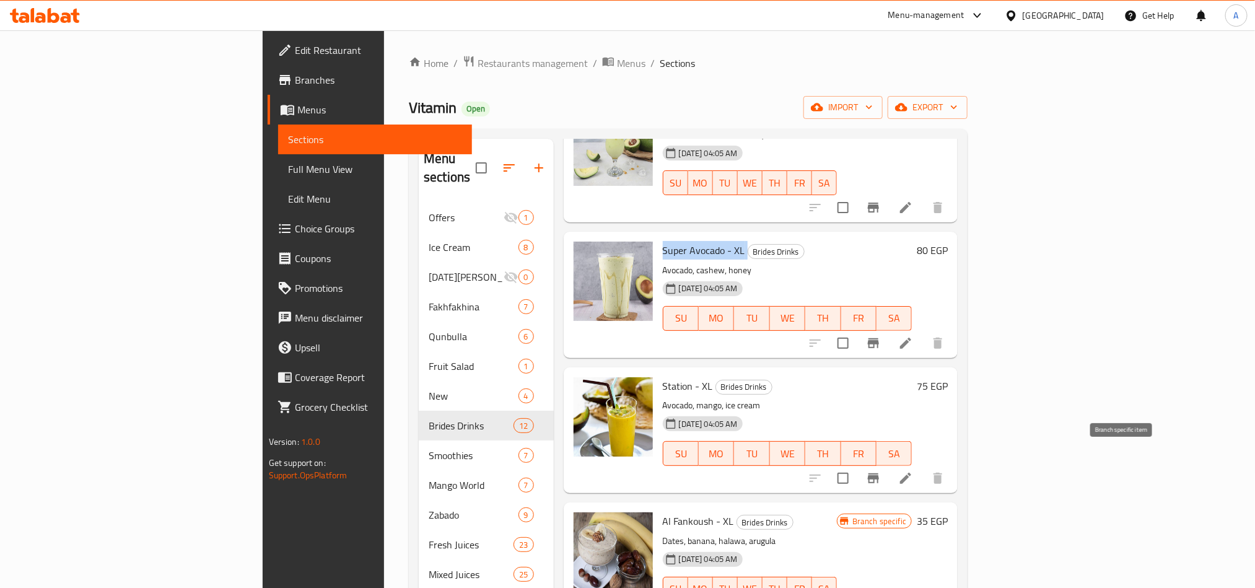
click at [881, 471] on icon "Branch-specific-item" at bounding box center [873, 478] width 15 height 15
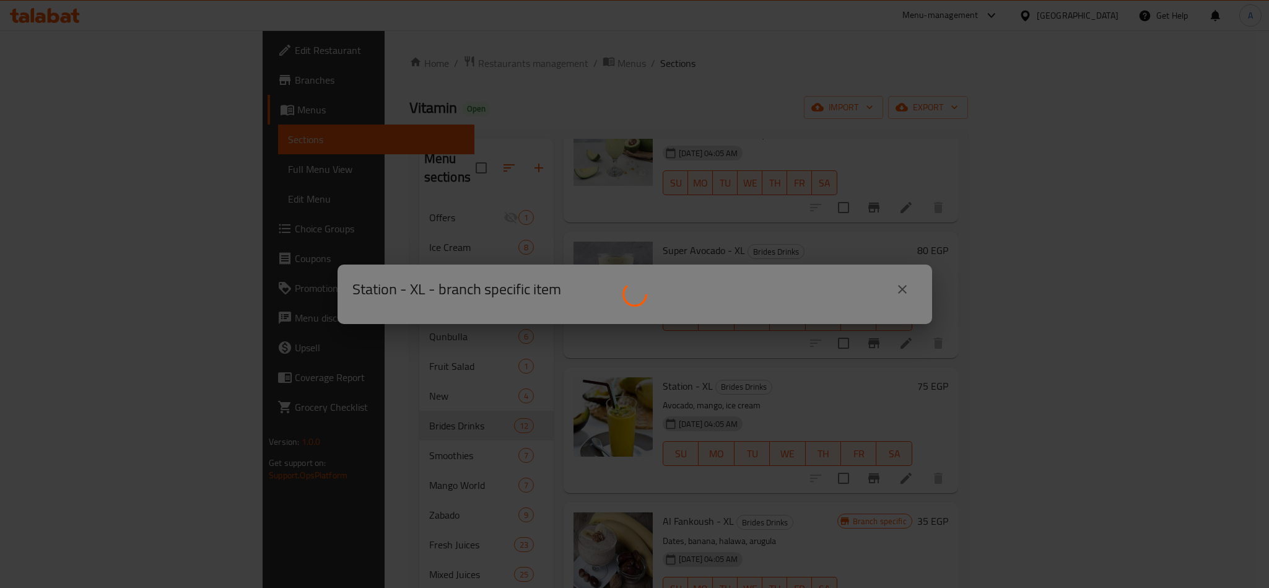
click at [688, 356] on div at bounding box center [634, 294] width 1269 height 588
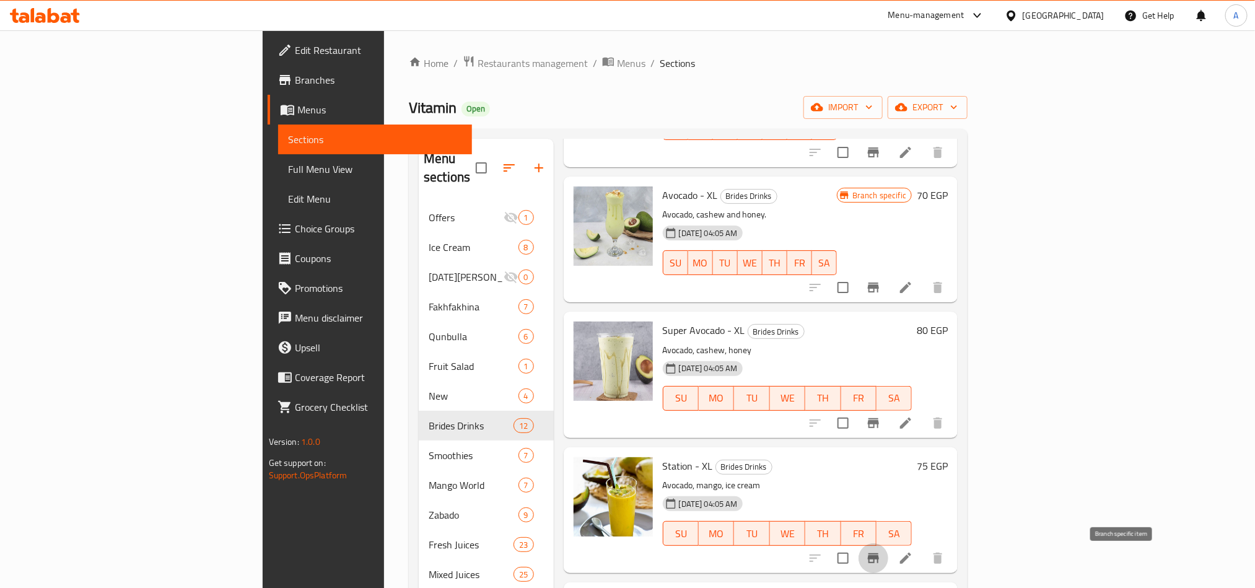
scroll to position [186, 0]
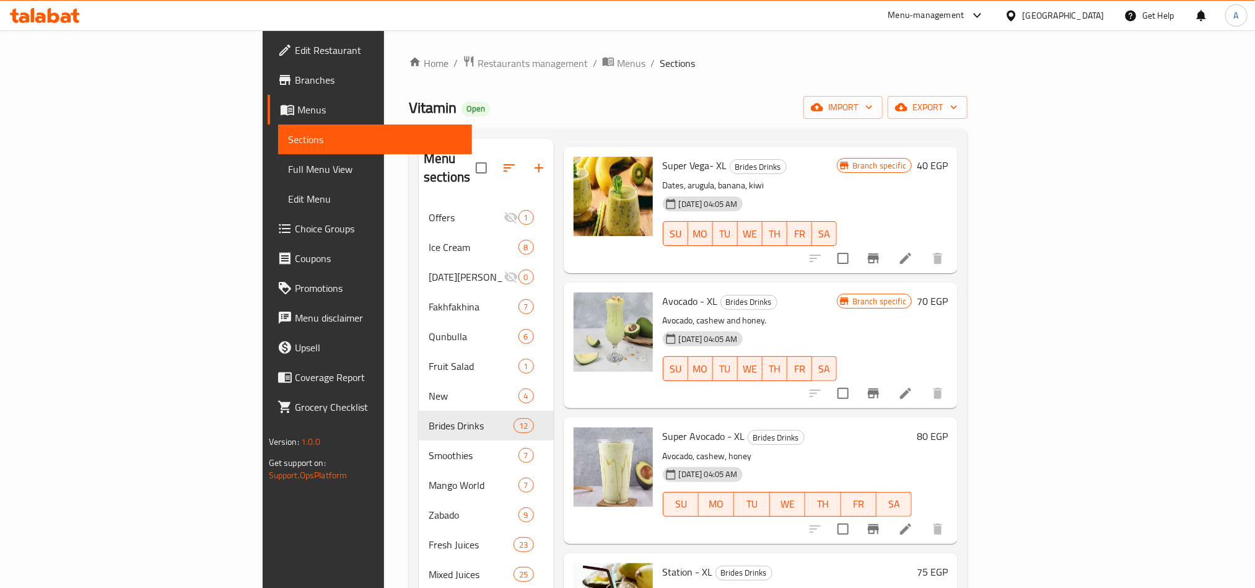
click at [663, 313] on p "Avocado, cashew and honey." at bounding box center [750, 320] width 174 height 15
click at [911, 388] on icon at bounding box center [905, 393] width 11 height 11
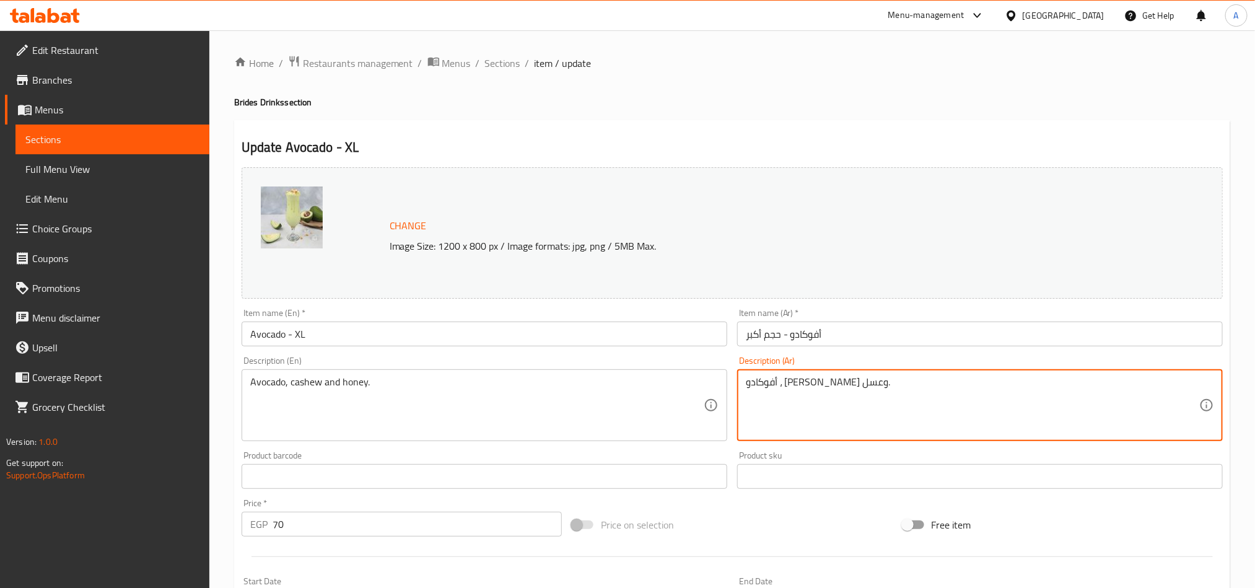
click at [782, 383] on textarea "أفوكادو ، كاجو وعسل." at bounding box center [972, 405] width 453 height 59
type textarea "أفوكادو ، وعسل."
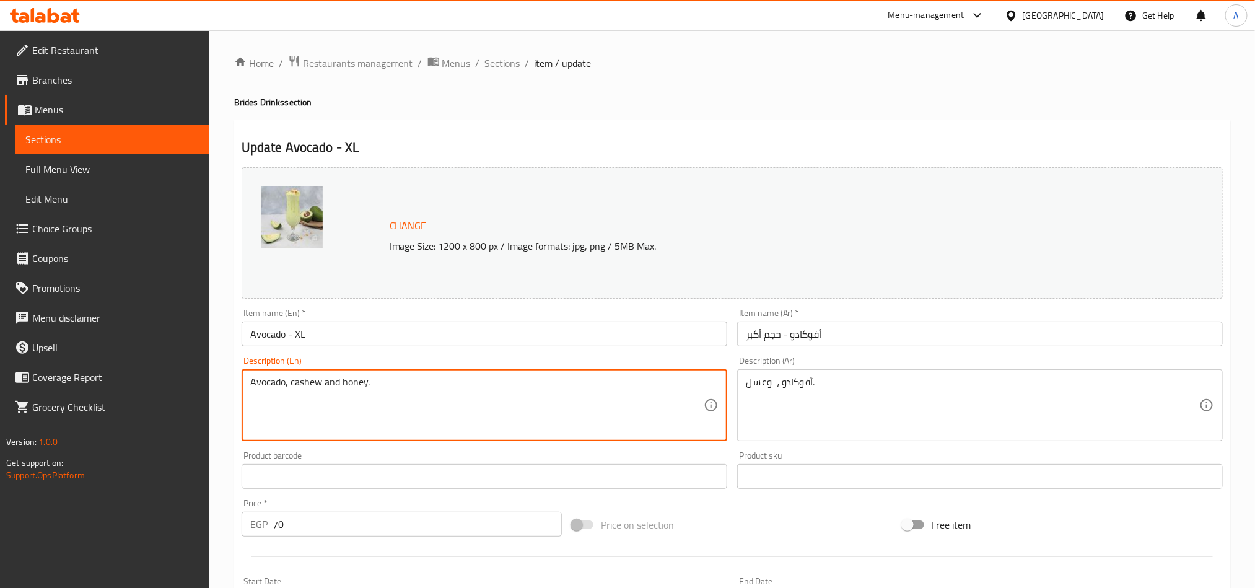
click at [307, 381] on textarea "Avocado, cashew and honey." at bounding box center [476, 405] width 453 height 59
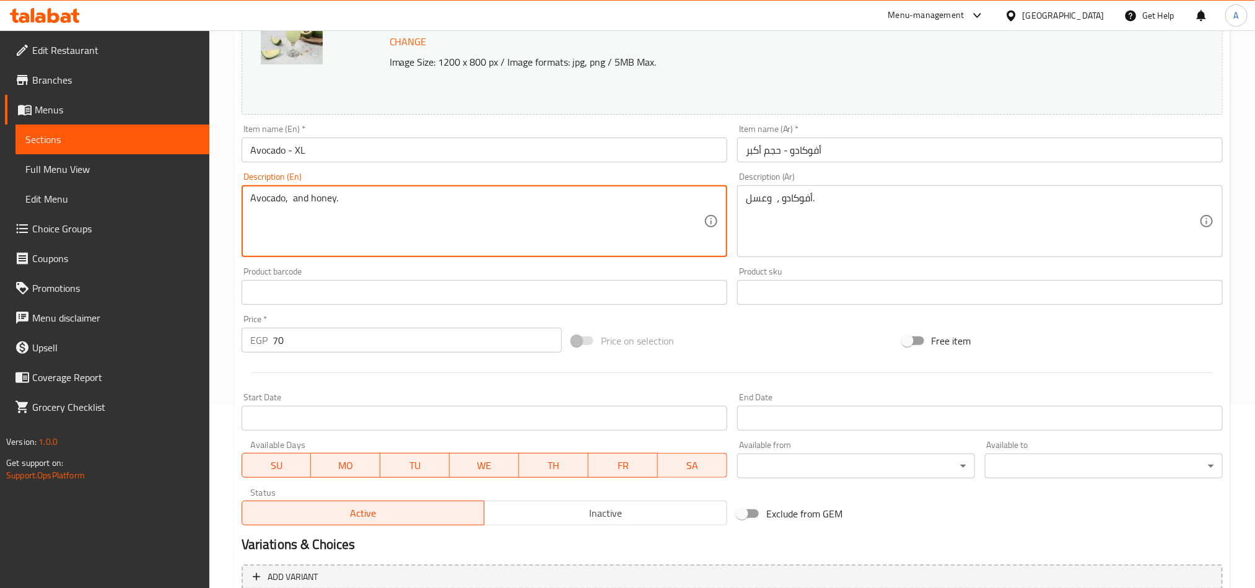
scroll to position [304, 0]
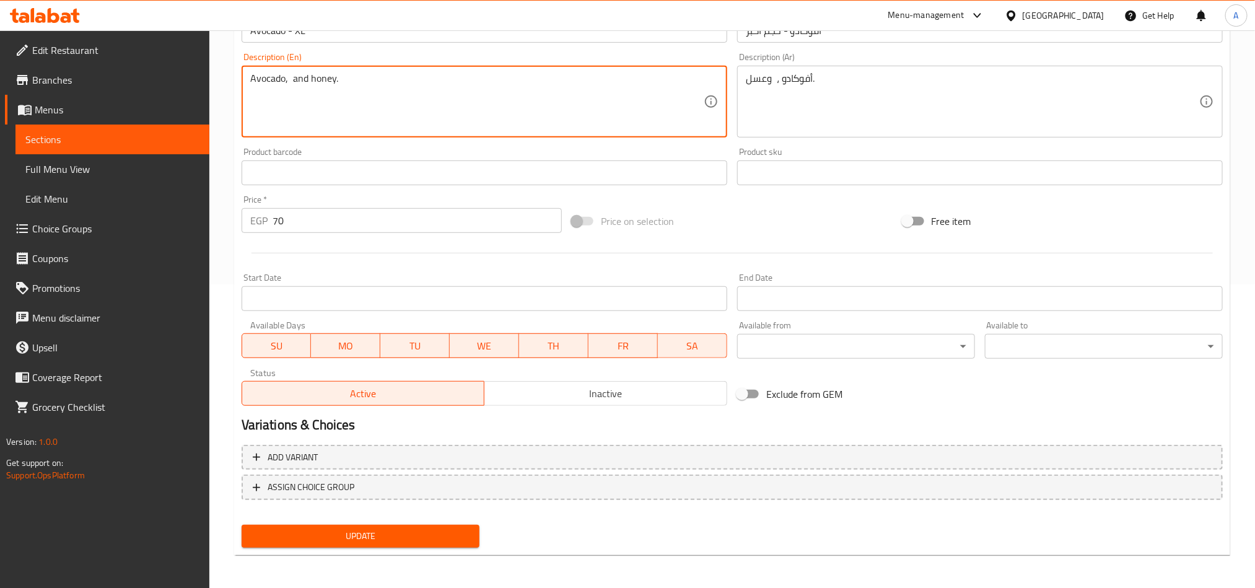
type textarea "Avocado, and honey."
click at [355, 528] on span "Update" at bounding box center [361, 535] width 218 height 15
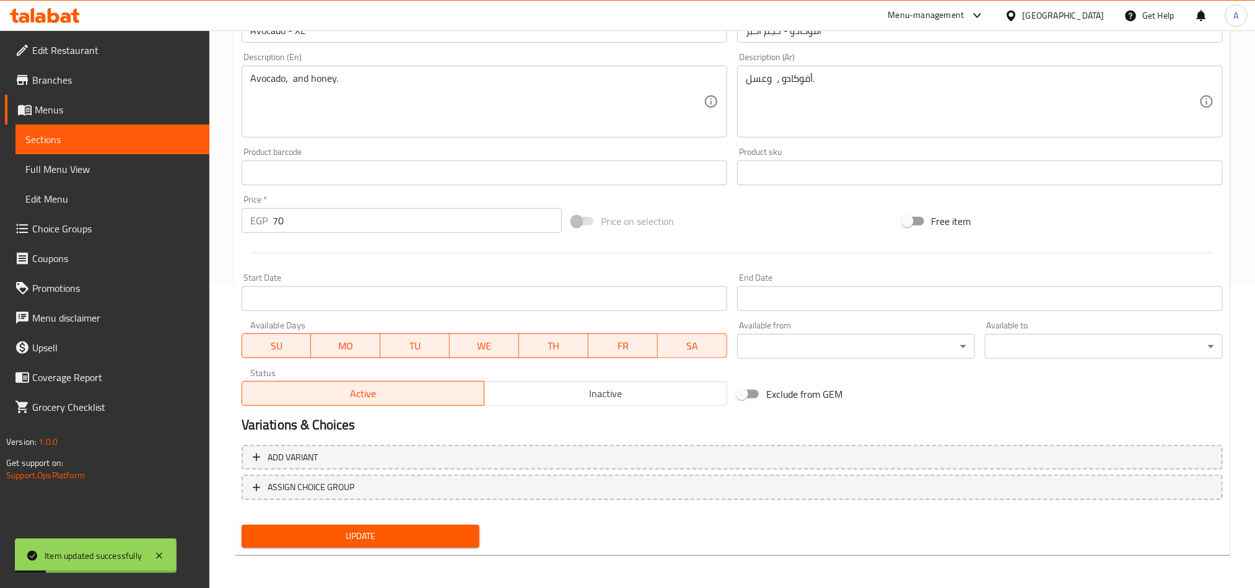
scroll to position [0, 0]
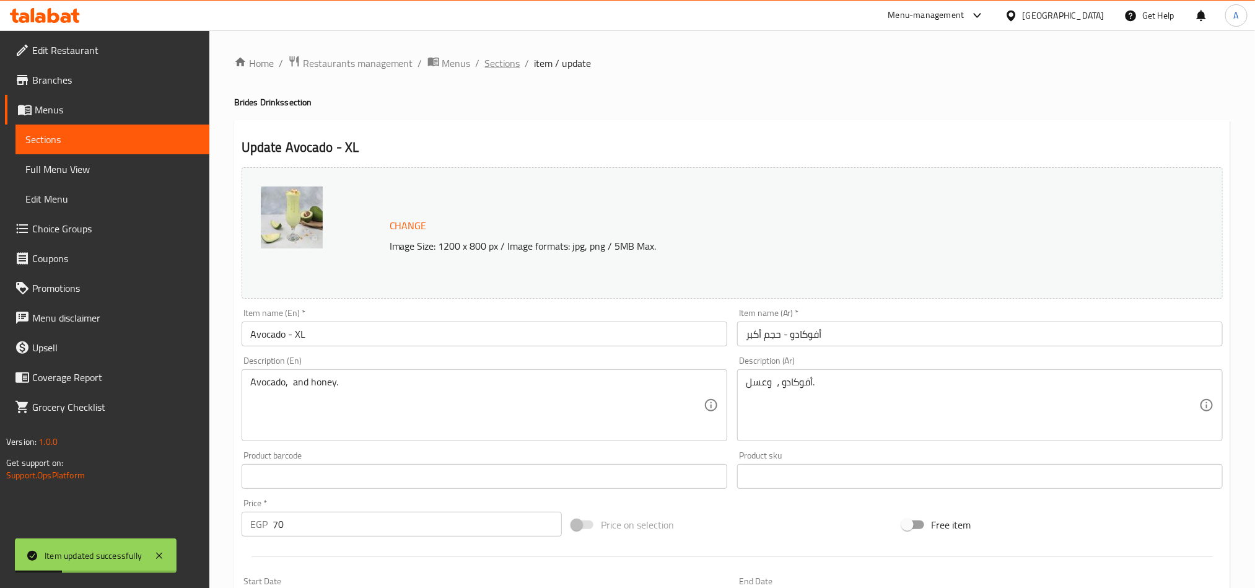
click at [485, 64] on span "Sections" at bounding box center [502, 63] width 35 height 15
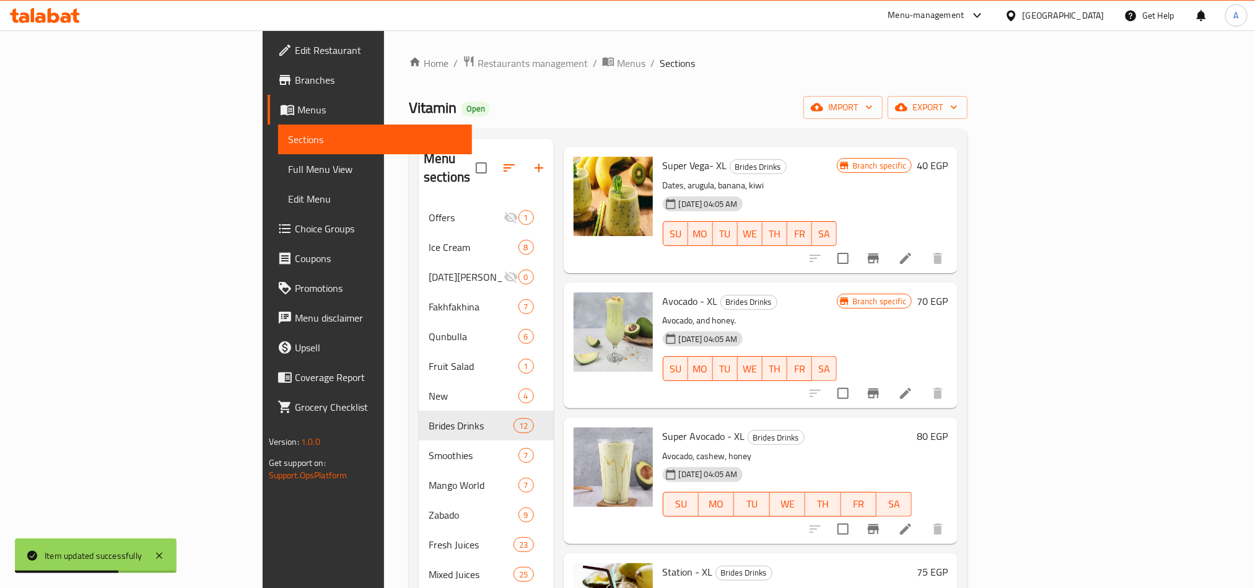
scroll to position [279, 0]
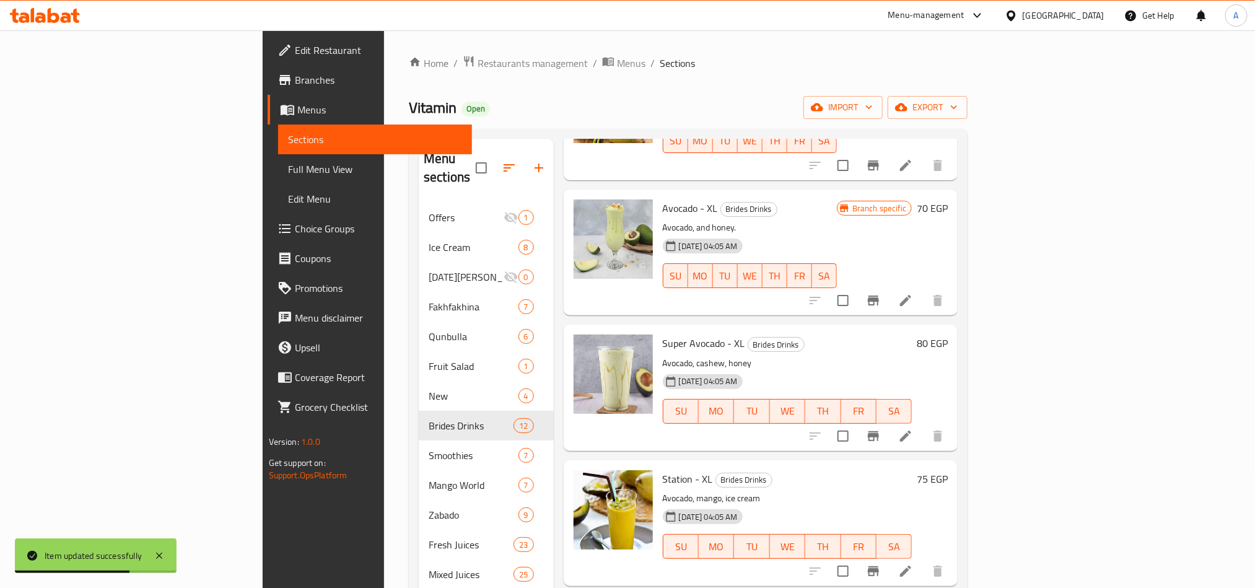
click at [663, 334] on span "Super Avocado - XL" at bounding box center [704, 343] width 82 height 19
click at [923, 425] on li at bounding box center [905, 436] width 35 height 22
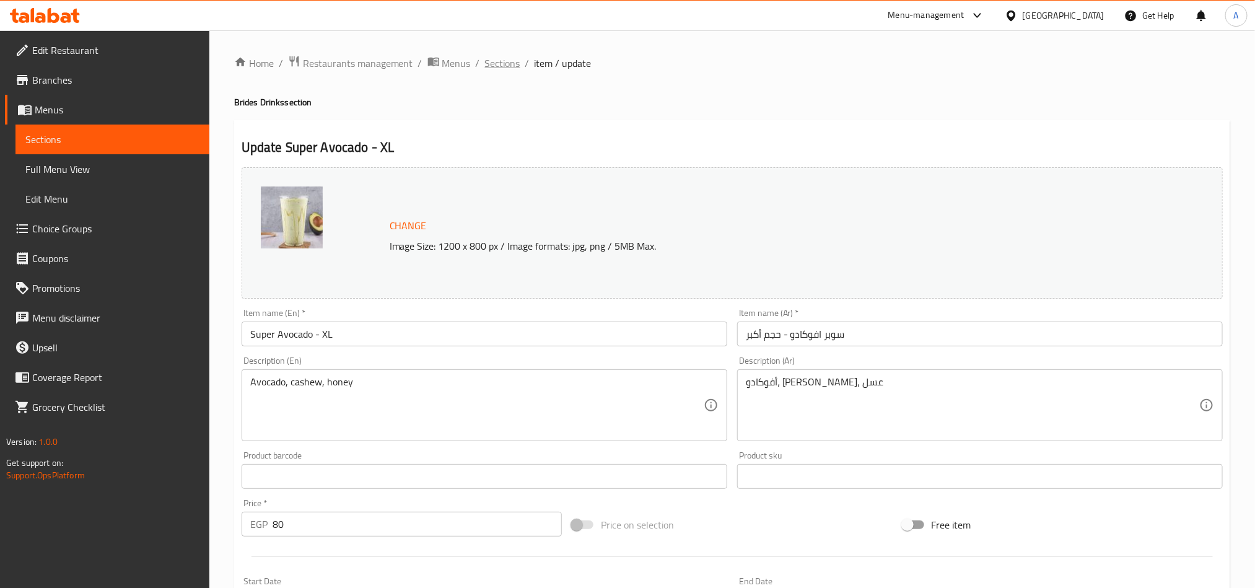
click at [515, 62] on span "Sections" at bounding box center [502, 63] width 35 height 15
